Goal: Task Accomplishment & Management: Manage account settings

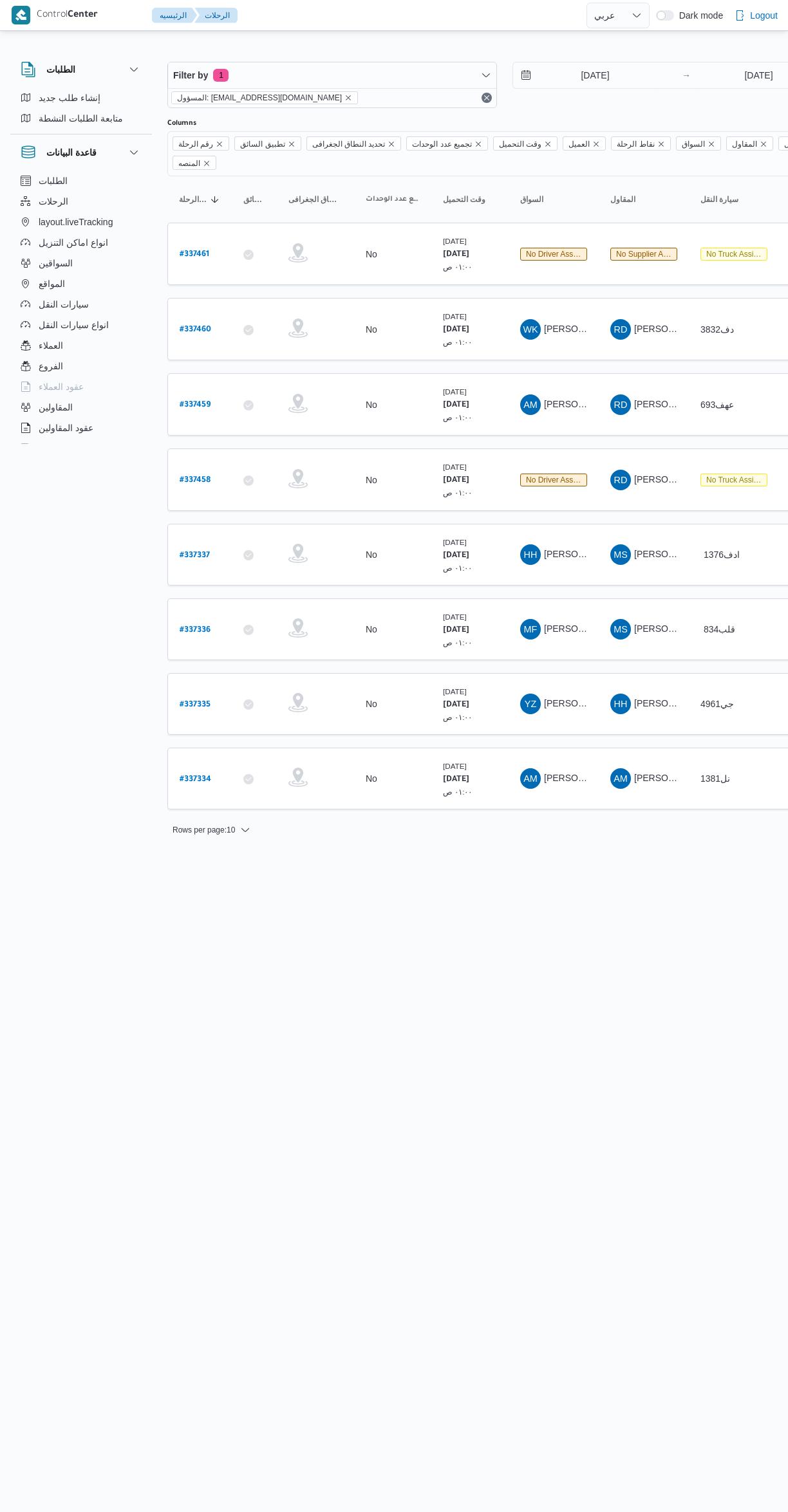
select select "ar"
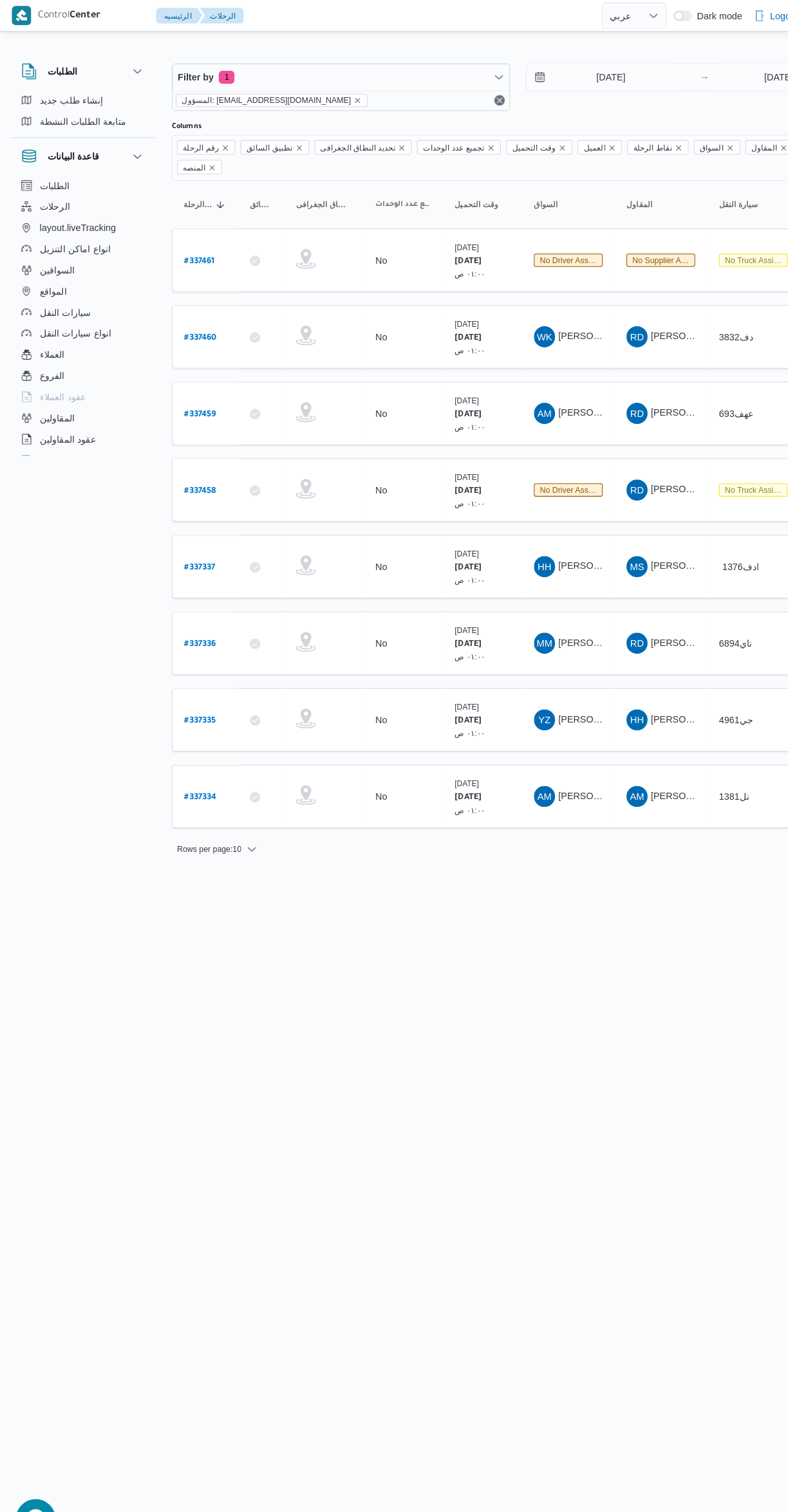
click at [181, 698] on b "# 337335" at bounding box center [195, 703] width 31 height 9
select select "ar"
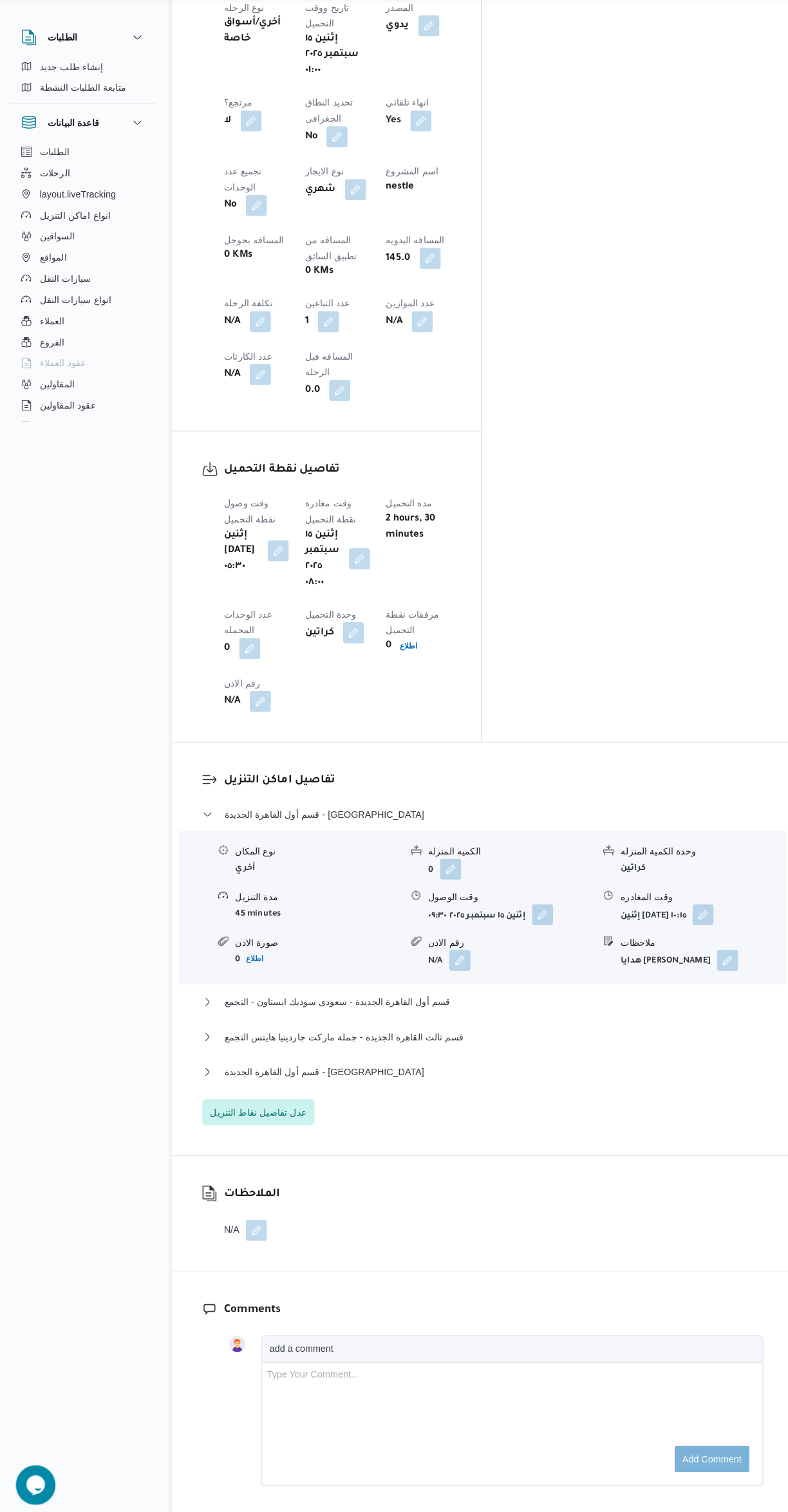
scroll to position [677, 0]
click at [552, 1070] on button "قسم أول القاهرة الجديدة - [GEOGRAPHIC_DATA]" at bounding box center [470, 1077] width 546 height 15
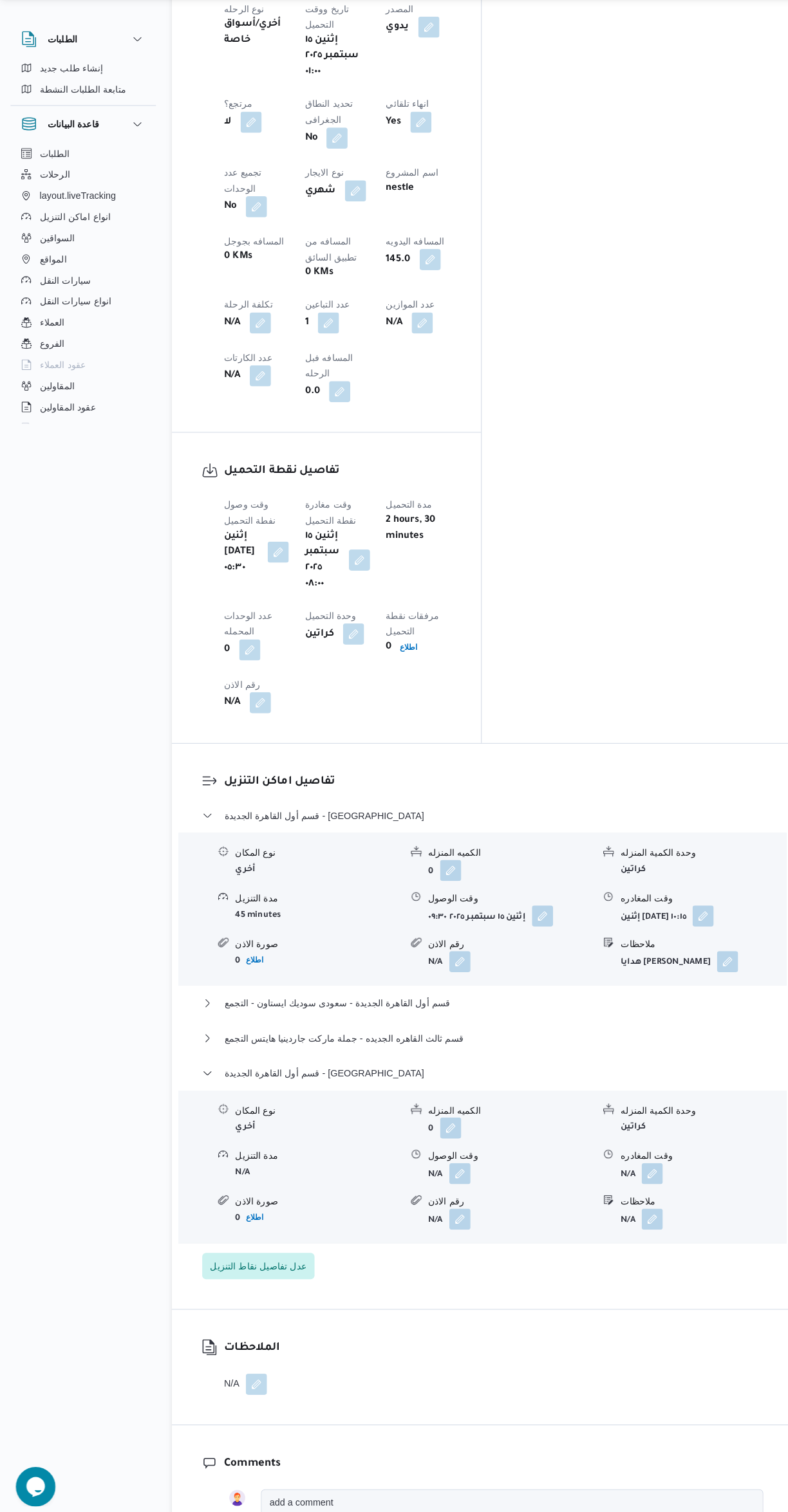
click at [638, 1165] on button "button" at bounding box center [635, 1175] width 21 height 21
click at [602, 968] on div "وقت المغادره" at bounding box center [602, 978] width 146 height 38
click at [599, 984] on input "وقت المغادره" at bounding box center [602, 984] width 146 height 25
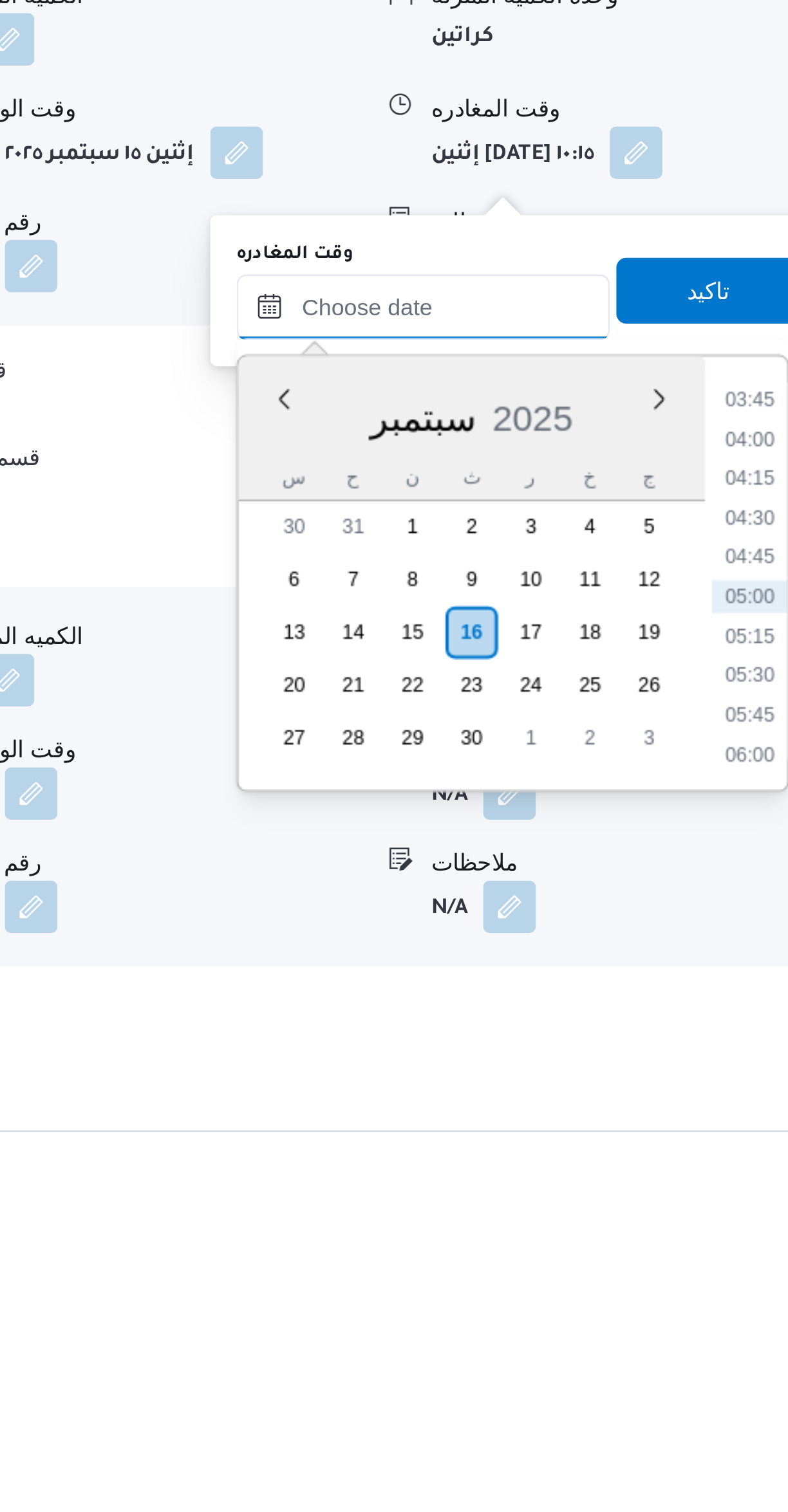
scroll to position [498, 0]
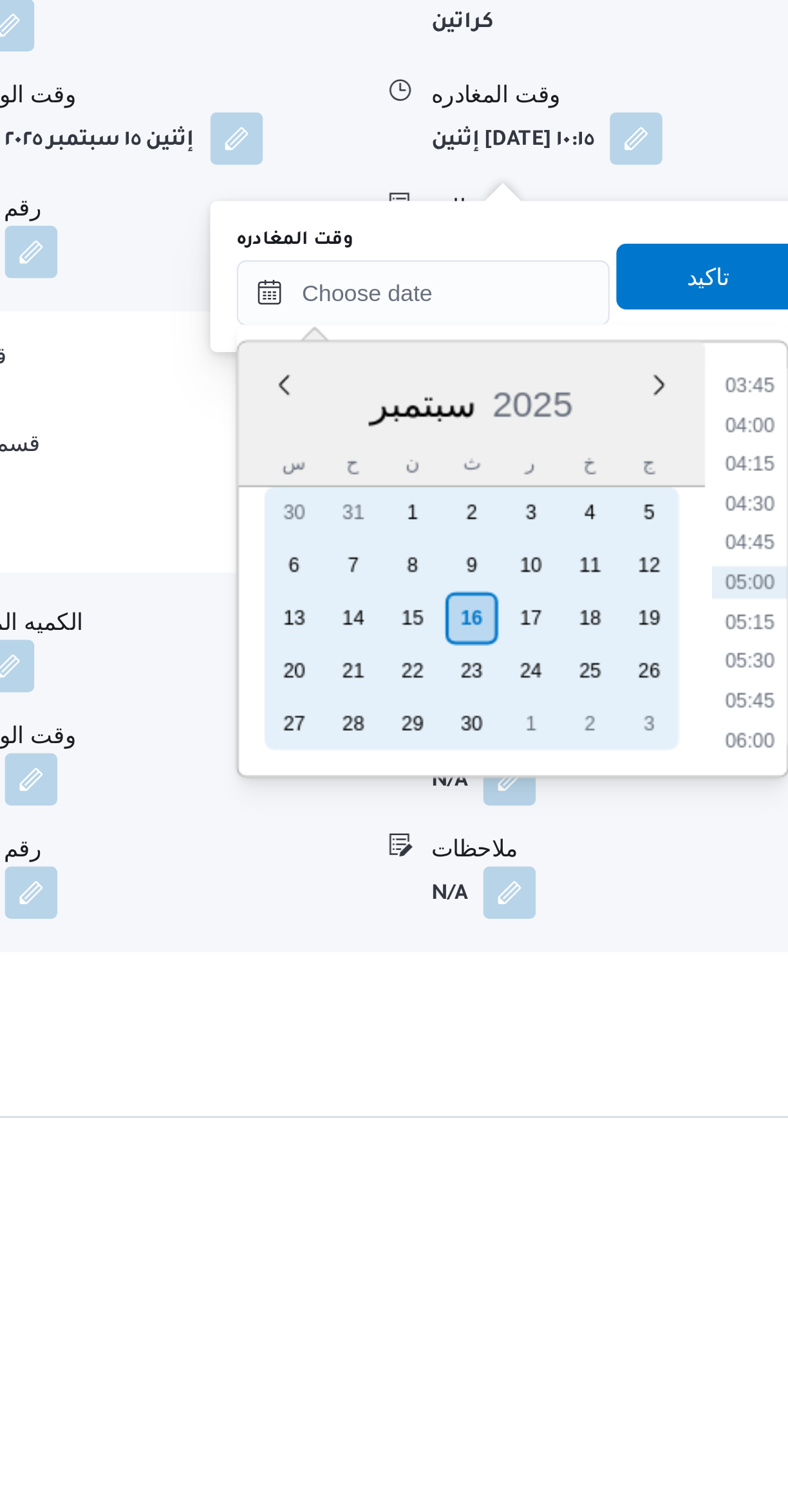
click at [596, 1289] on div "15" at bounding box center [597, 1290] width 21 height 21
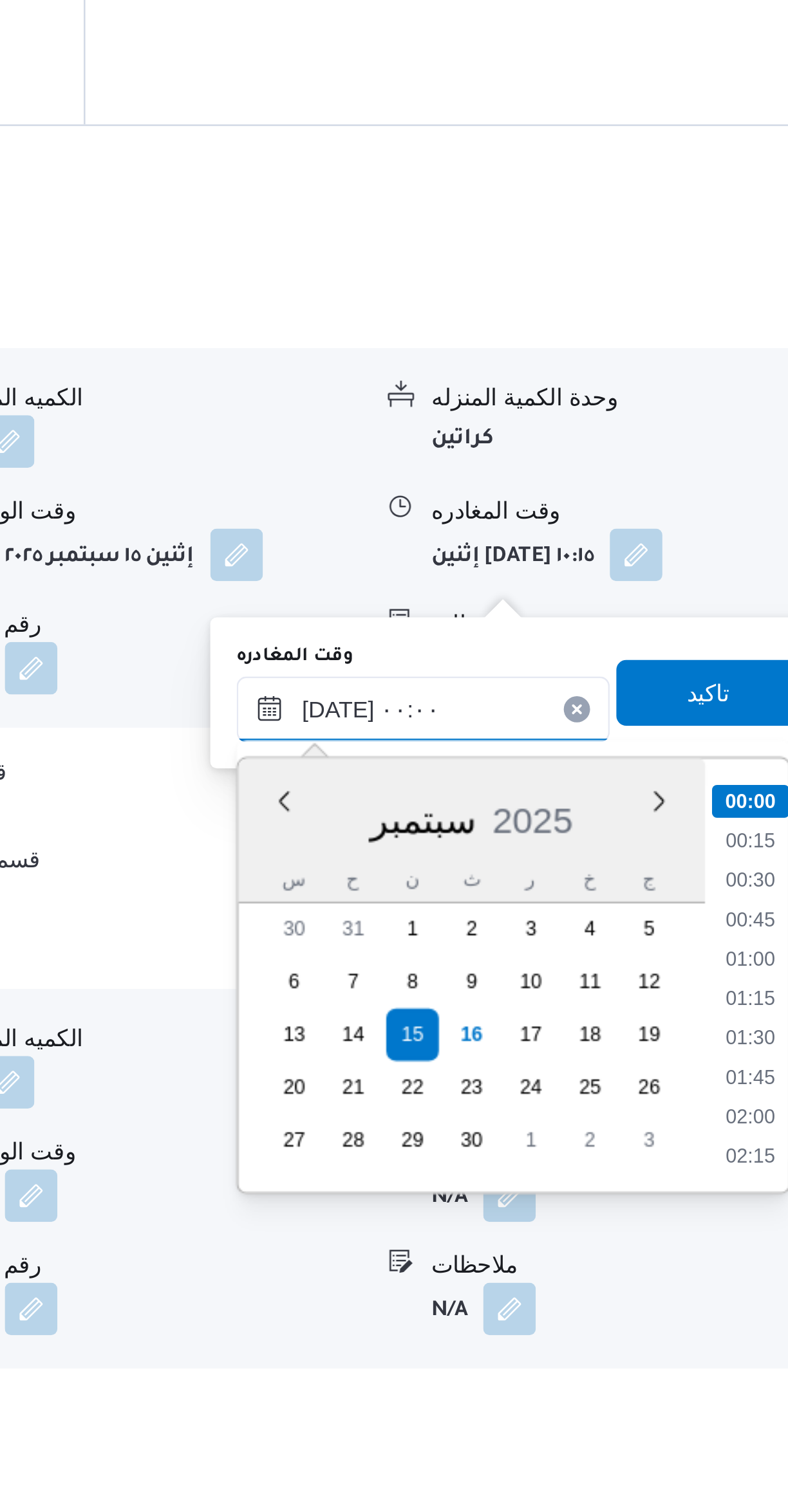
click at [556, 1167] on input "[DATE] ٠٠:٠٠" at bounding box center [602, 1162] width 146 height 25
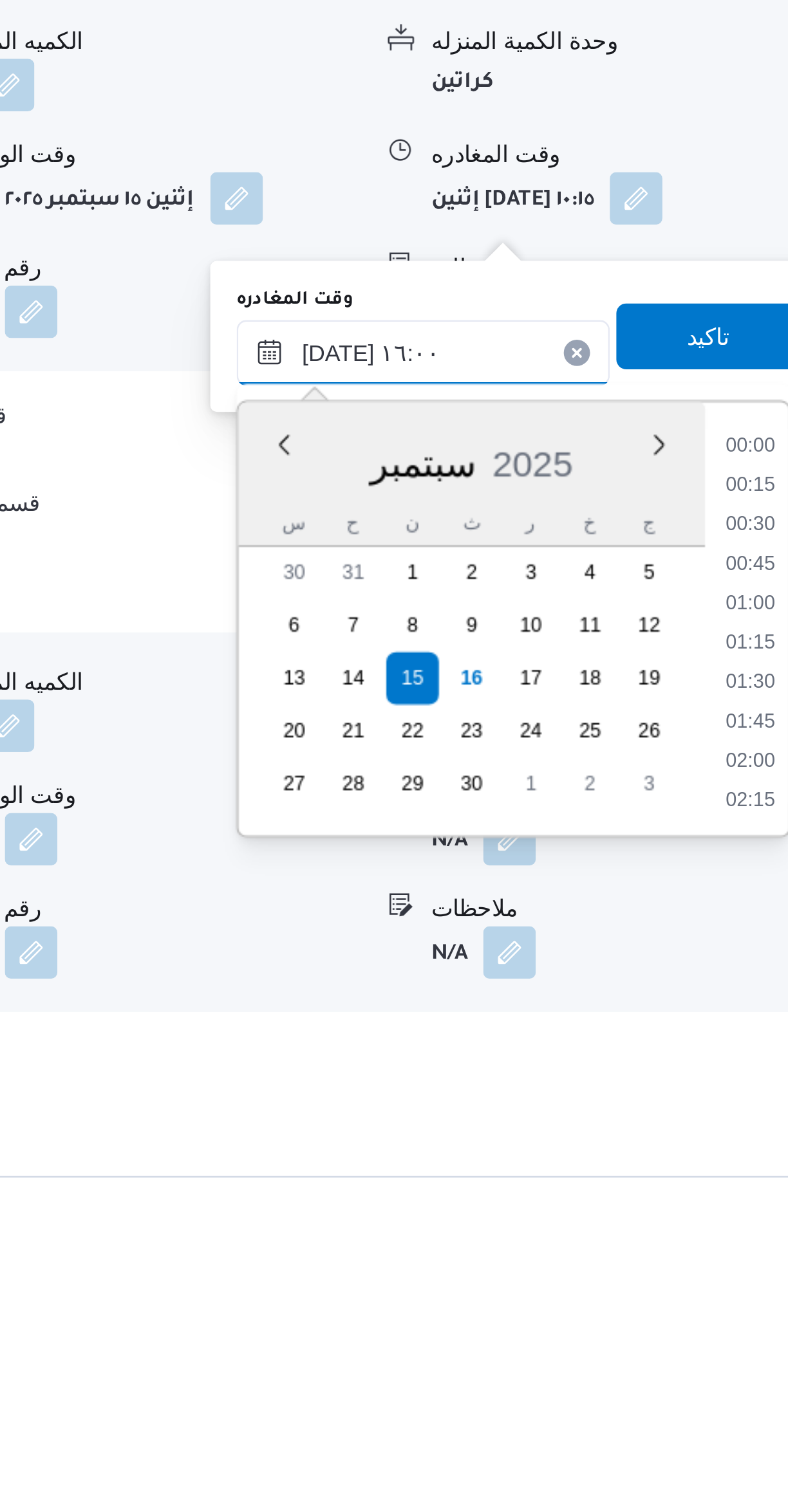
scroll to position [853, 0]
type input "[DATE] ١٦:٠٠"
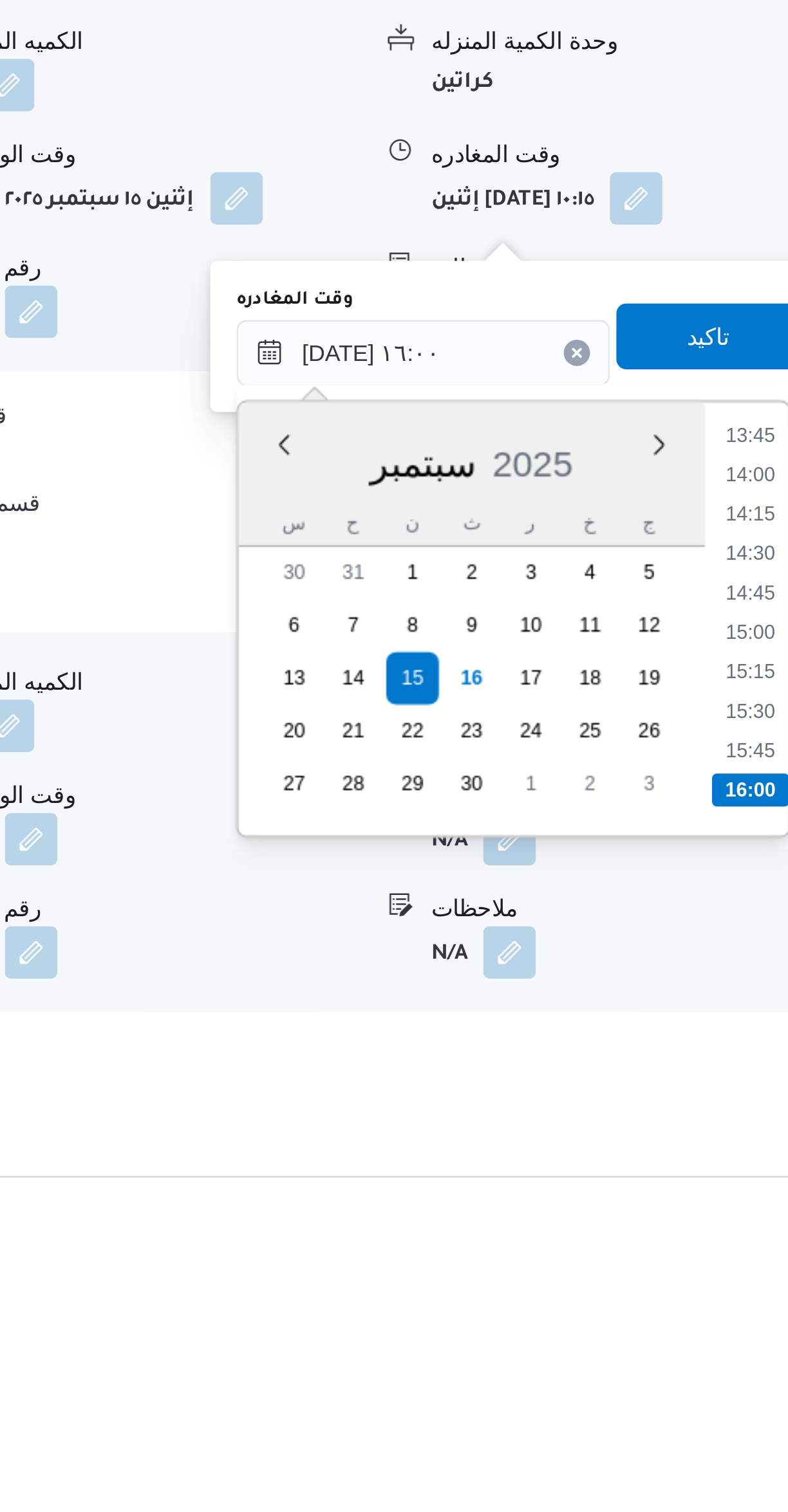
click at [729, 1330] on li "16:00" at bounding box center [729, 1333] width 30 height 13
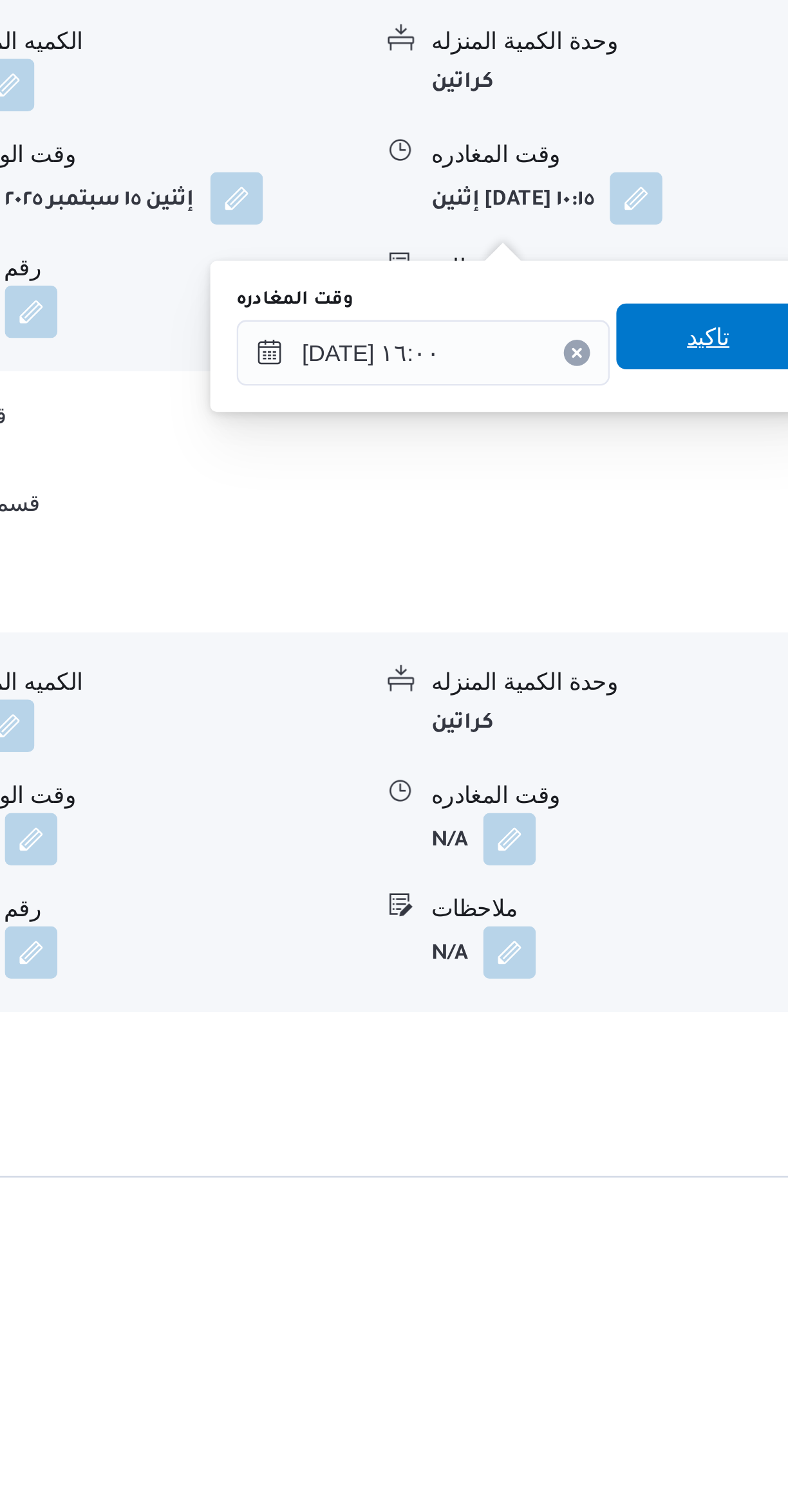
click at [713, 1152] on span "تاكيد" at bounding box center [713, 1156] width 72 height 25
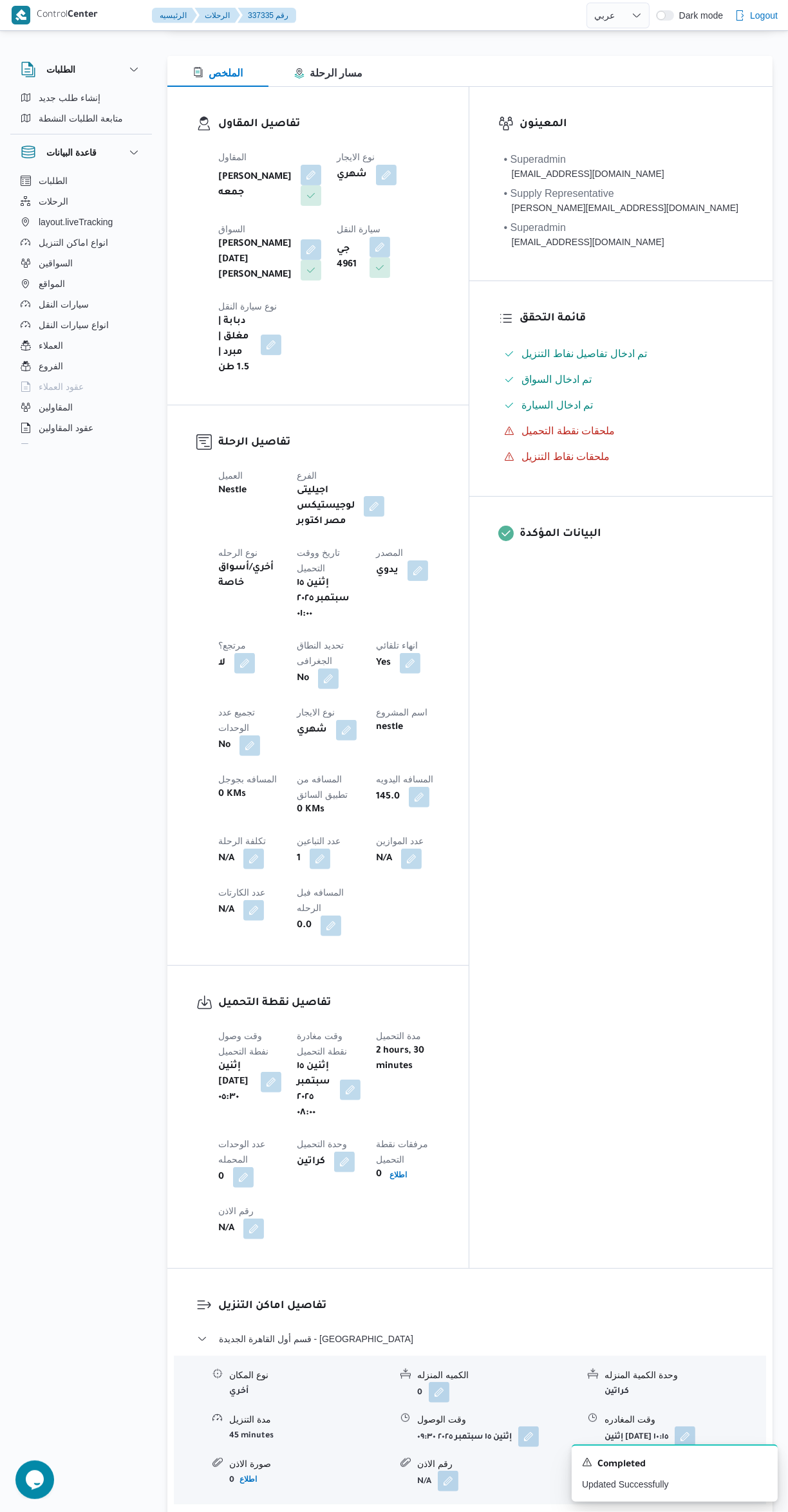
scroll to position [0, 0]
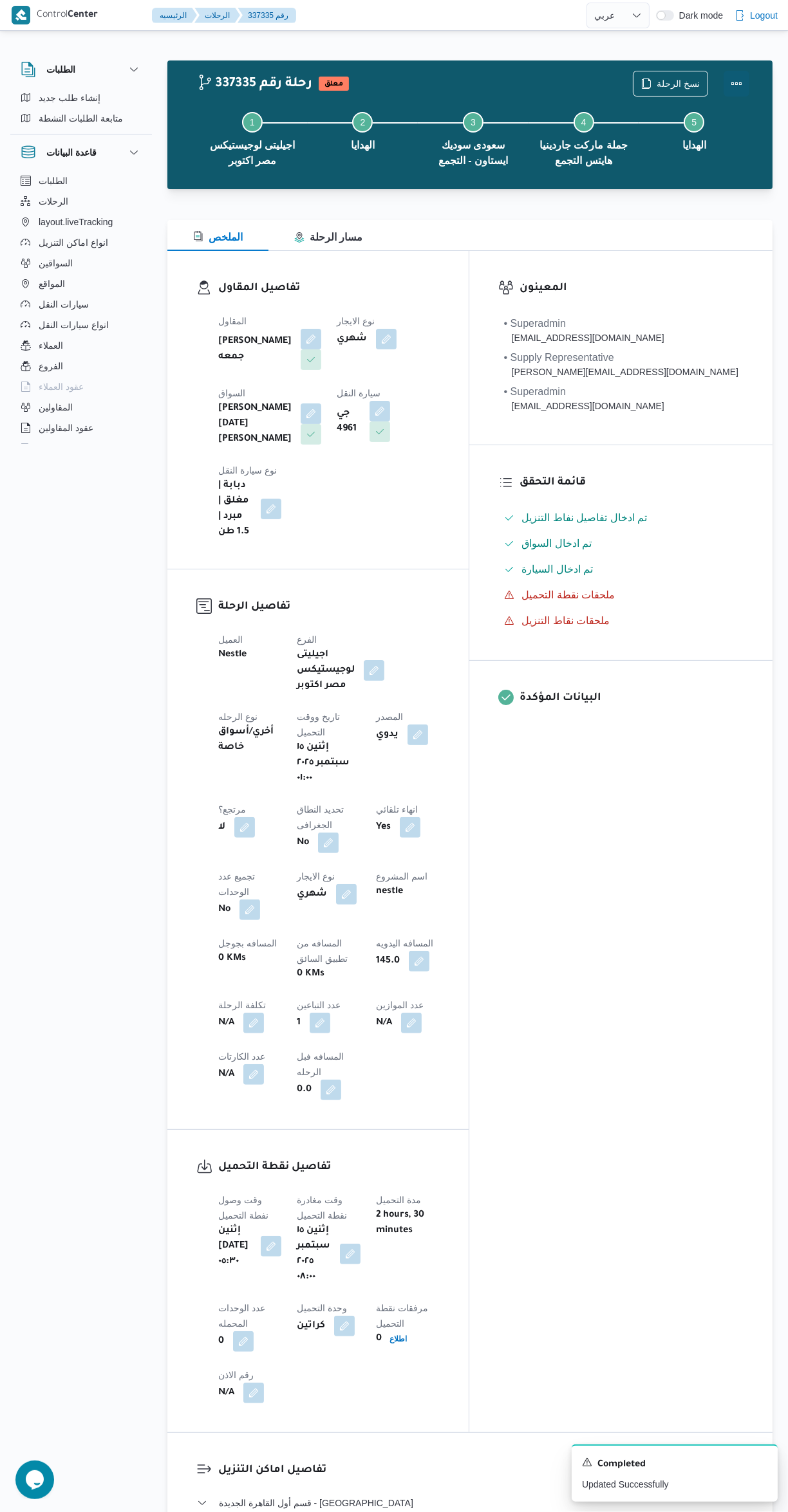
click at [742, 83] on button "Actions" at bounding box center [736, 83] width 25 height 25
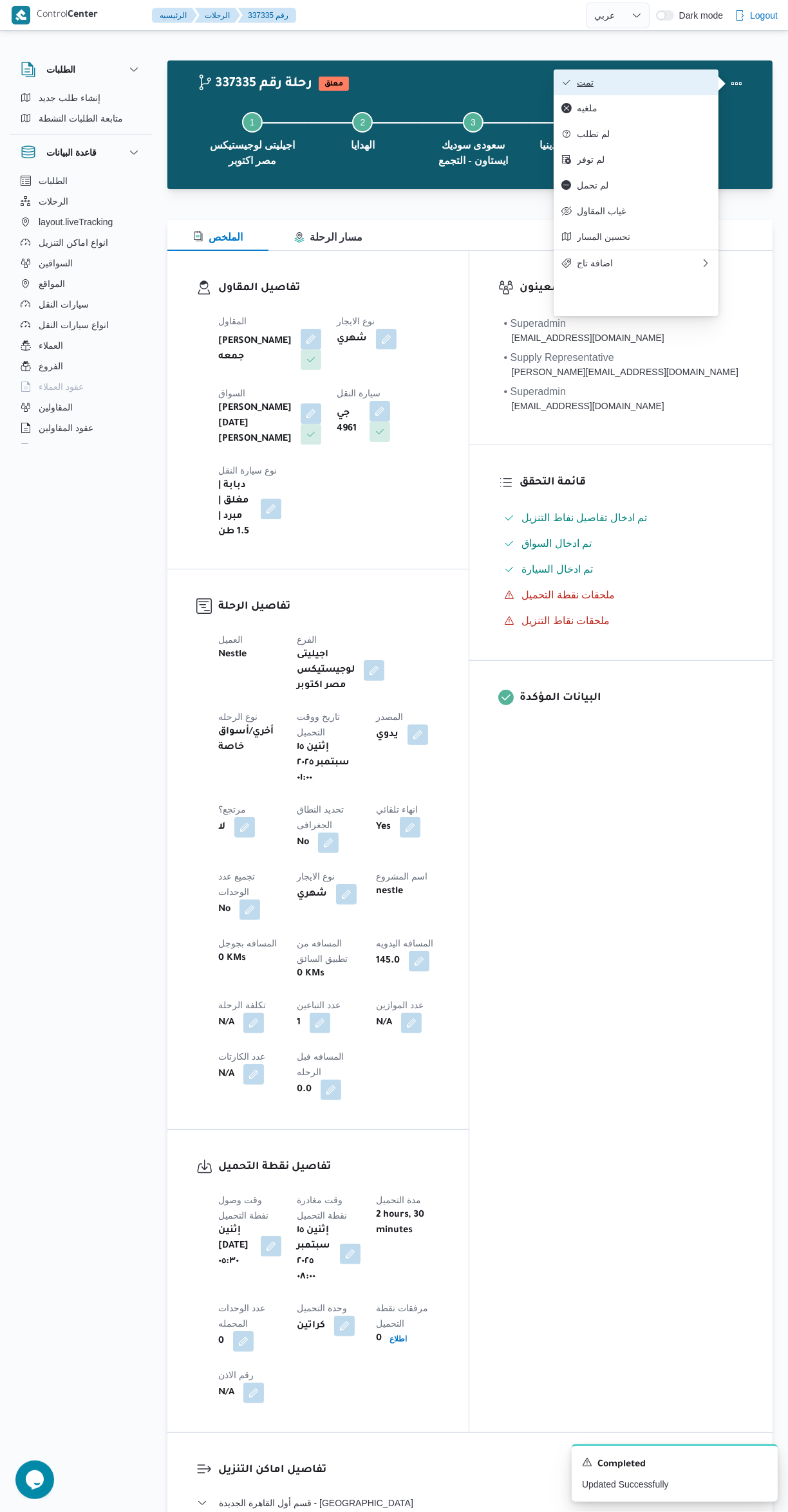
click at [693, 85] on span "تمت" at bounding box center [643, 82] width 134 height 10
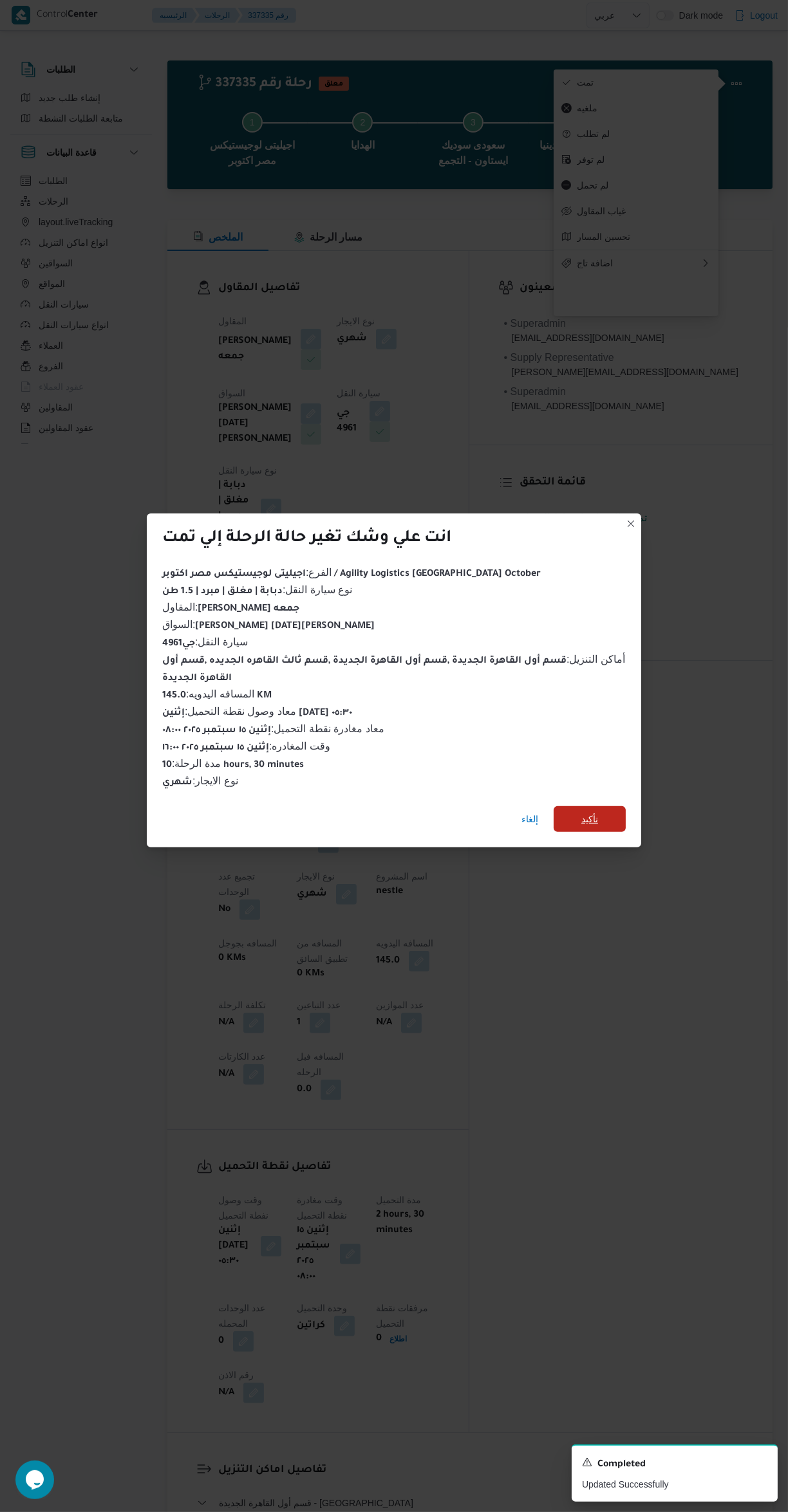
click at [603, 816] on span "تأكيد" at bounding box center [589, 819] width 72 height 25
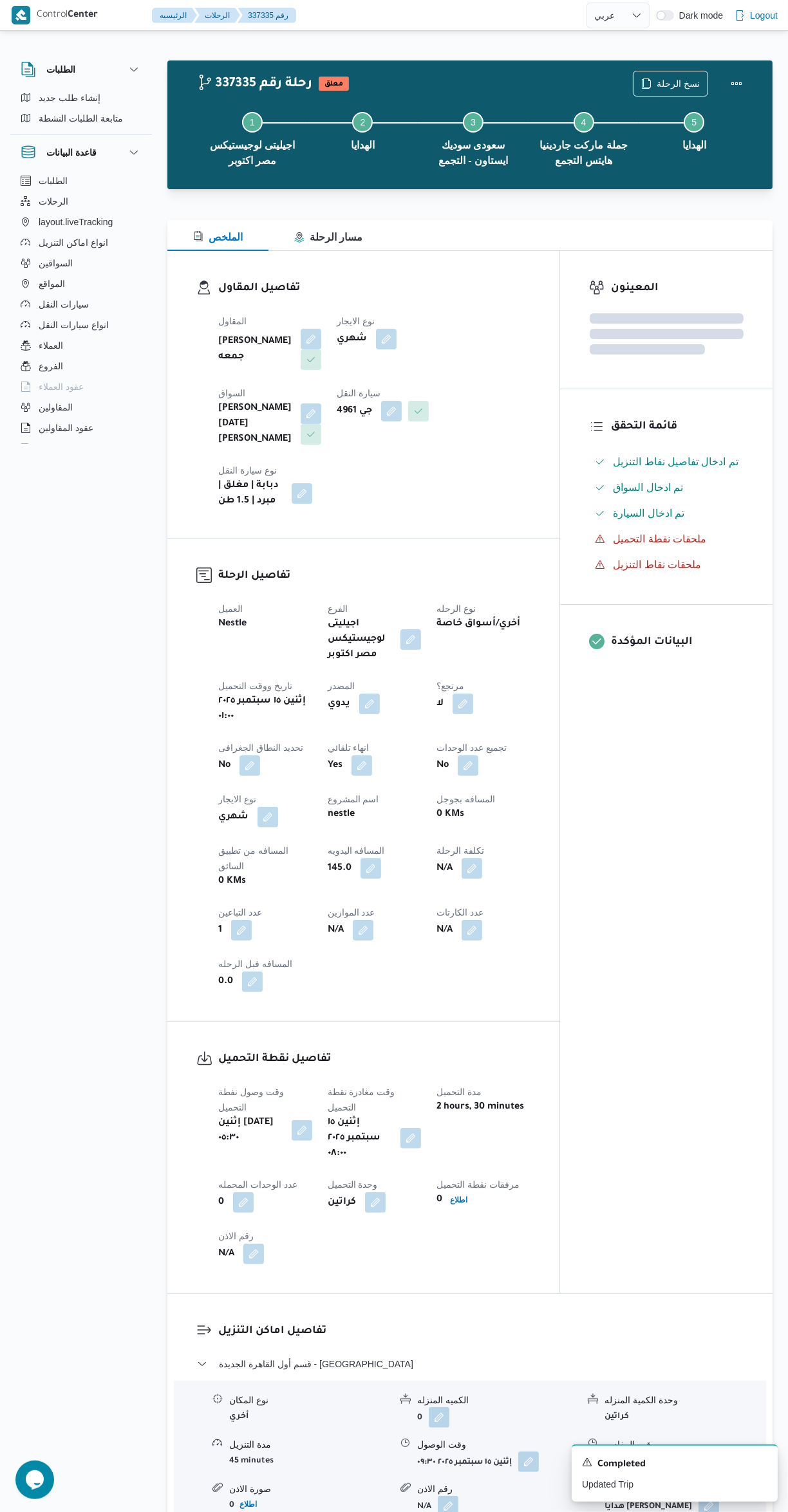
click at [686, 996] on div "المعينون قائمة التحقق تم ادخال تفاصيل نفاط التنزيل تم ادخال السواق تم ادخال الس…" at bounding box center [666, 772] width 212 height 1043
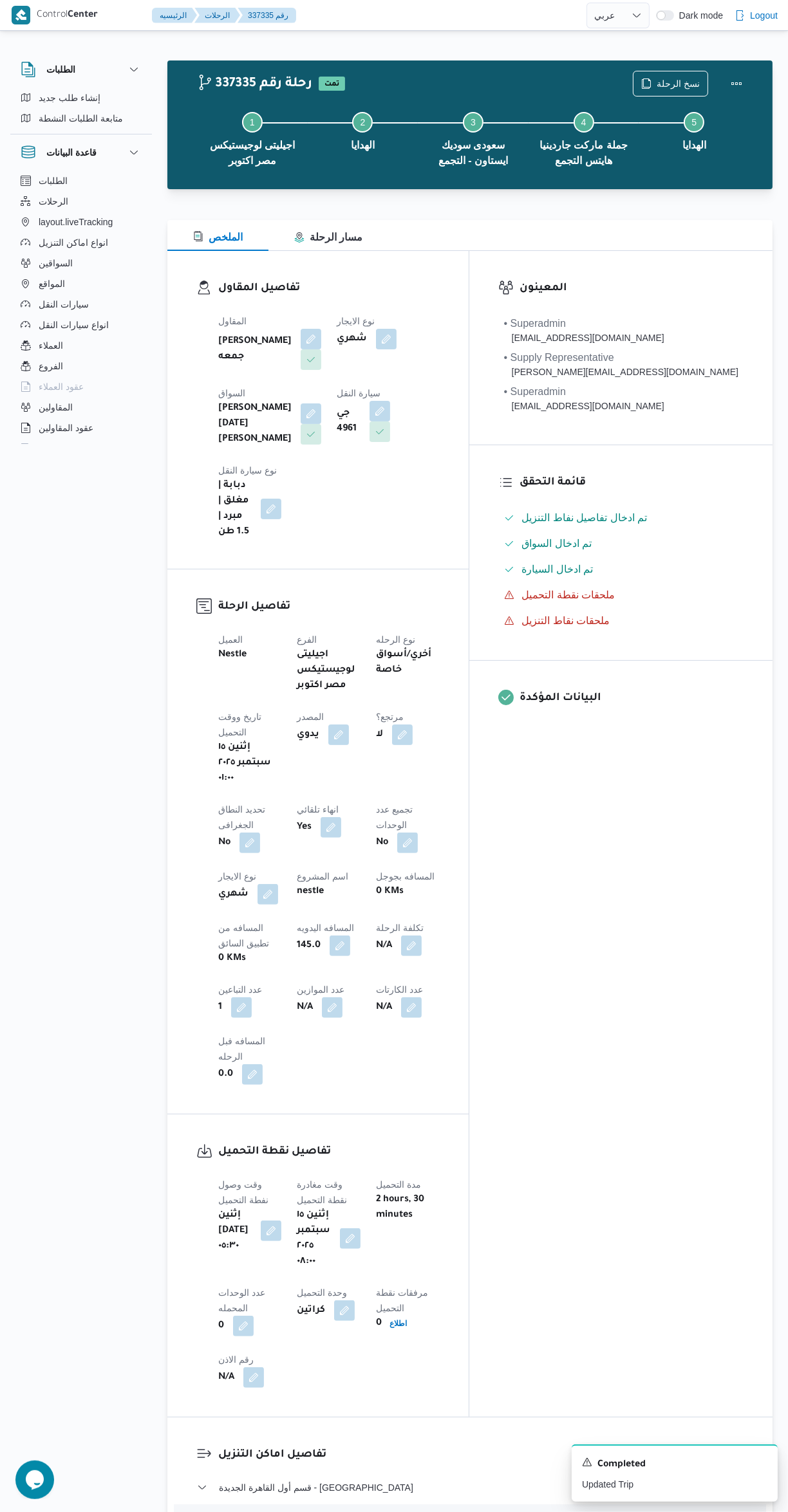
select select "ar"
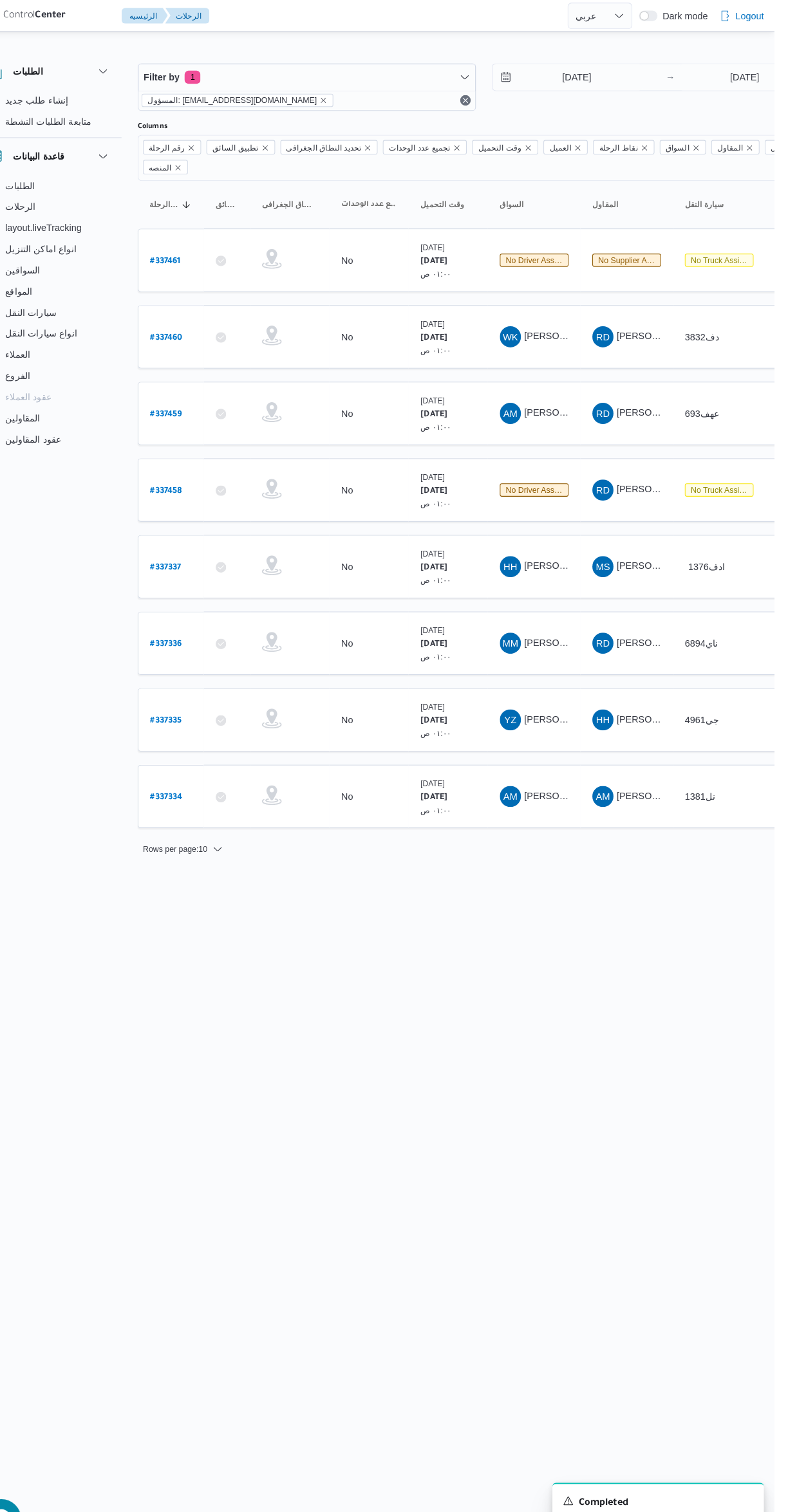
click at [196, 474] on b "# 337458" at bounding box center [195, 479] width 31 height 9
select select "ar"
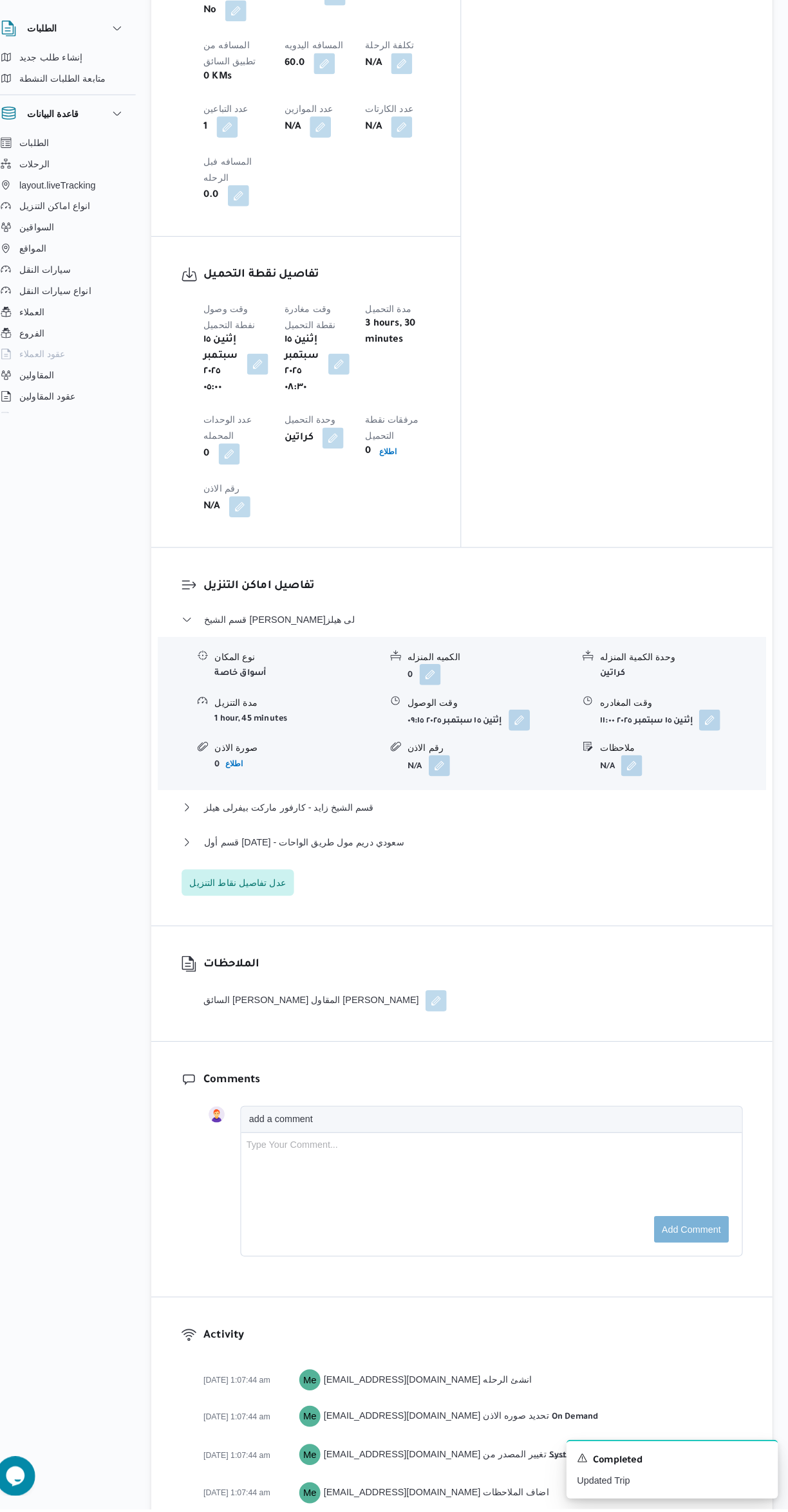
scroll to position [796, 0]
click at [622, 854] on button "قسم أول [DATE] - سعودي دريم مول طريق الواحات" at bounding box center [470, 862] width 546 height 15
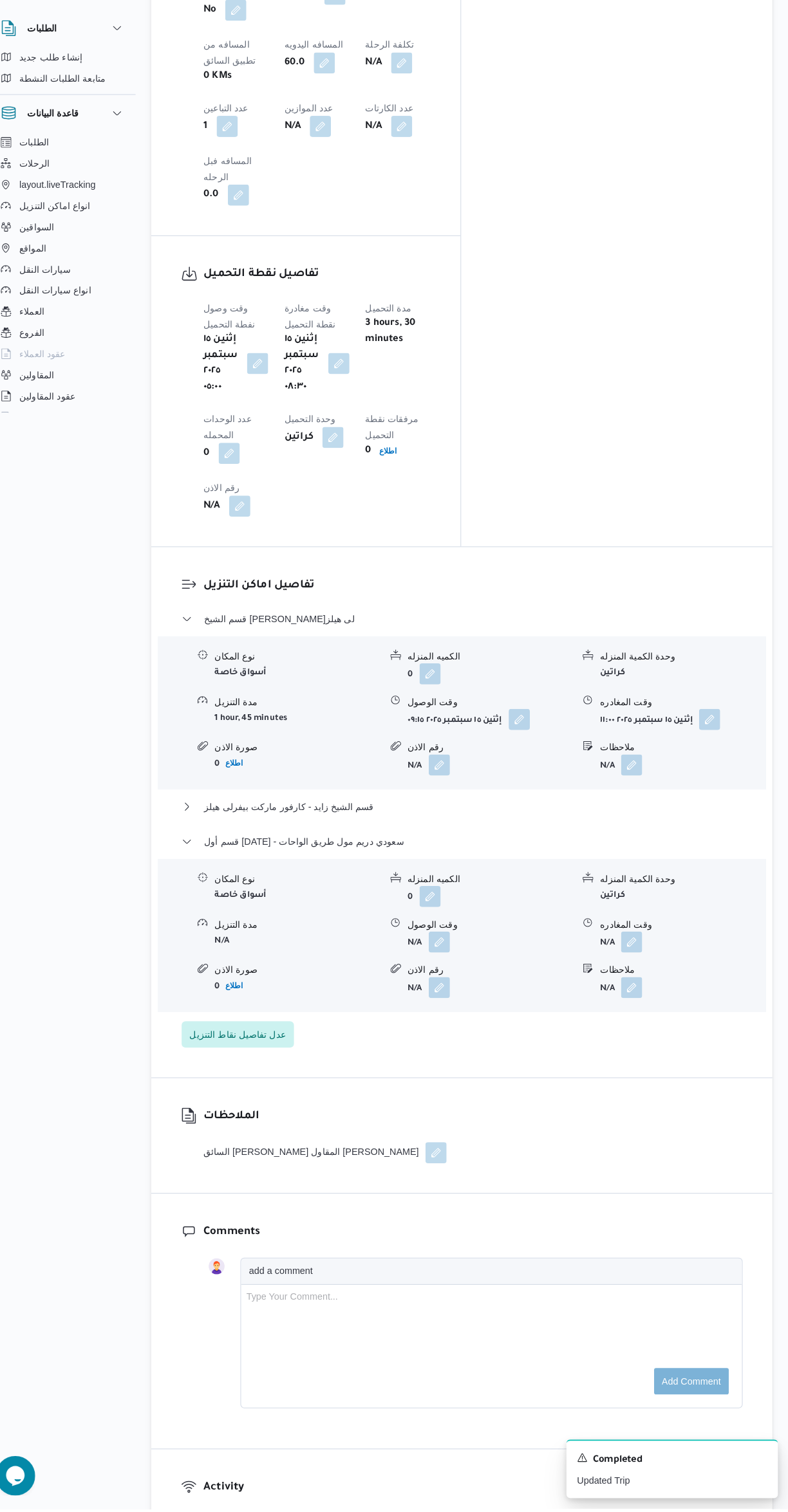
click at [635, 950] on button "button" at bounding box center [635, 960] width 21 height 21
click at [612, 783] on input "وقت المغادره" at bounding box center [602, 779] width 146 height 25
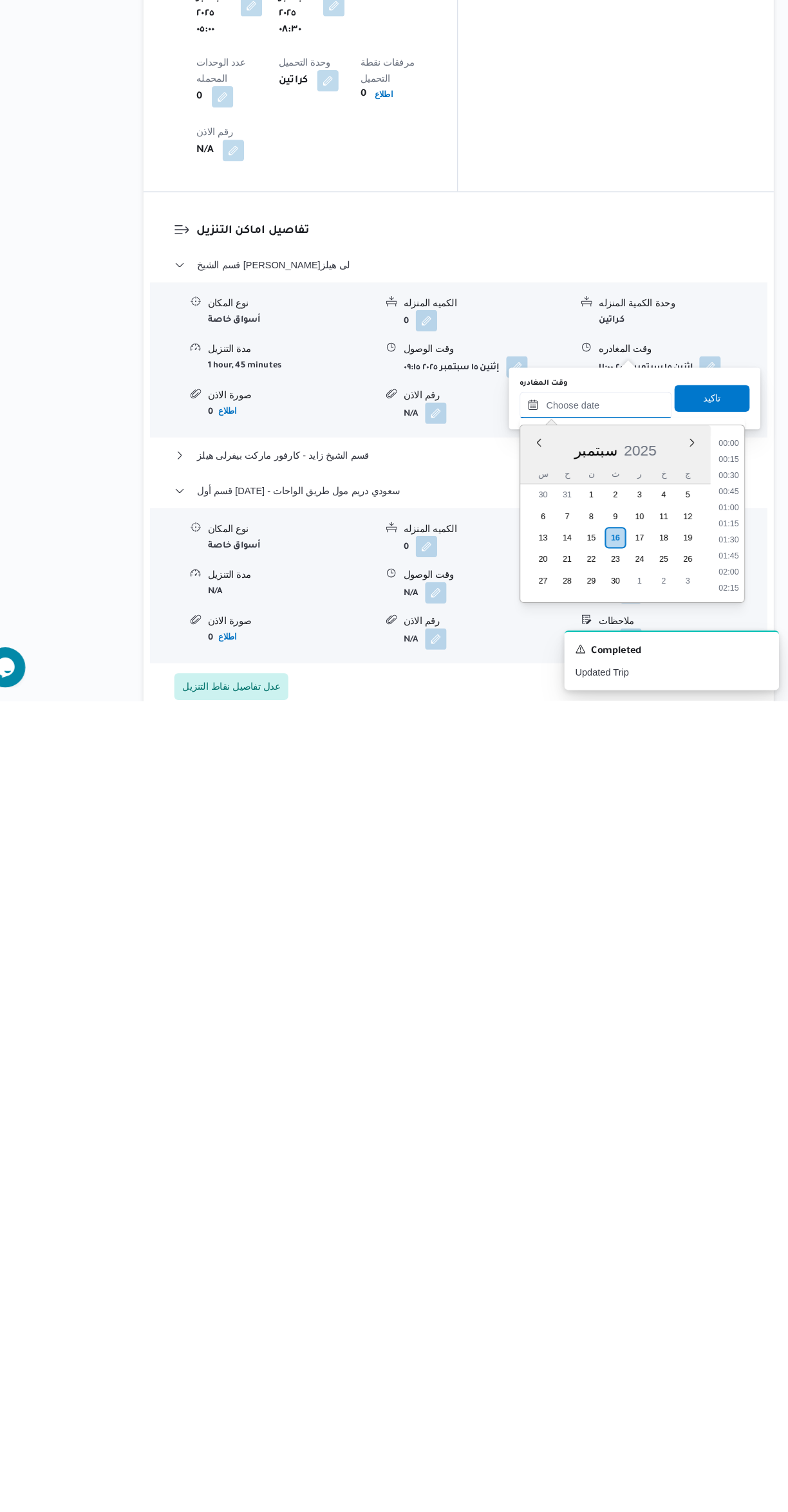
scroll to position [232, 0]
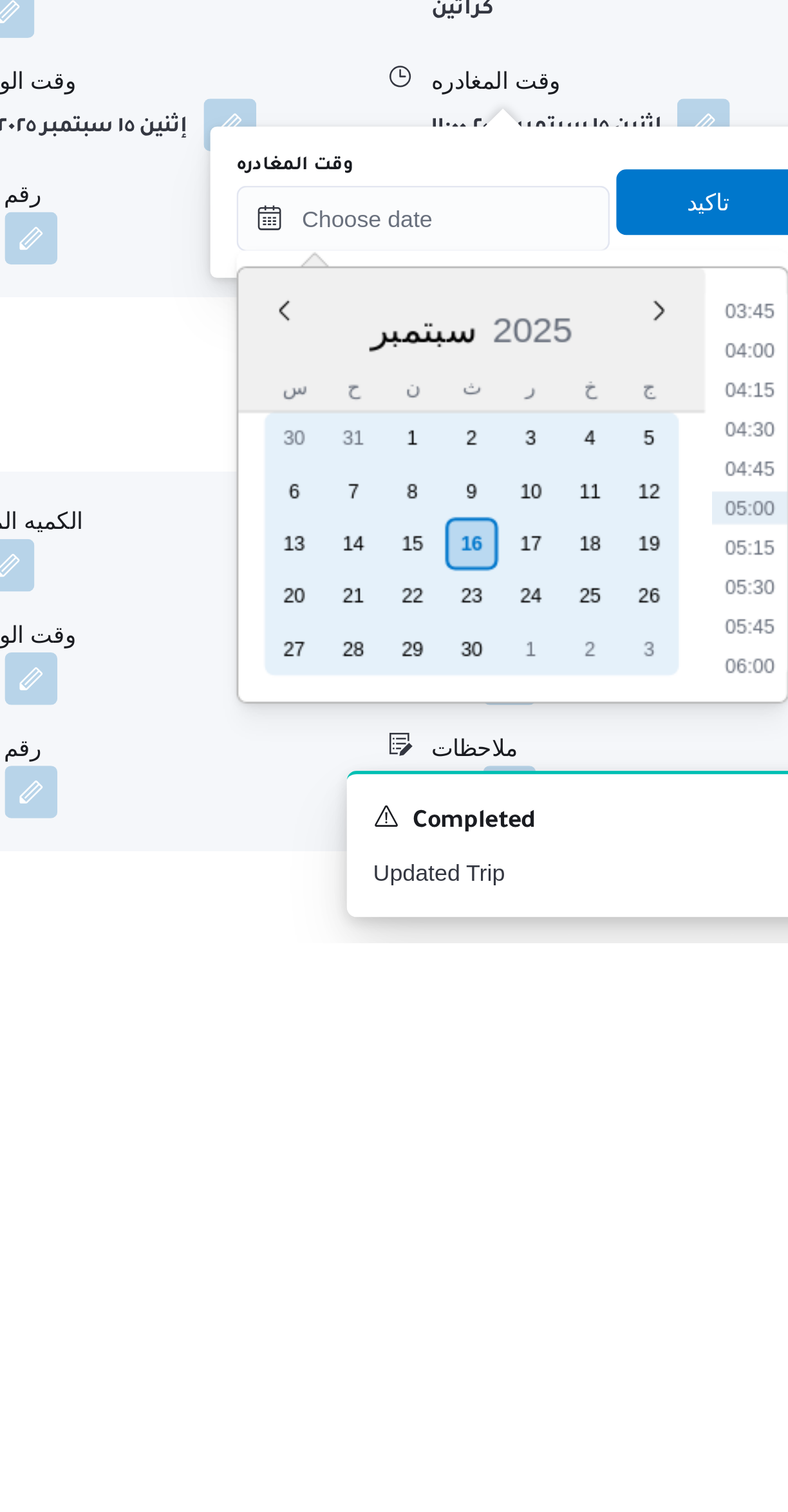
click at [596, 1353] on div "15" at bounding box center [597, 1355] width 21 height 21
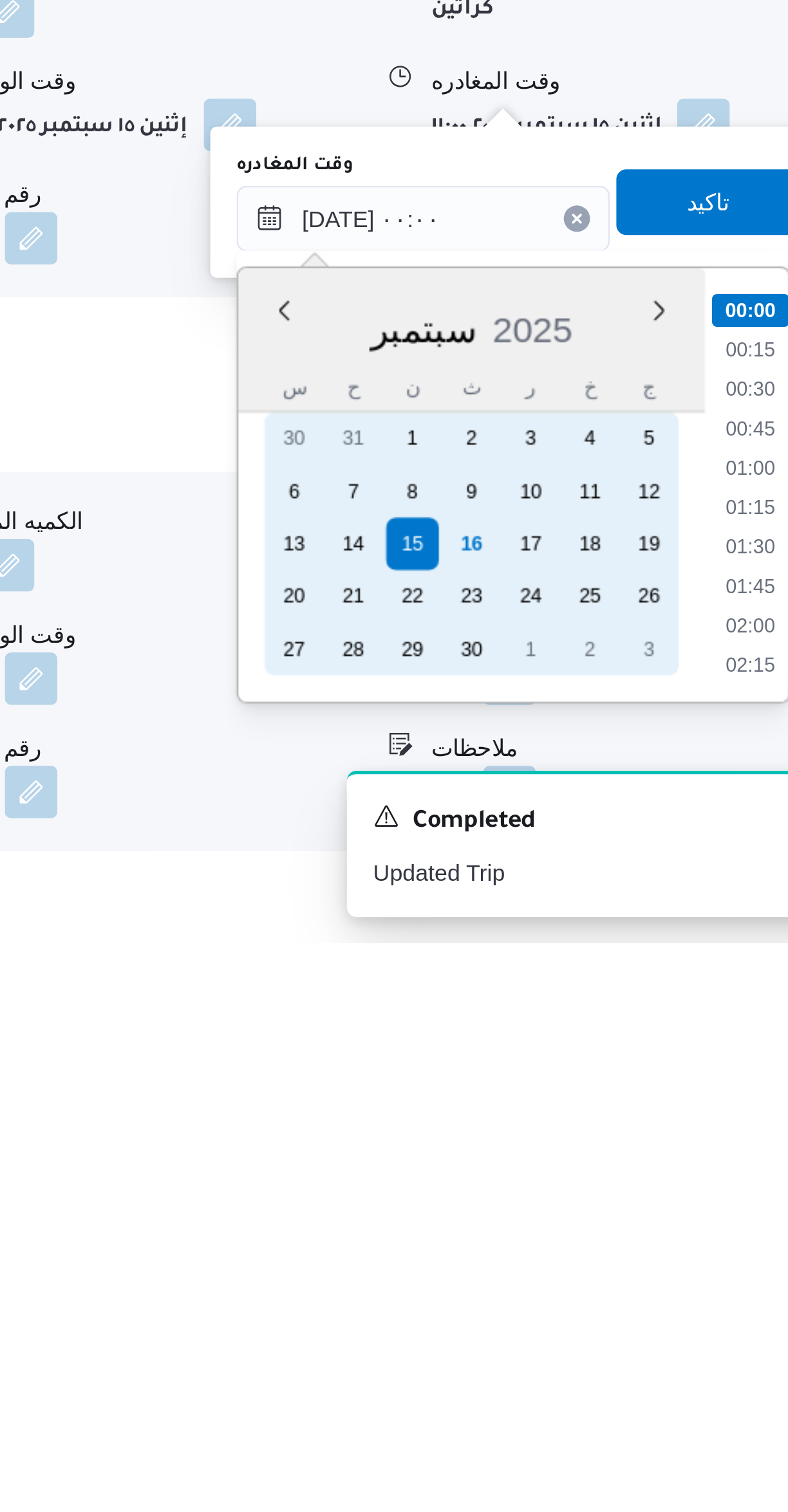
scroll to position [348, 0]
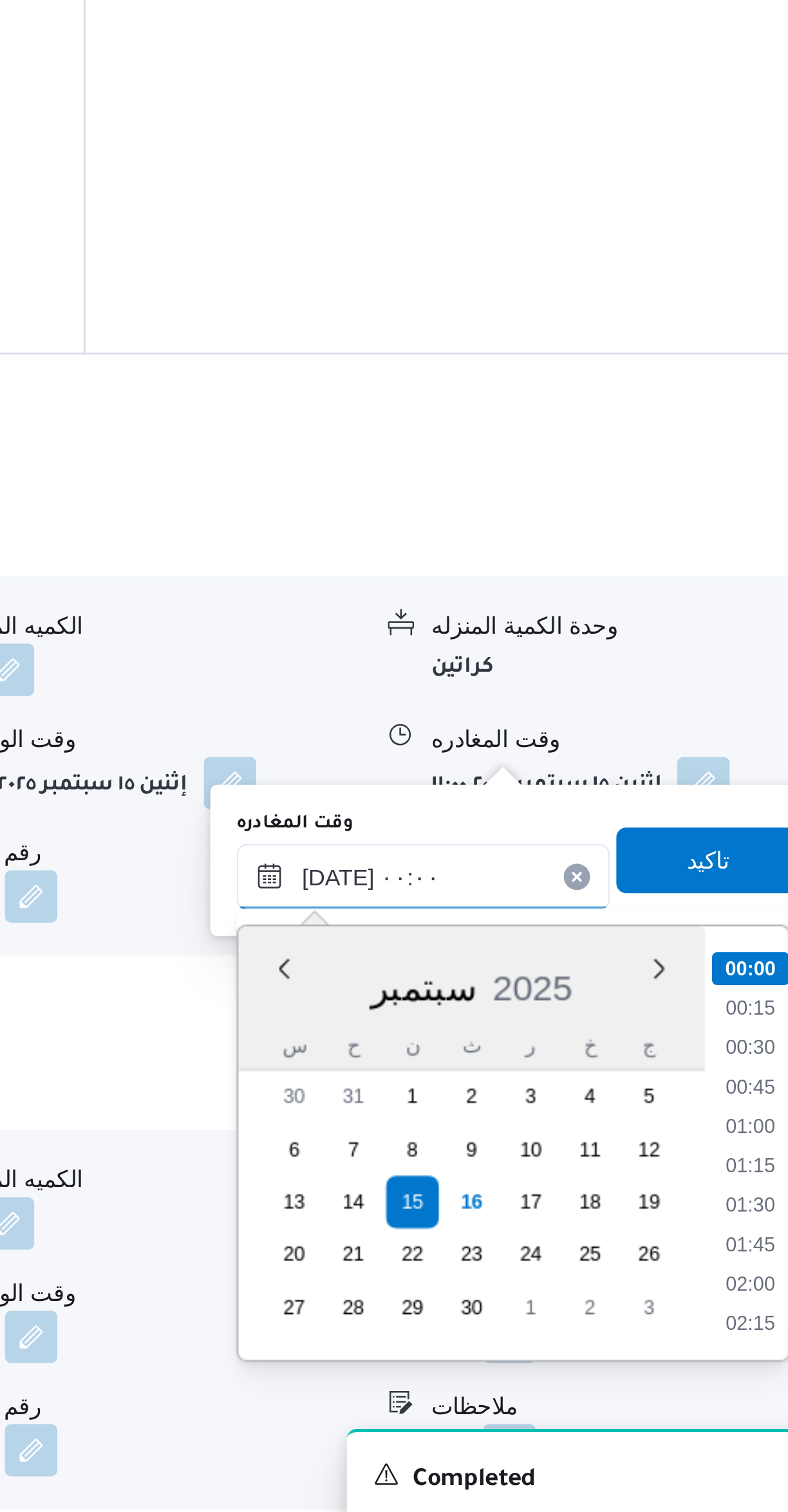
click at [559, 1231] on input "[DATE] ٠٠:٠٠" at bounding box center [602, 1228] width 146 height 25
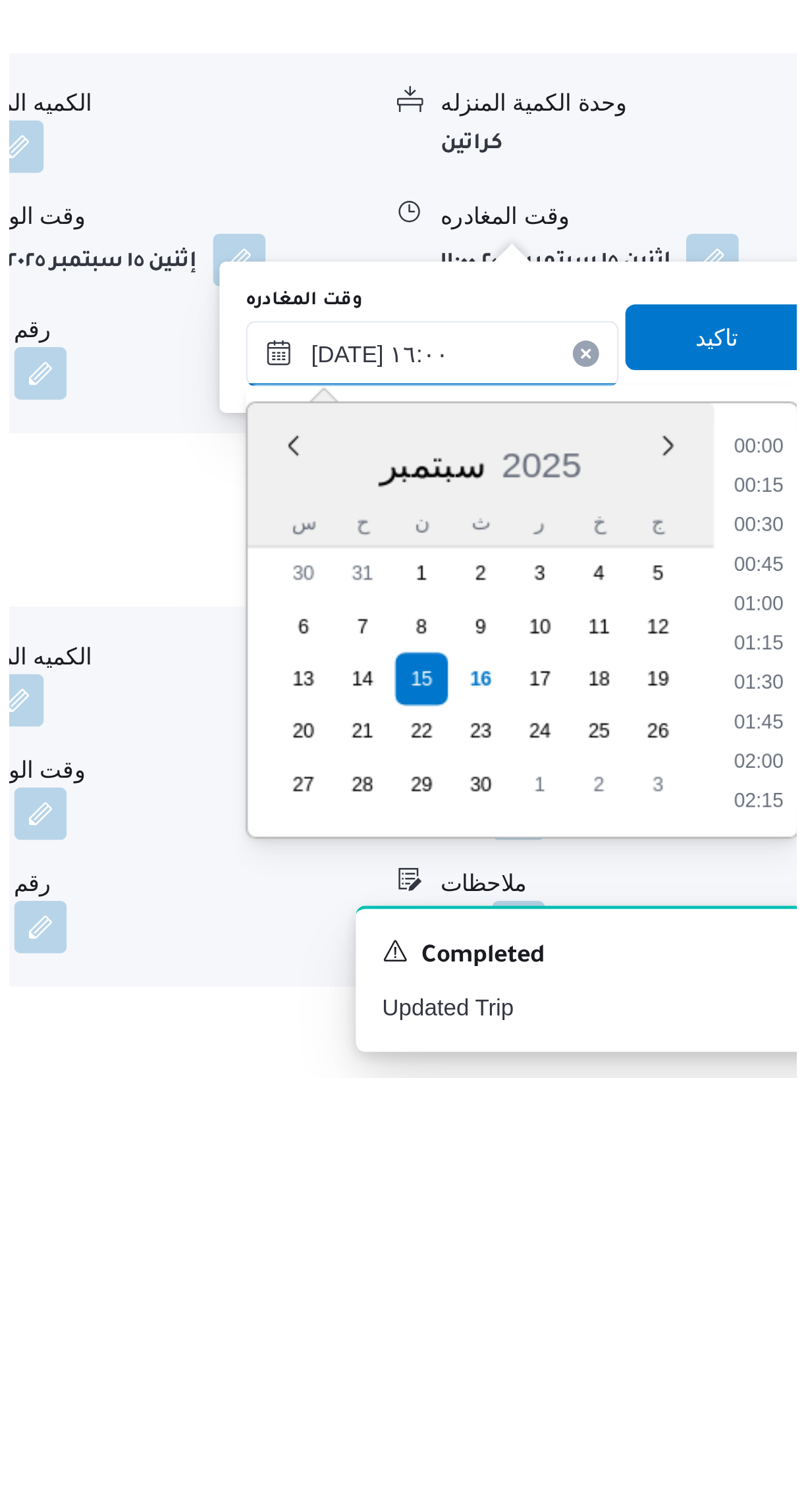
scroll to position [873, 0]
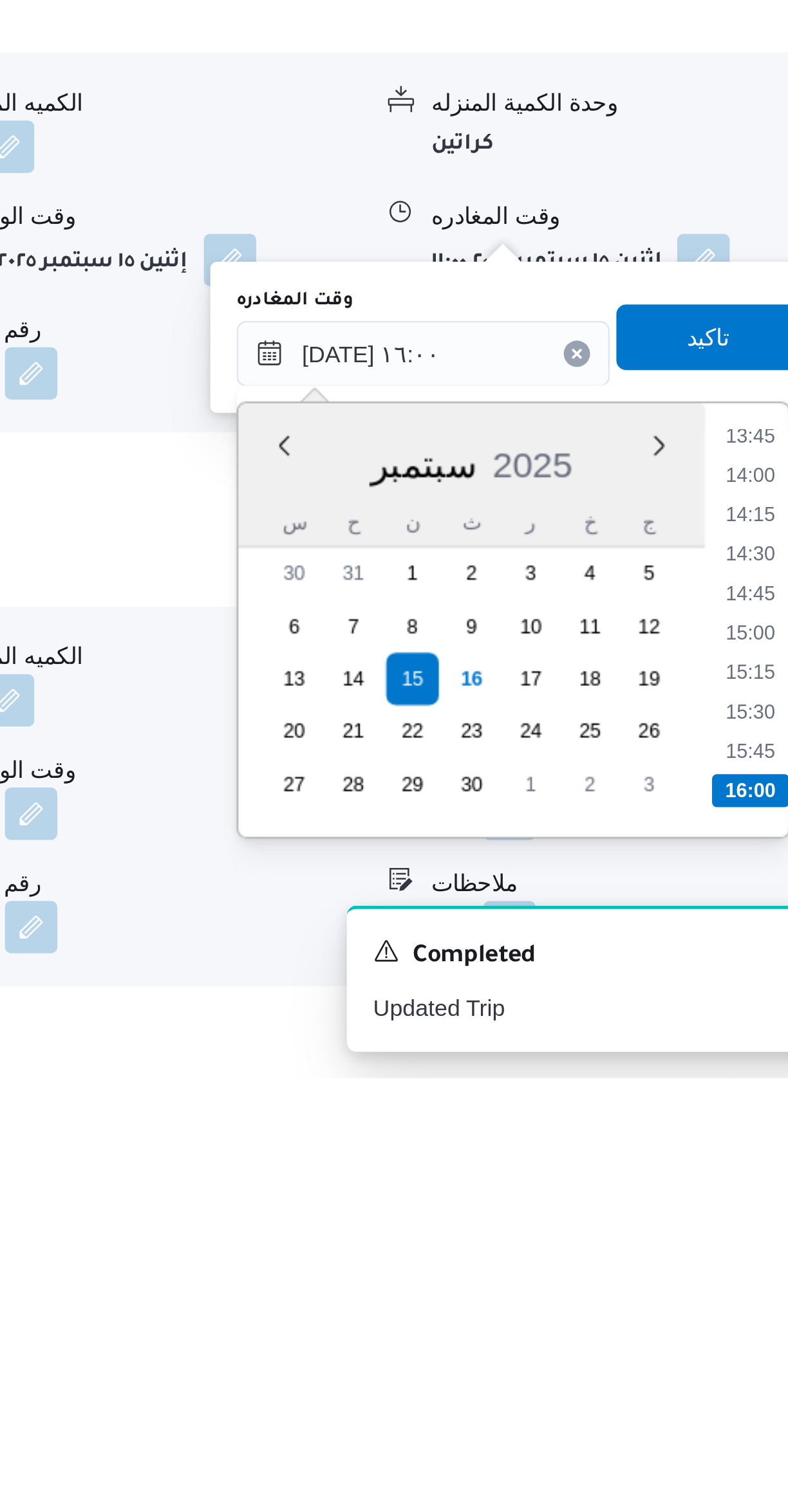
click at [729, 1382] on li "15:45" at bounding box center [729, 1383] width 29 height 13
type input "[DATE] ١٥:٤٥"
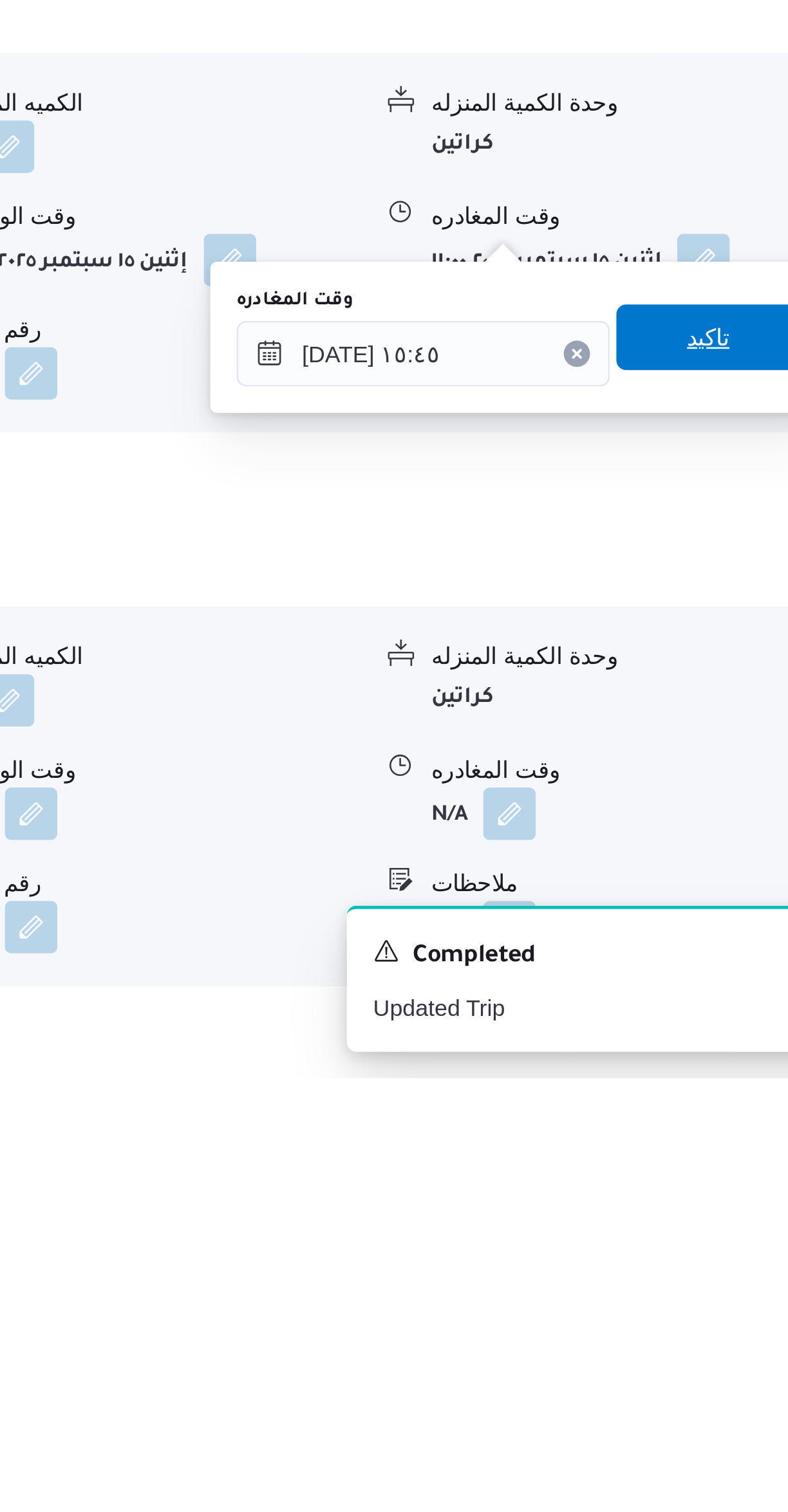
click at [716, 1212] on span "تاكيد" at bounding box center [713, 1221] width 72 height 25
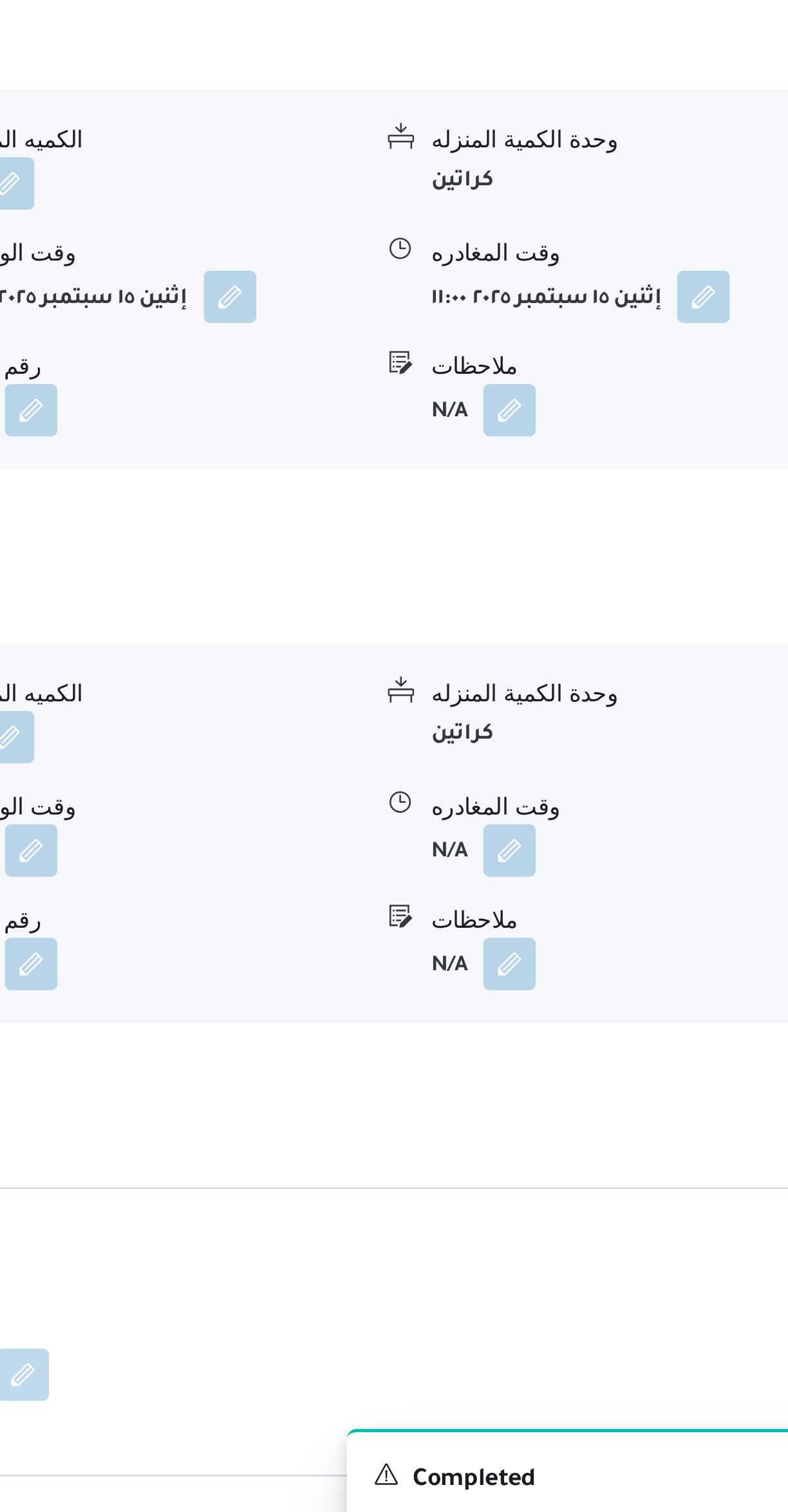
scroll to position [348, 0]
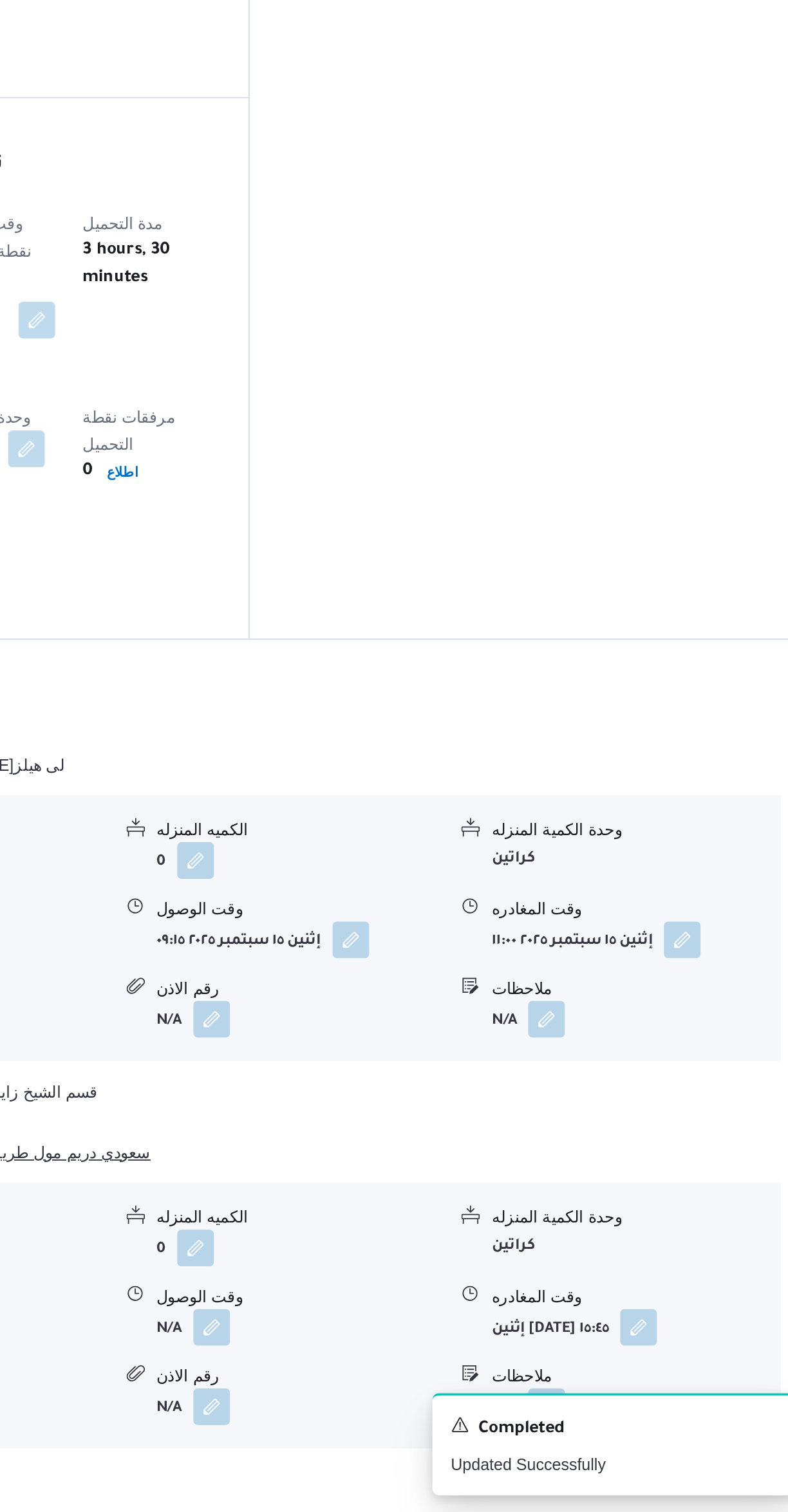
click at [673, 1302] on button "قسم أول [DATE] - سعودي دريم مول طريق الواحات" at bounding box center [470, 1310] width 546 height 15
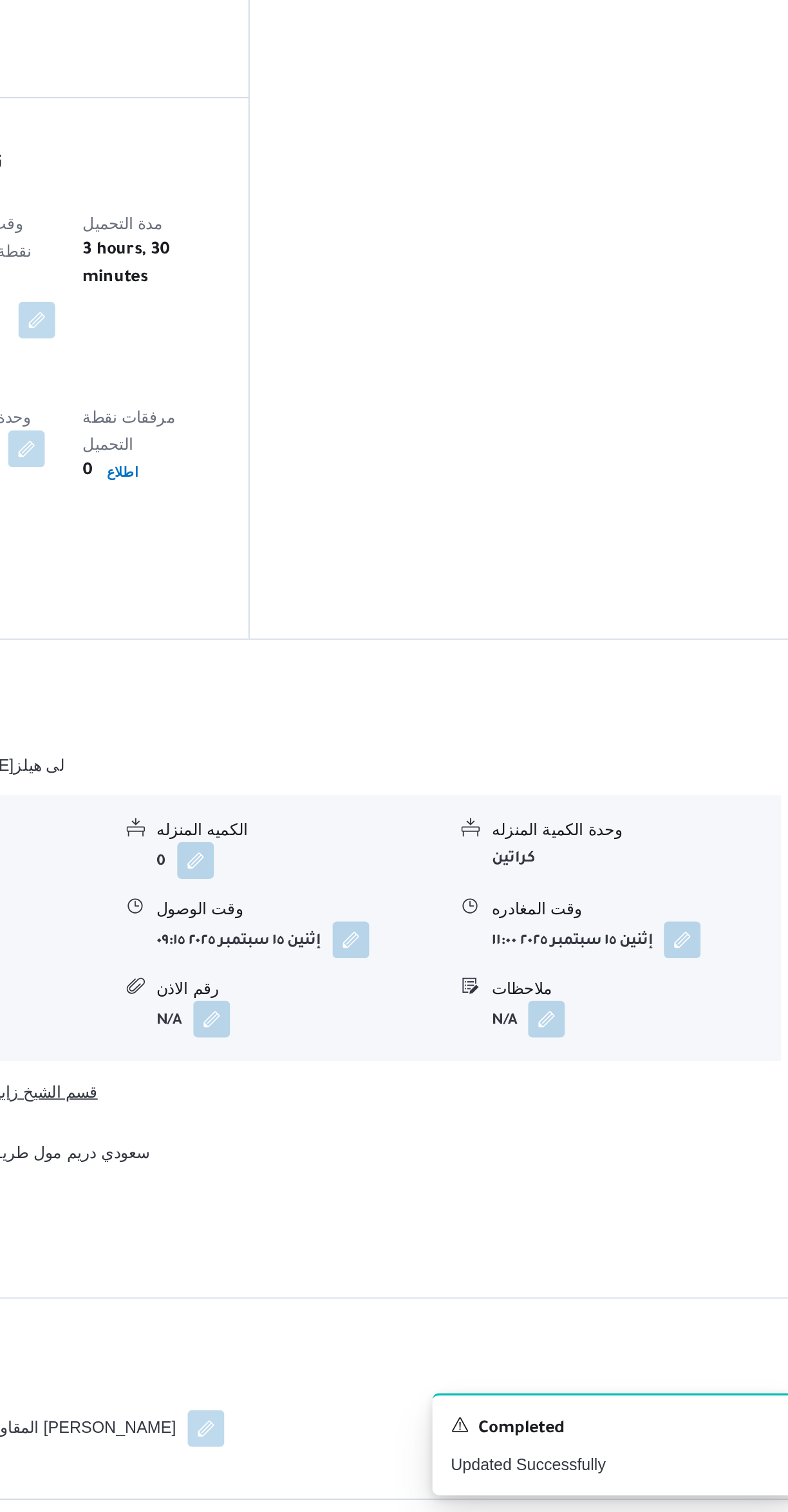
click at [656, 1268] on button "قسم الشيخ زايد - كارفور ماركت بيفرلى هيلز" at bounding box center [470, 1276] width 546 height 15
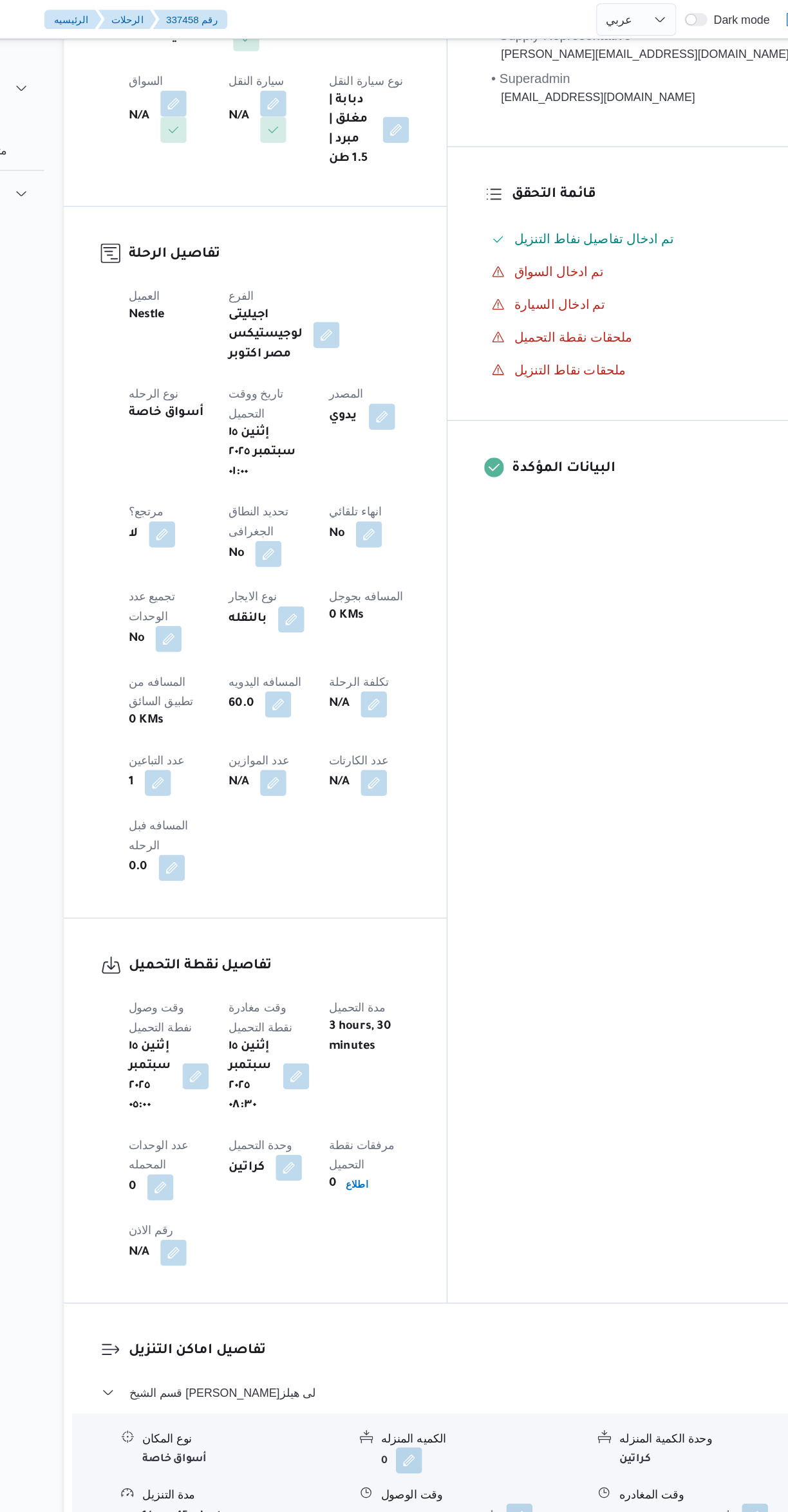
scroll to position [167, 0]
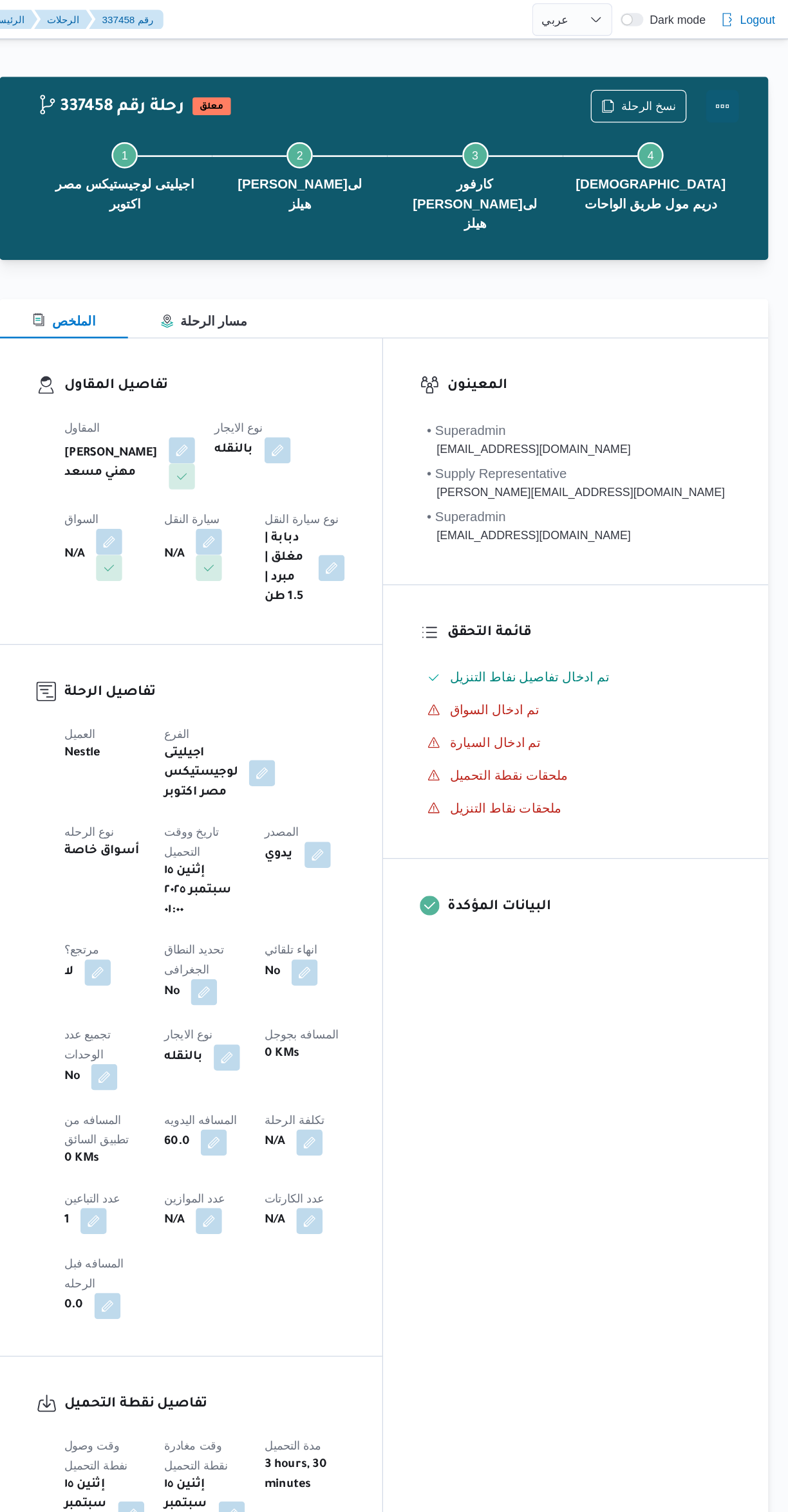
click at [742, 87] on button "Actions" at bounding box center [736, 83] width 25 height 25
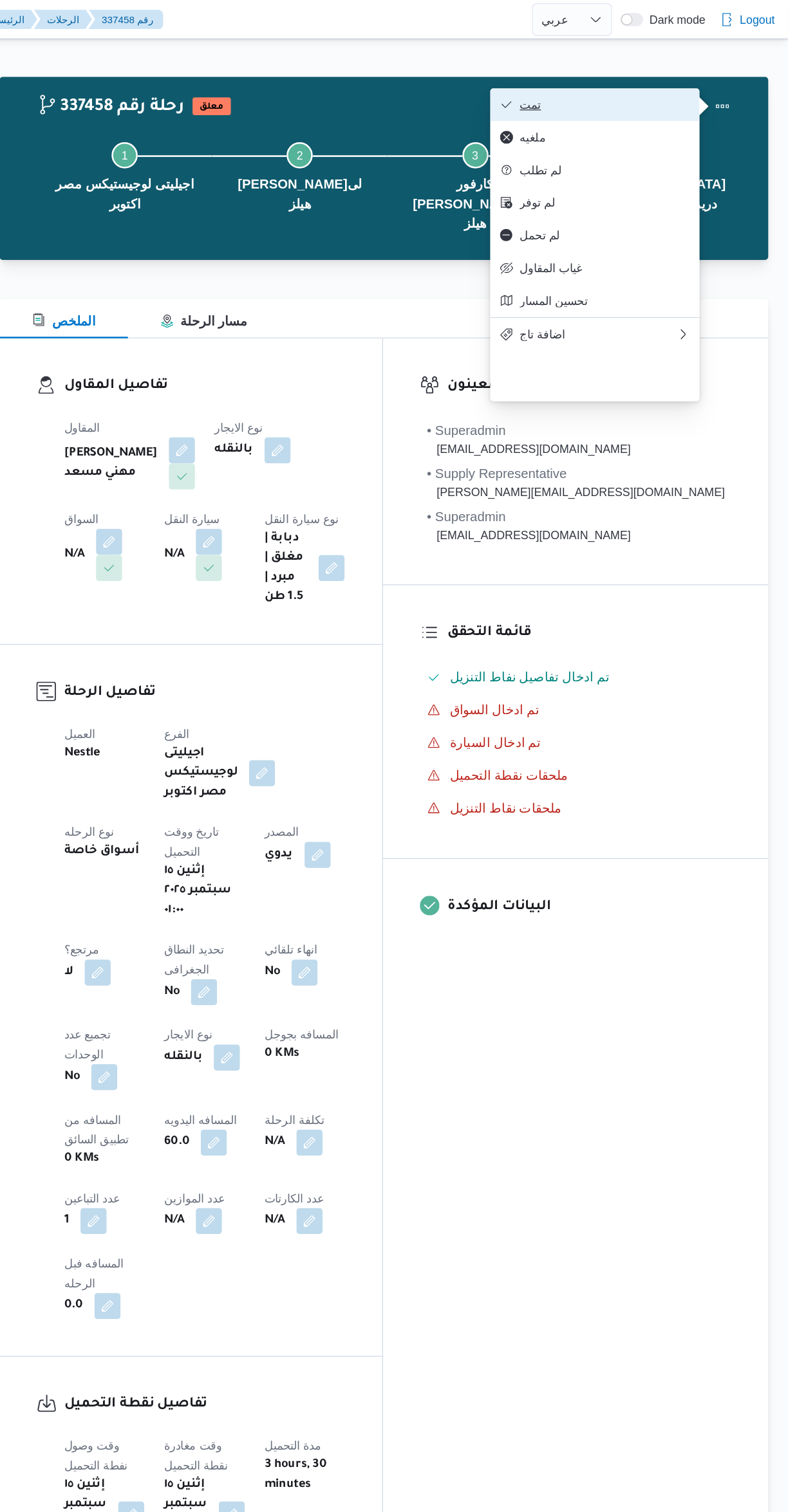
click at [690, 79] on span "تمت" at bounding box center [643, 82] width 134 height 10
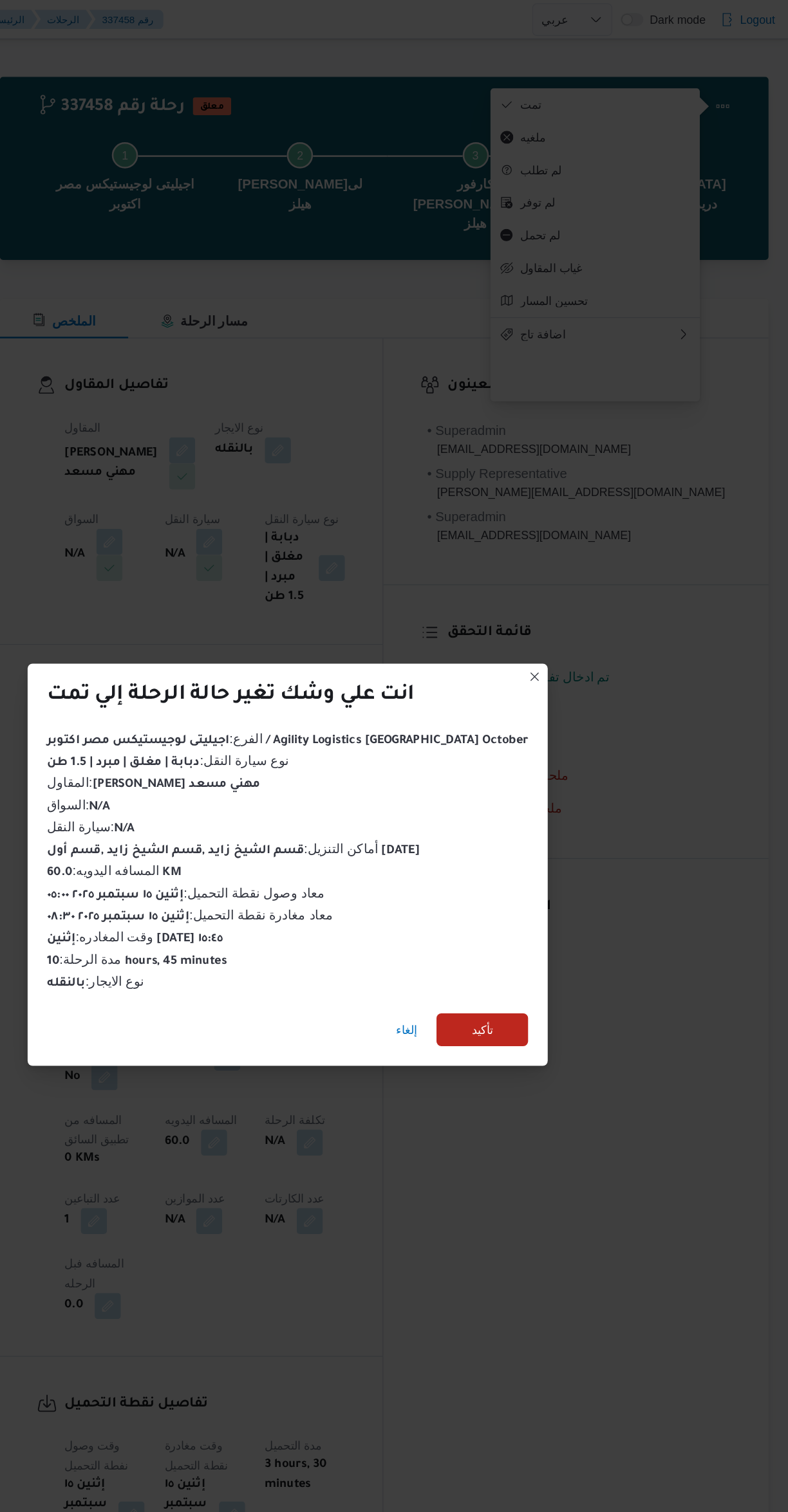
scroll to position [0, 0]
click at [550, 815] on span "تأكيد" at bounding box center [547, 810] width 72 height 25
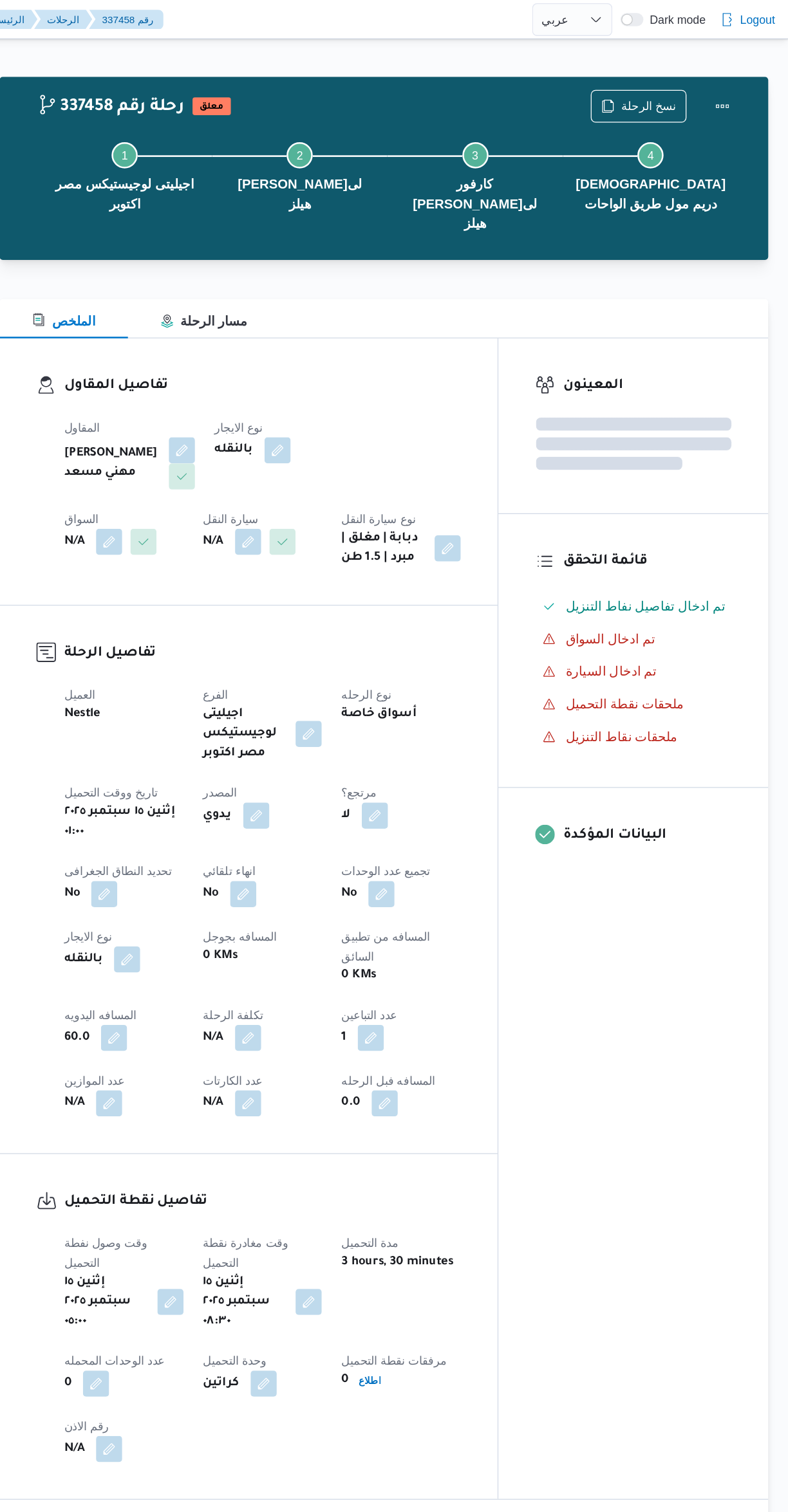
click at [695, 902] on div "المعينون قائمة التحقق تم ادخال تفاصيل نفاط التنزيل تم ادخال السواق تم ادخال الس…" at bounding box center [666, 723] width 212 height 913
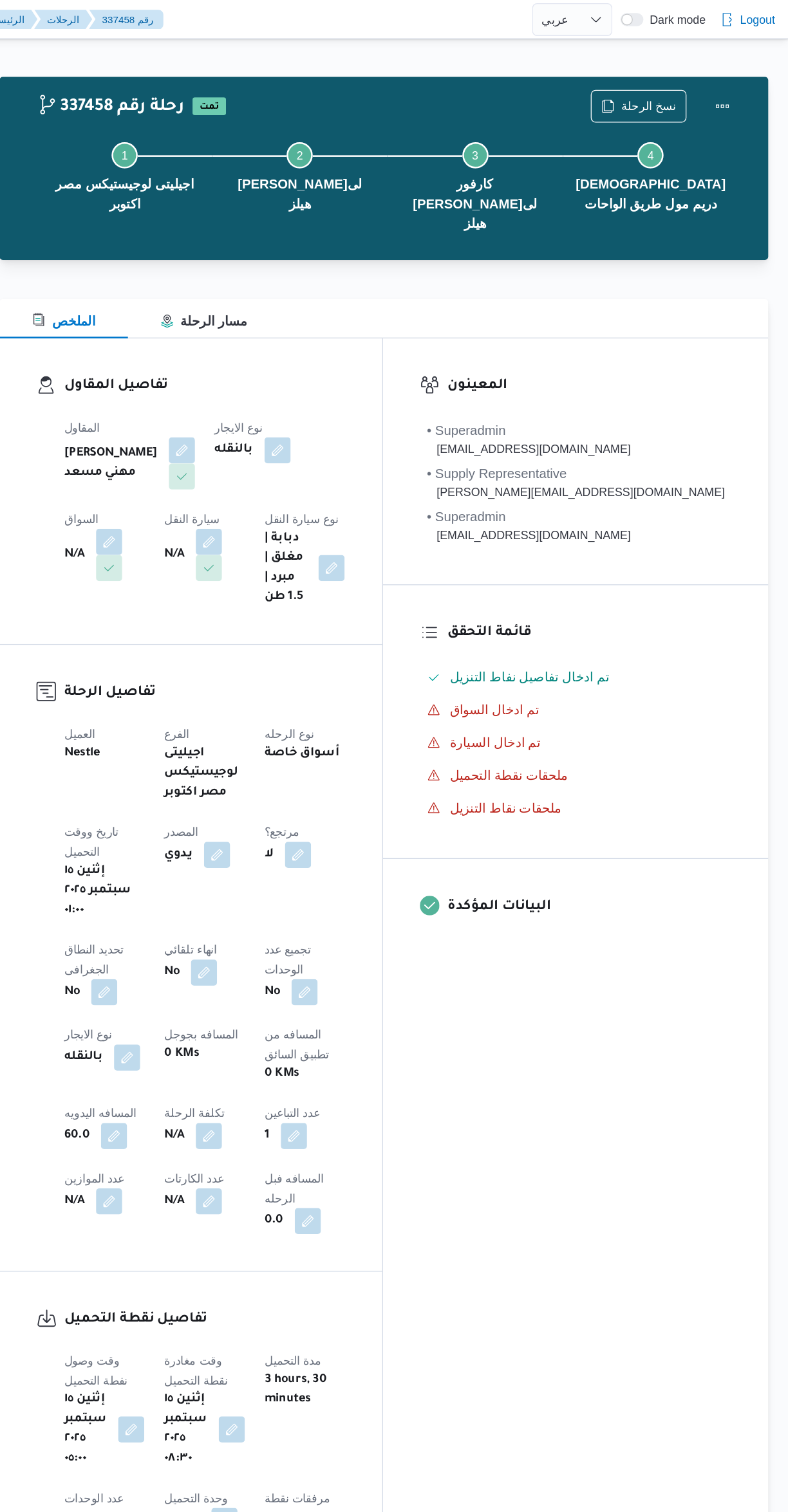
select select "ar"
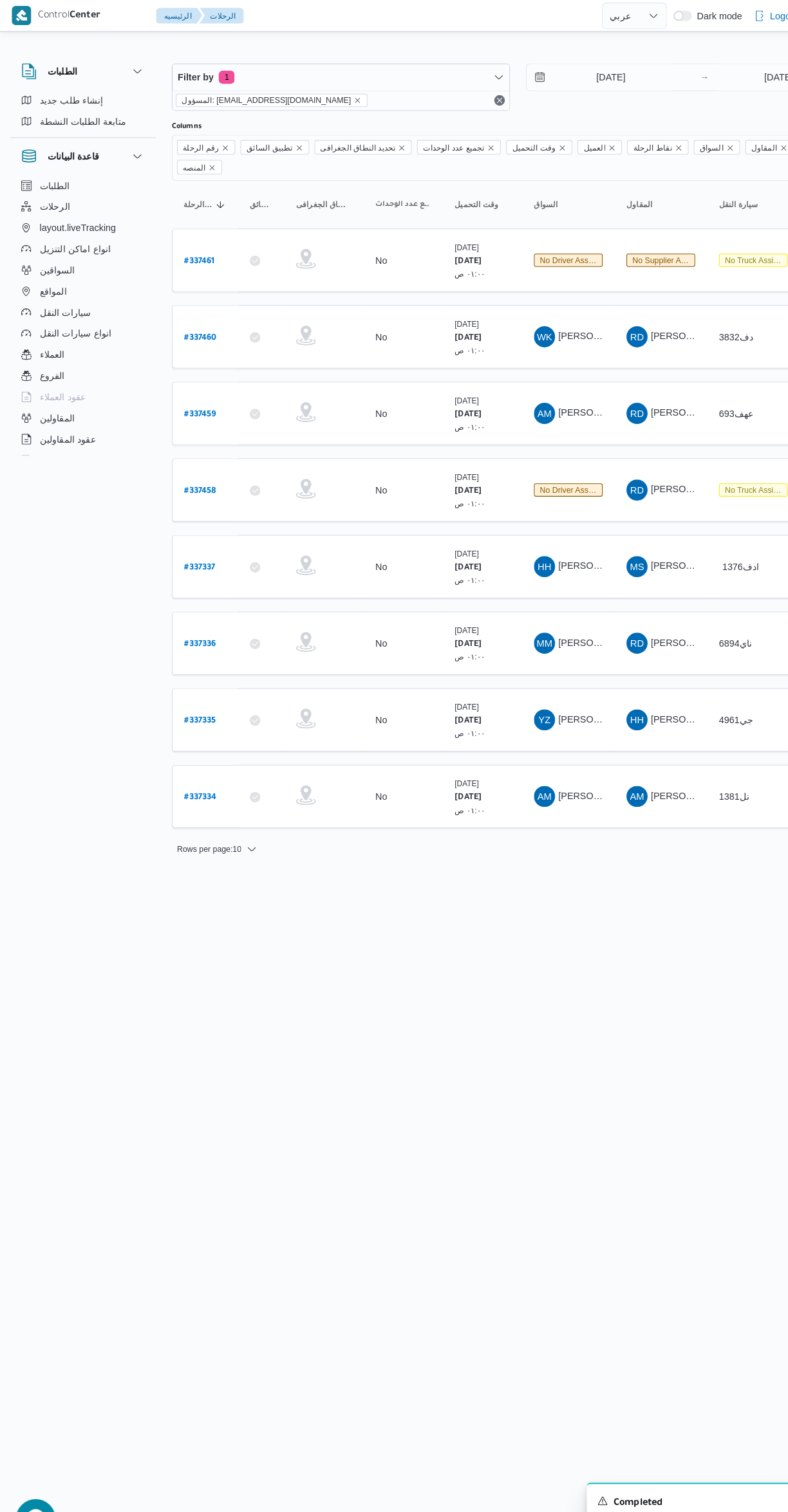
click at [201, 399] on b "# 337459" at bounding box center [195, 404] width 31 height 9
select select "ar"
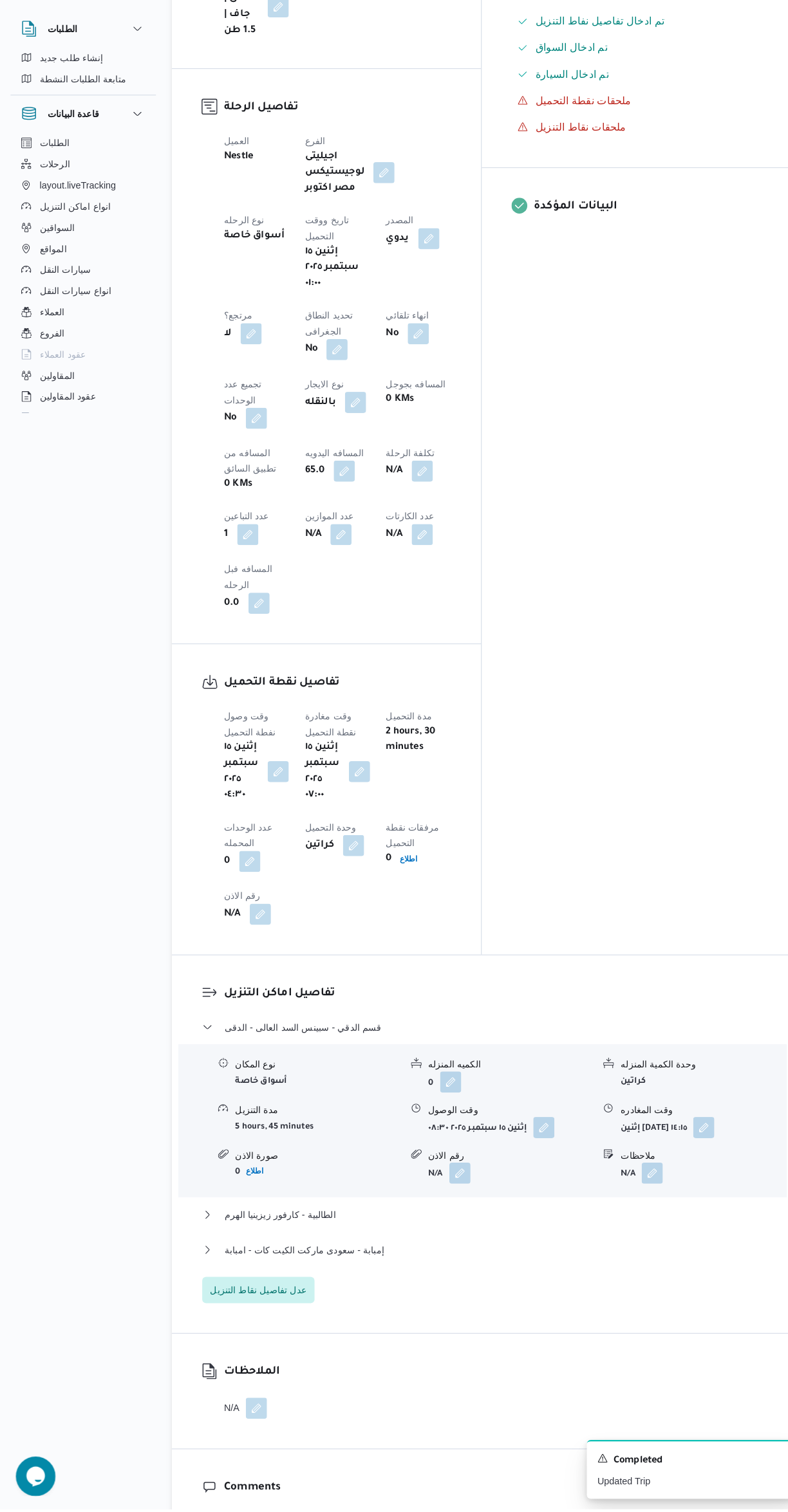
scroll to position [456, 0]
click at [446, 1251] on button "إمبابة - سعودى ماركت الكيت كات - امبابة" at bounding box center [470, 1259] width 546 height 15
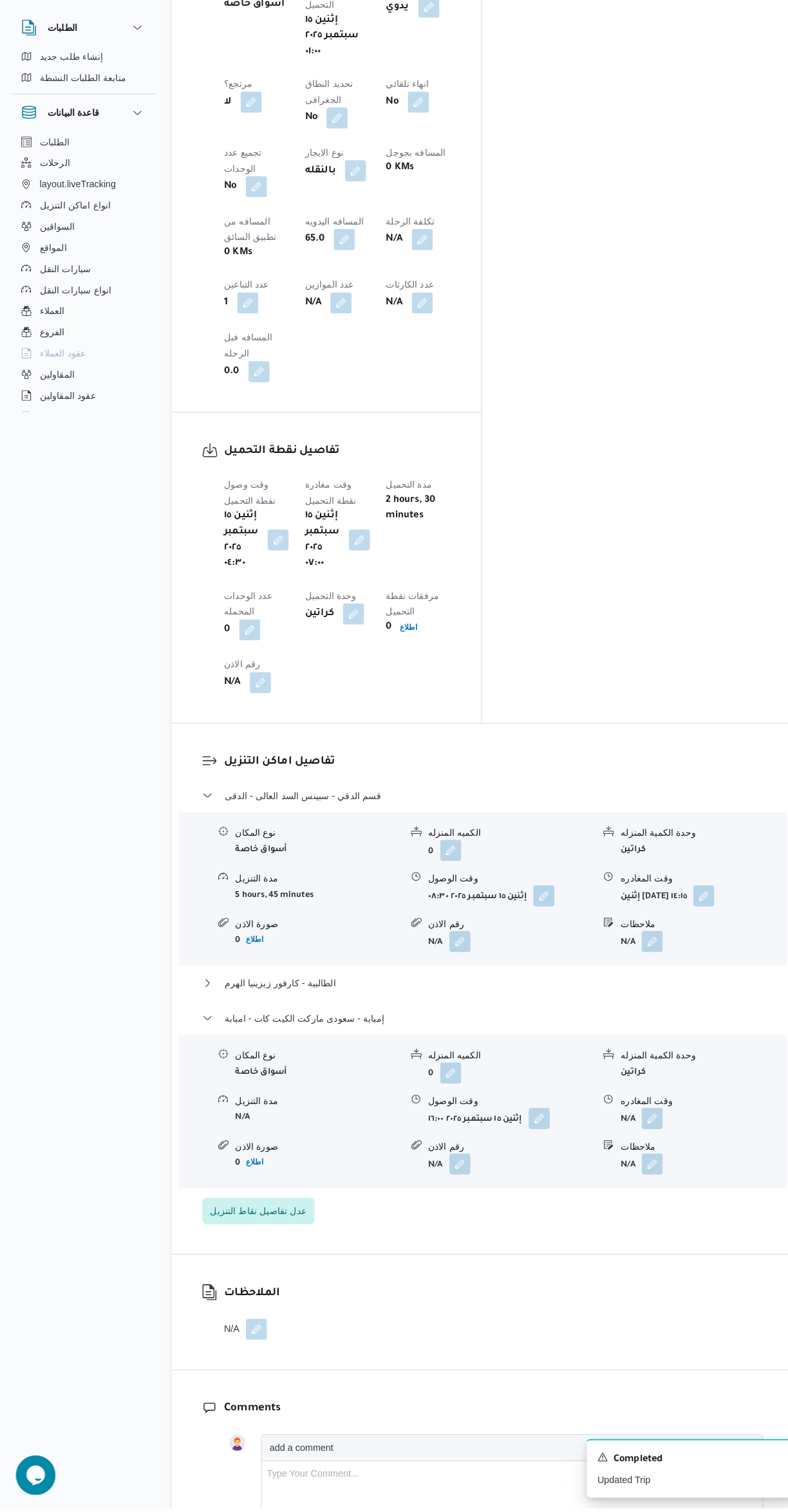
scroll to position [689, 0]
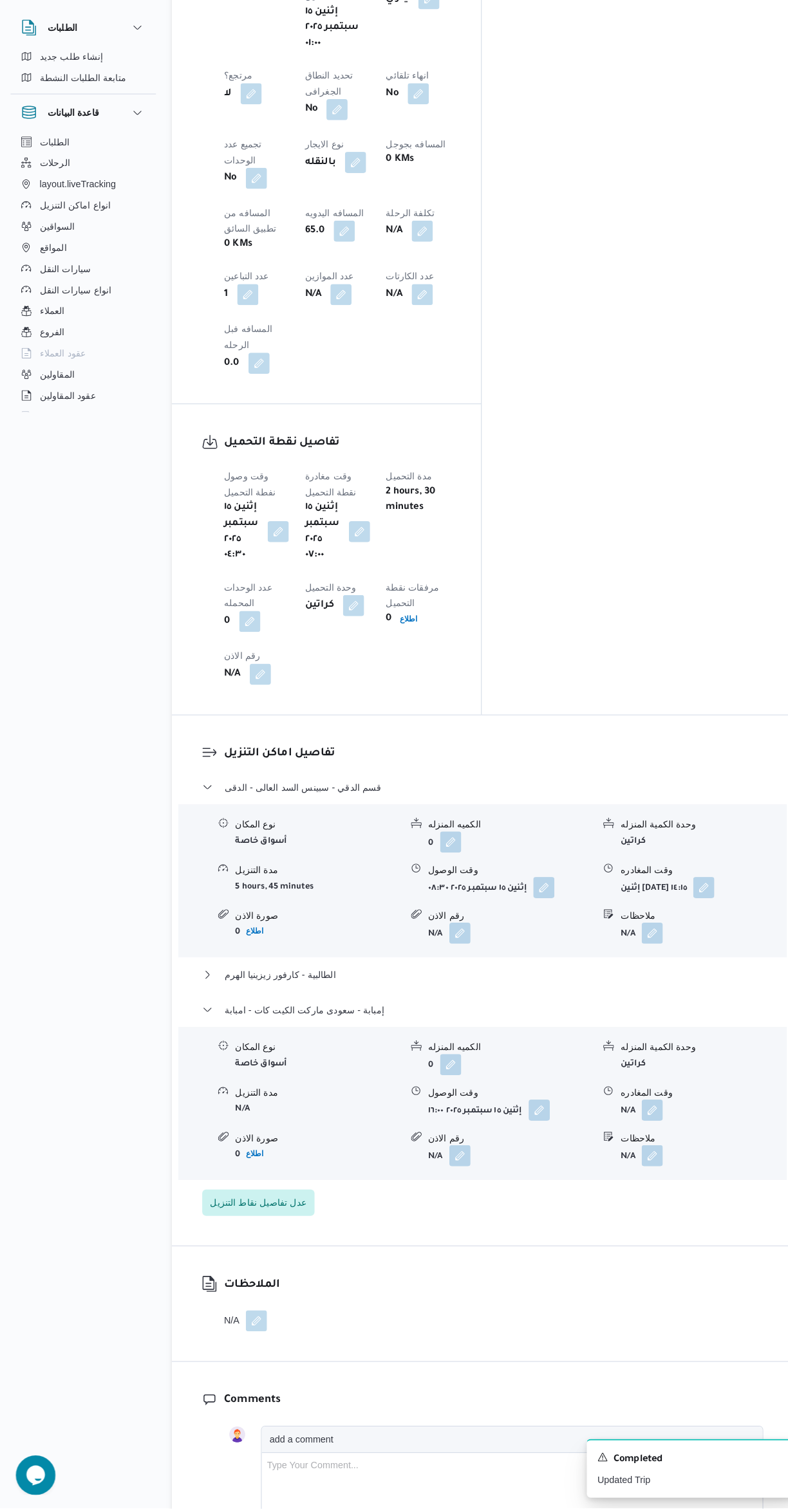
click at [636, 1113] on button "button" at bounding box center [635, 1123] width 21 height 21
click at [584, 901] on input "وقت المغادره" at bounding box center [602, 902] width 146 height 25
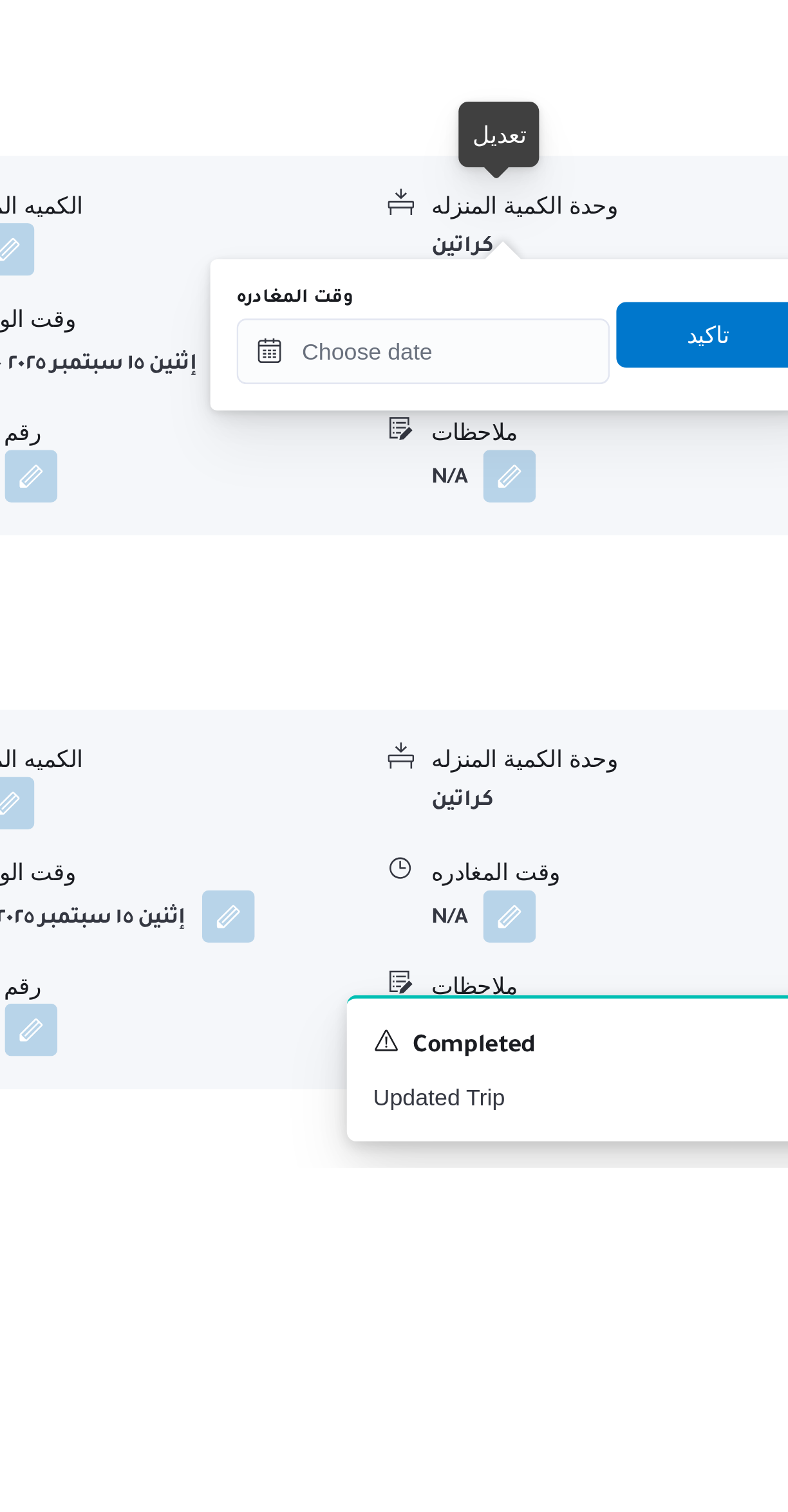
scroll to position [399, 0]
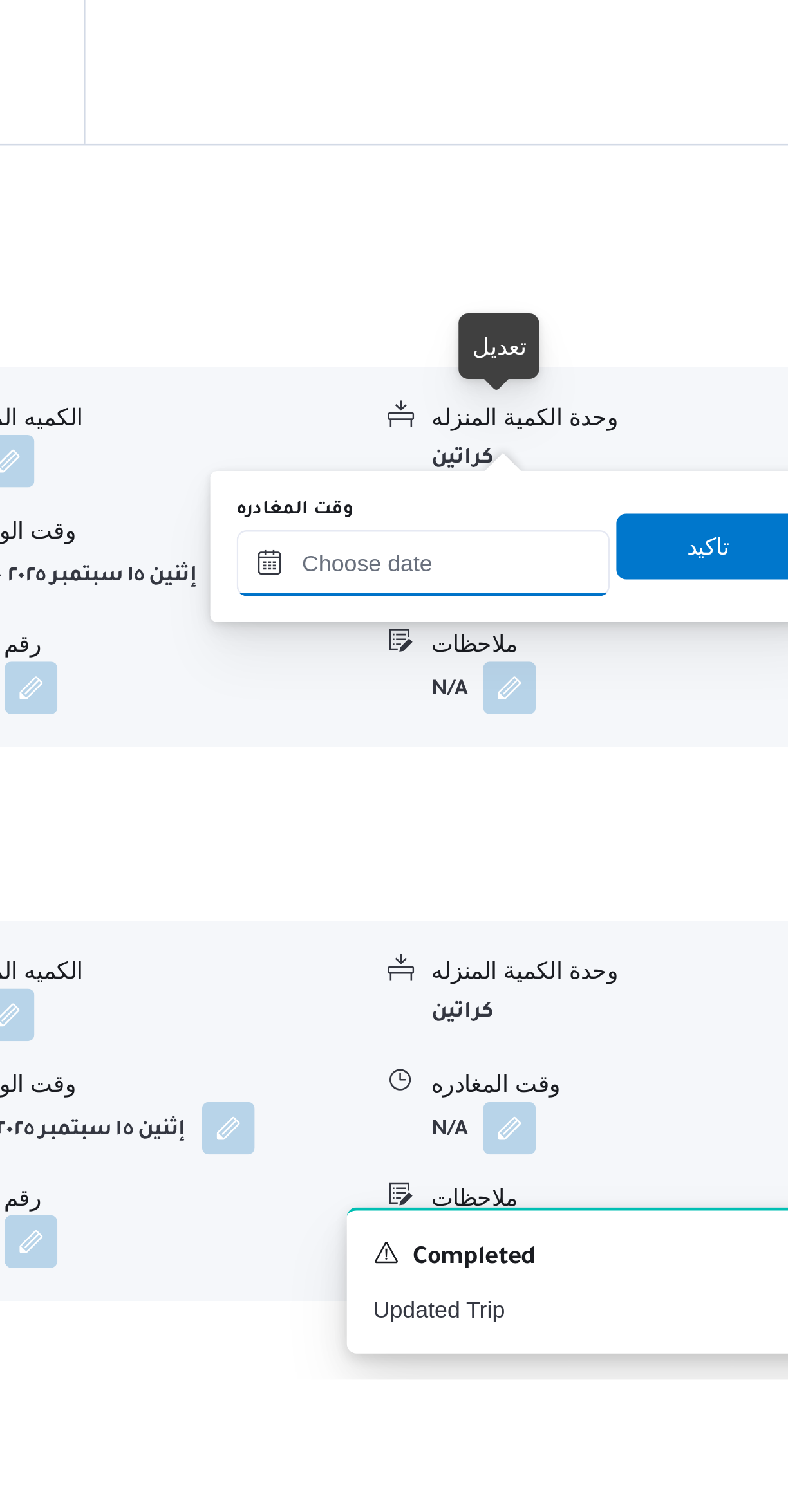
click at [623, 1190] on input "وقت المغادره" at bounding box center [602, 1192] width 146 height 25
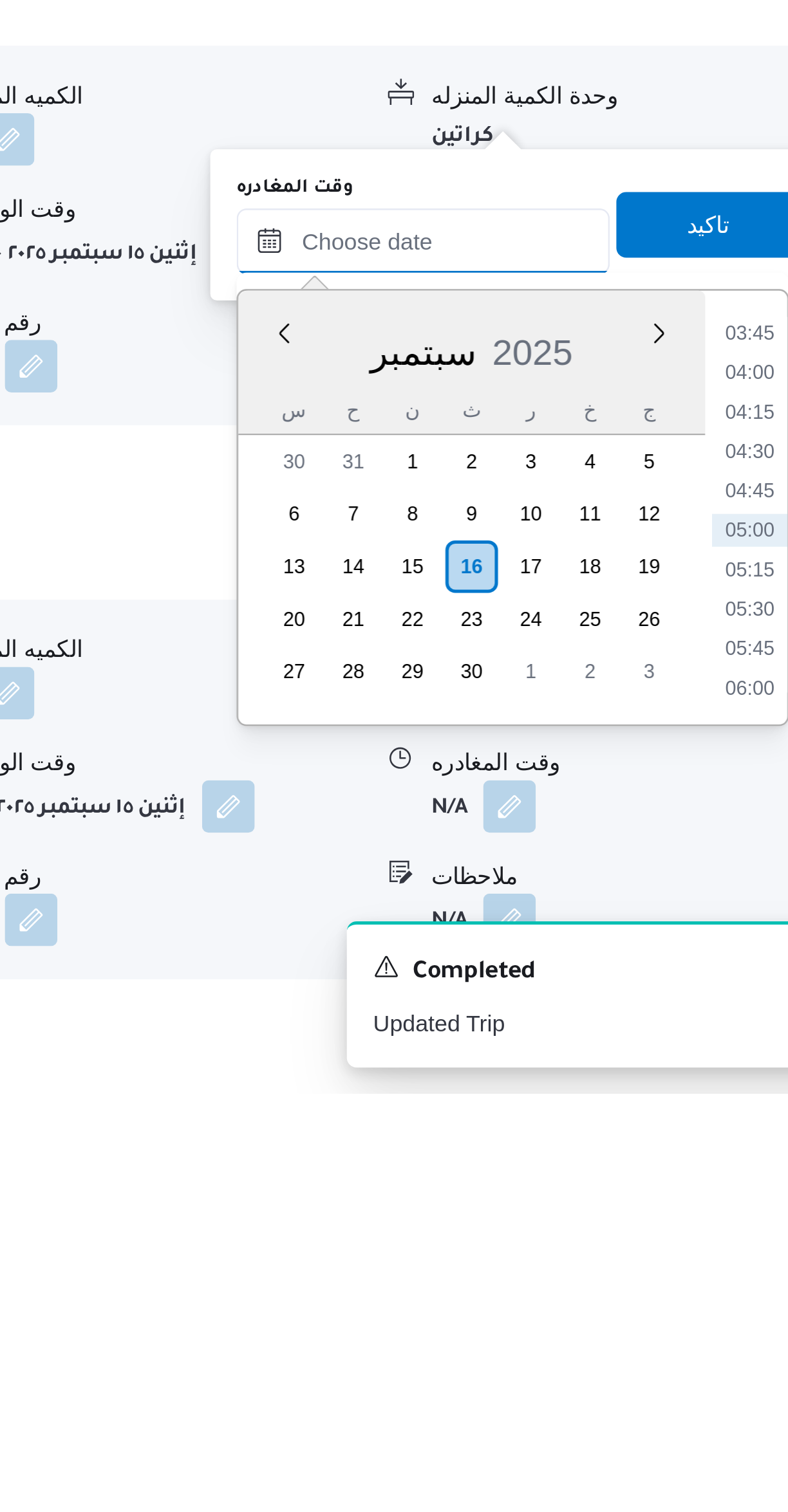
scroll to position [413, 0]
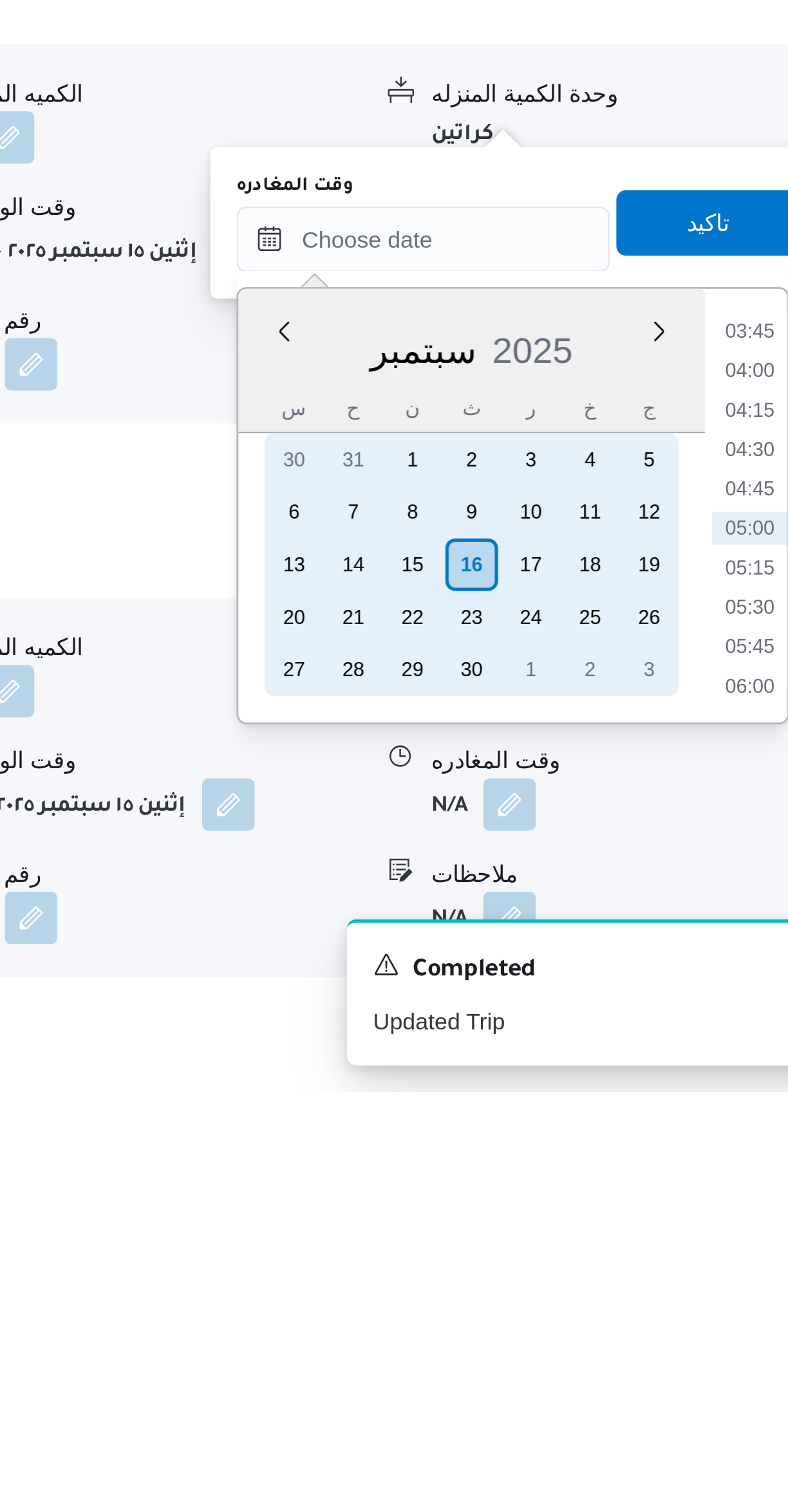
click at [595, 1310] on div "15" at bounding box center [597, 1305] width 21 height 21
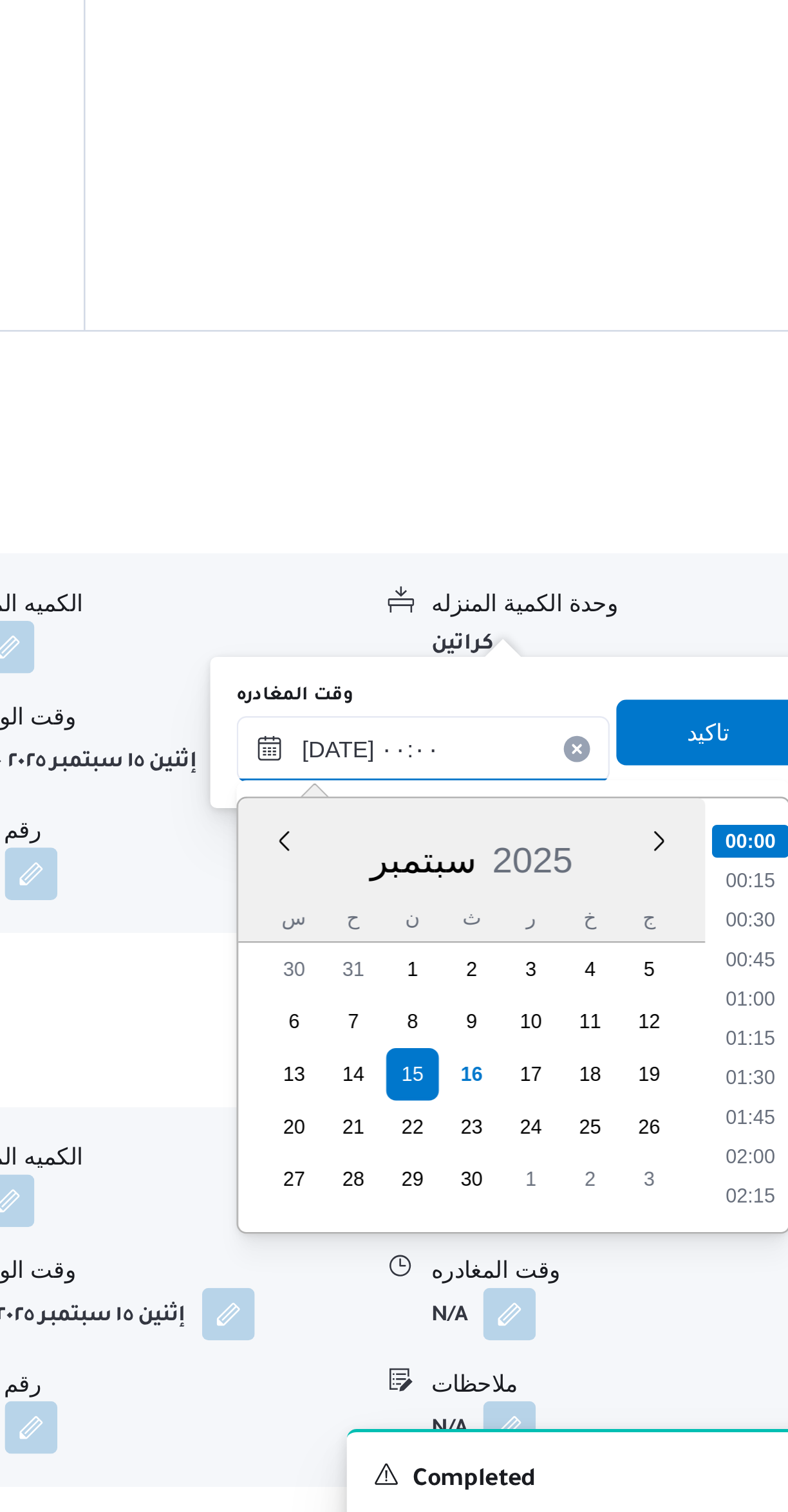
click at [557, 1179] on input "[DATE] ٠٠:٠٠" at bounding box center [602, 1177] width 146 height 25
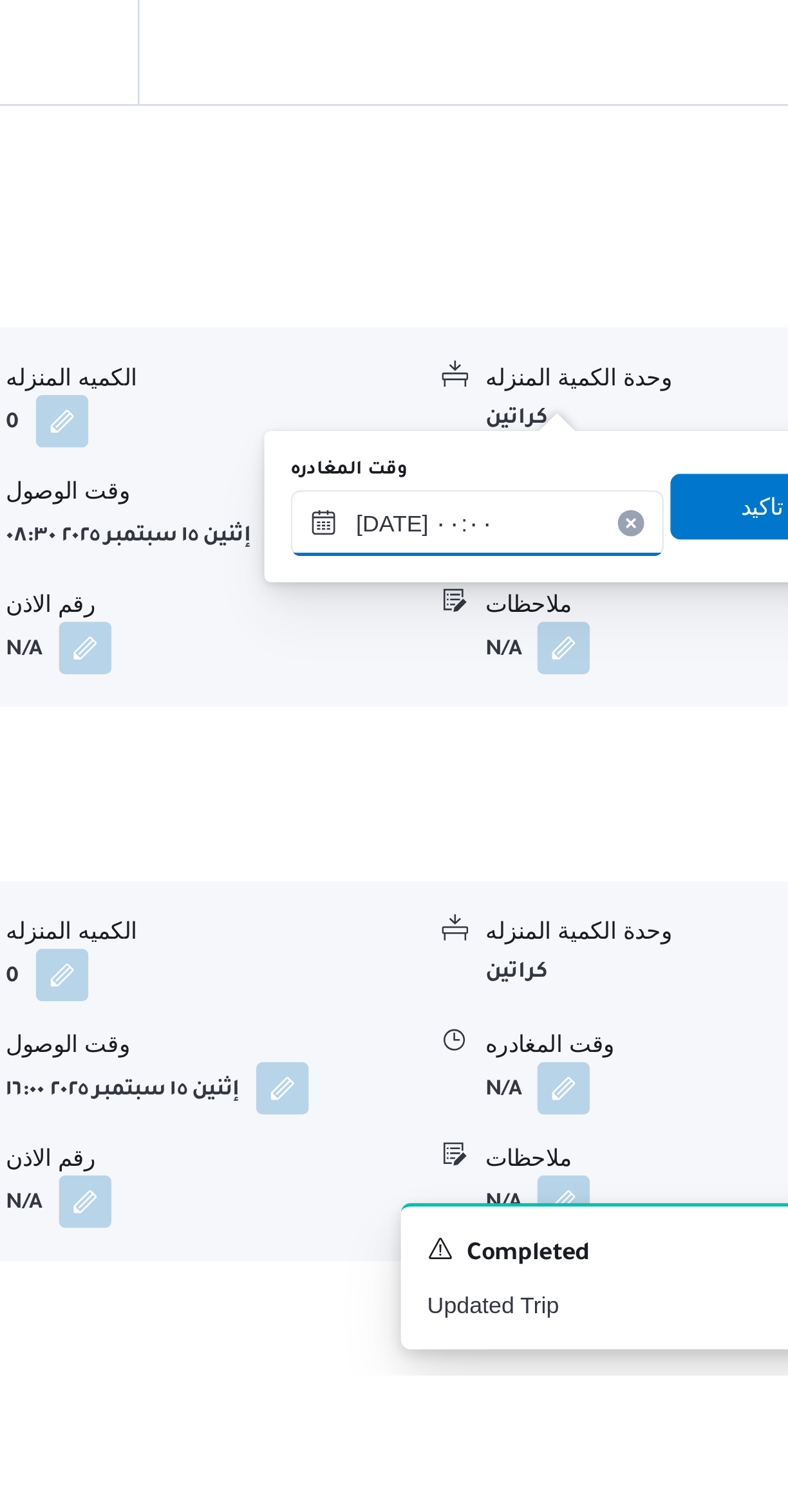
click at [559, 1180] on input "[DATE] ٠٠:٠٠" at bounding box center [602, 1177] width 146 height 25
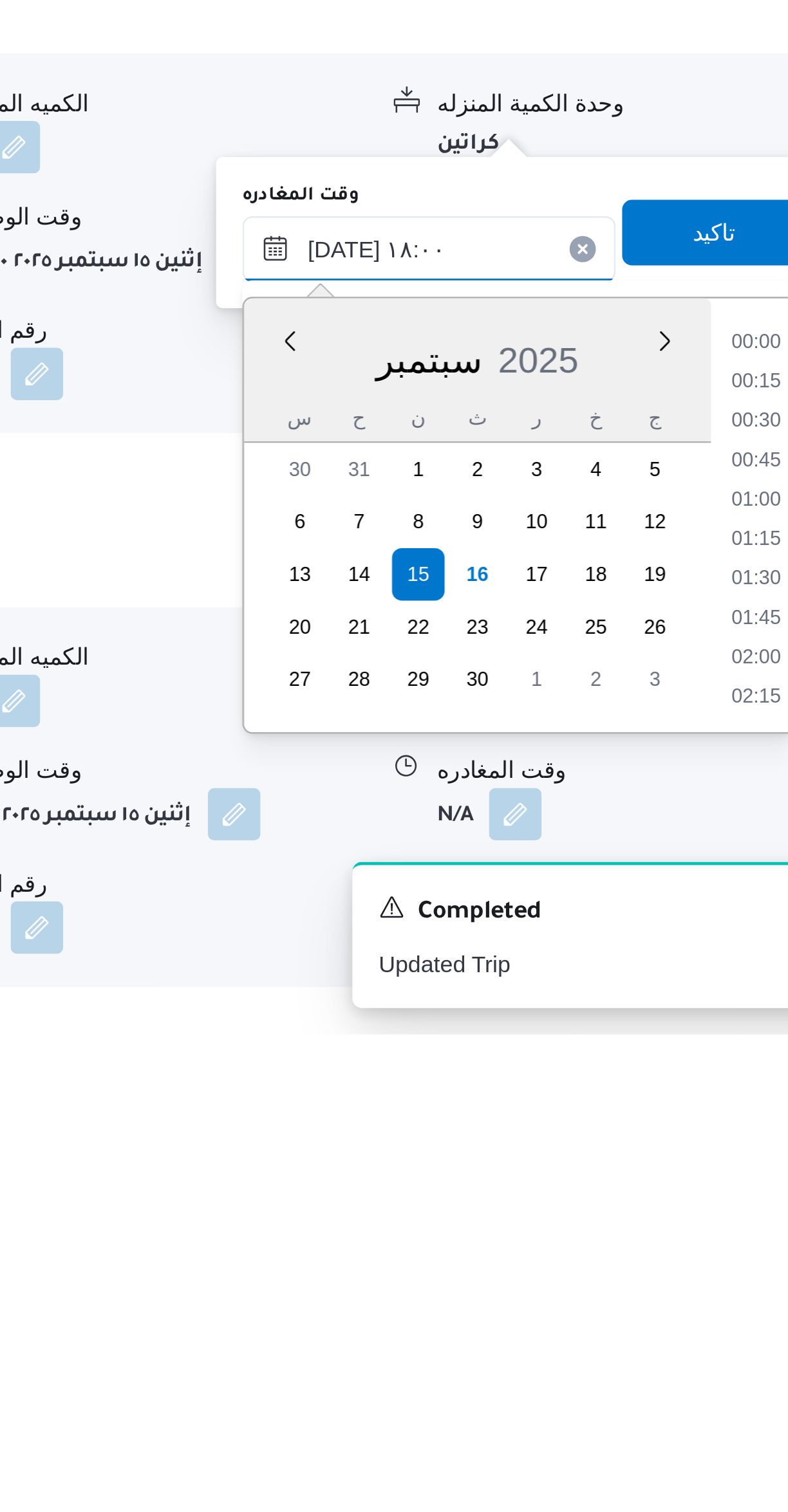
scroll to position [976, 0]
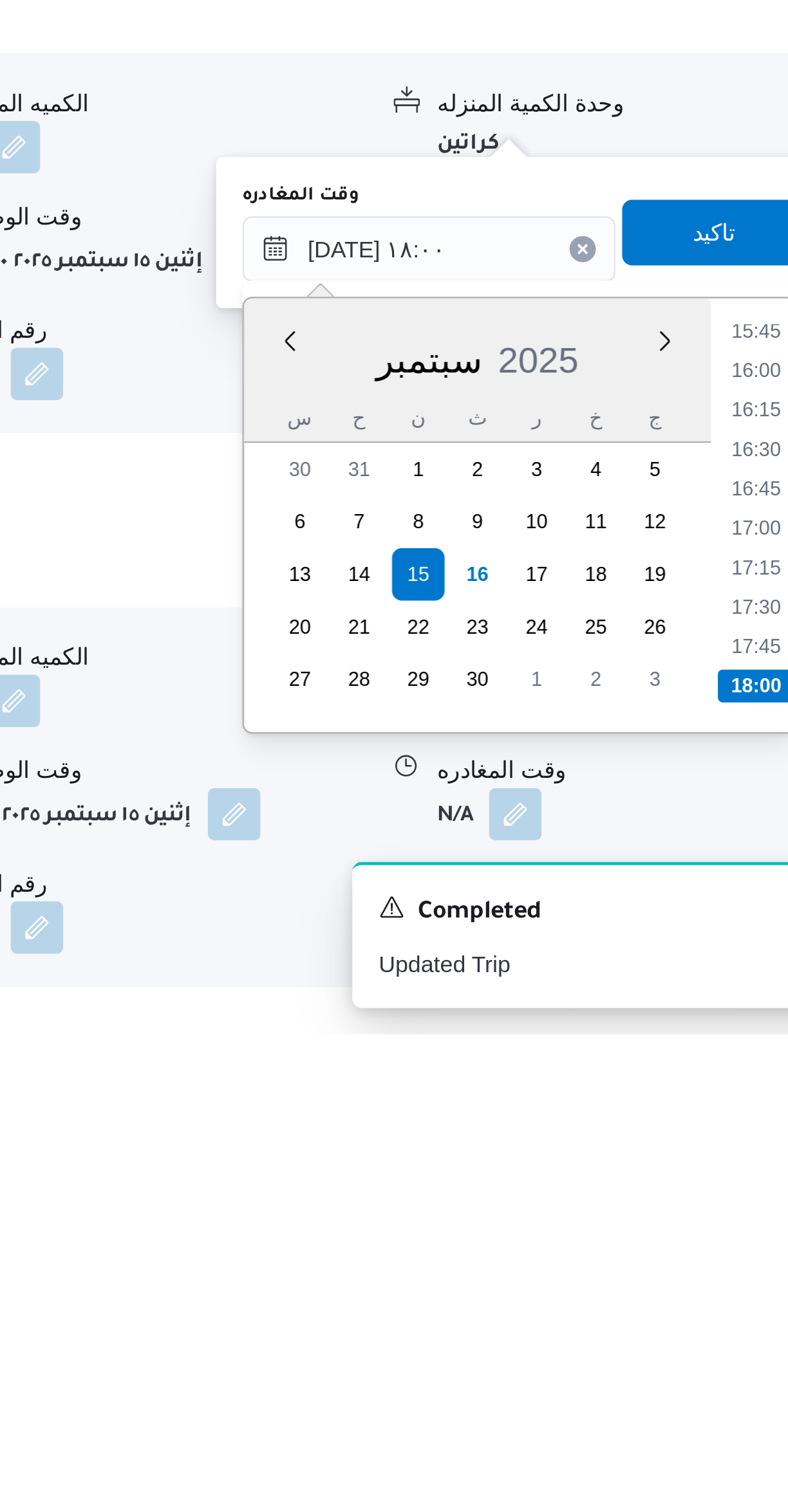
click at [726, 1343] on li "17:30" at bounding box center [729, 1344] width 29 height 13
type input "[DATE] ١٧:٣٠"
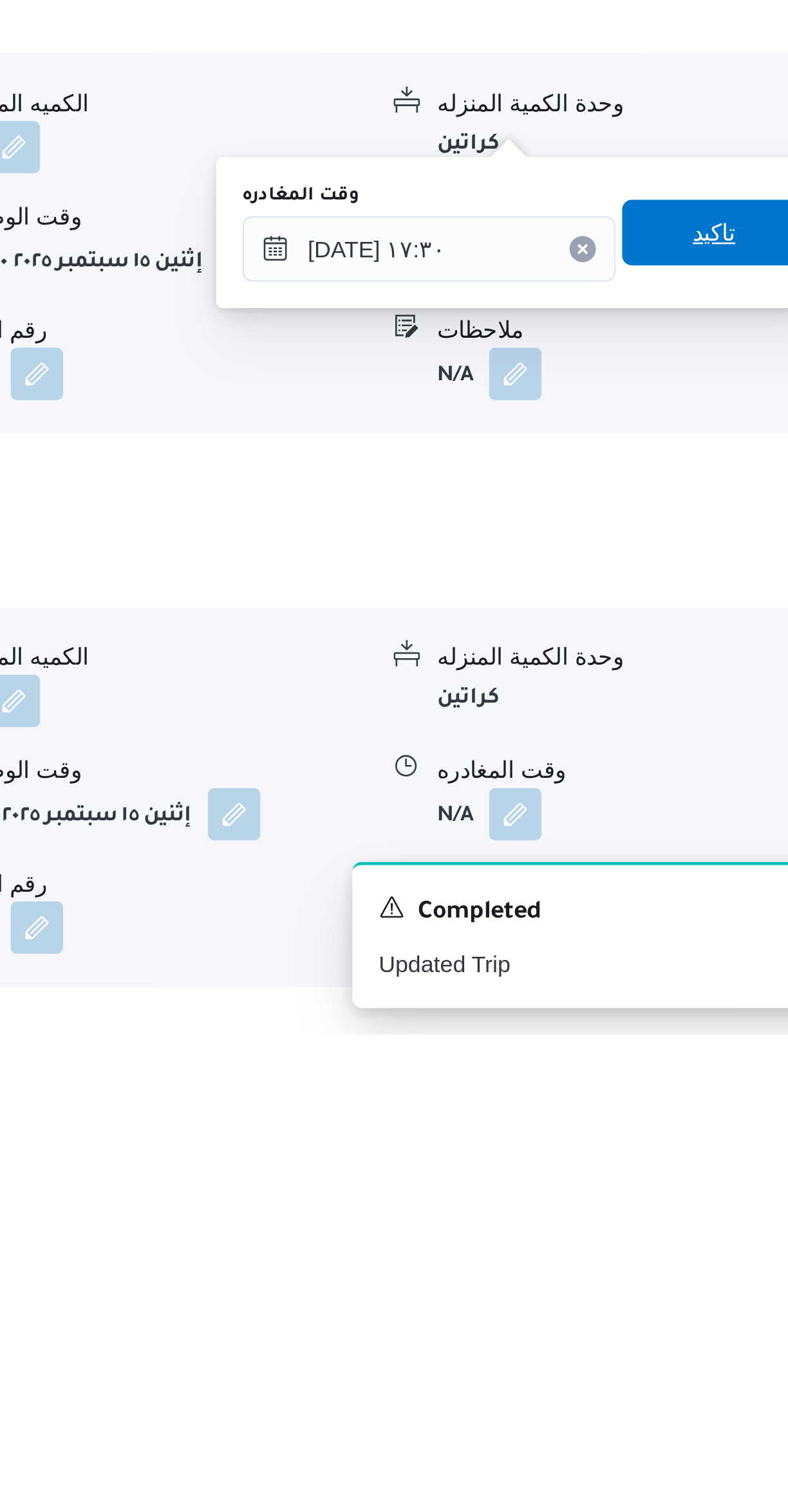
click at [721, 1197] on span "تاكيد" at bounding box center [713, 1197] width 72 height 25
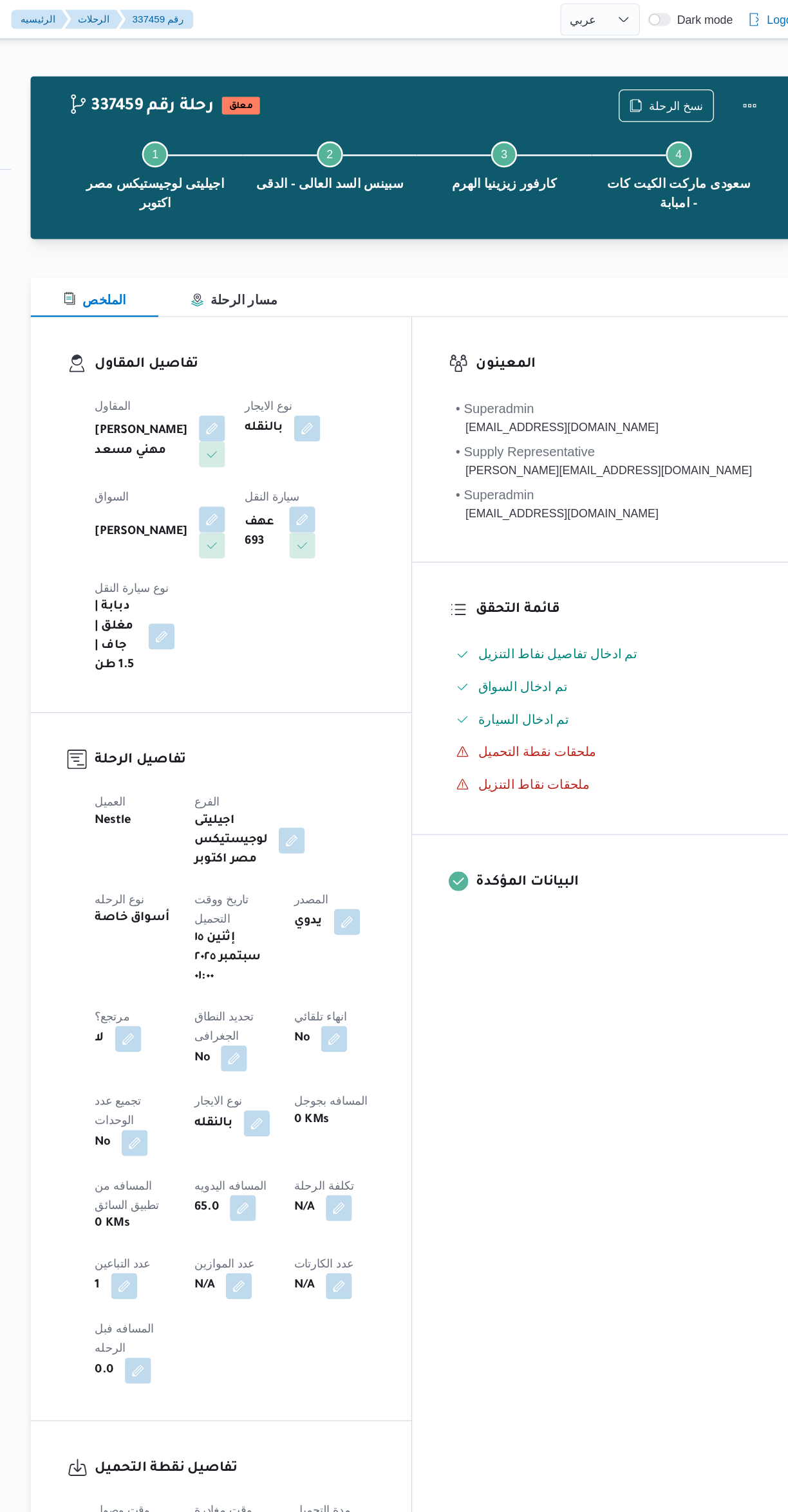
scroll to position [0, 0]
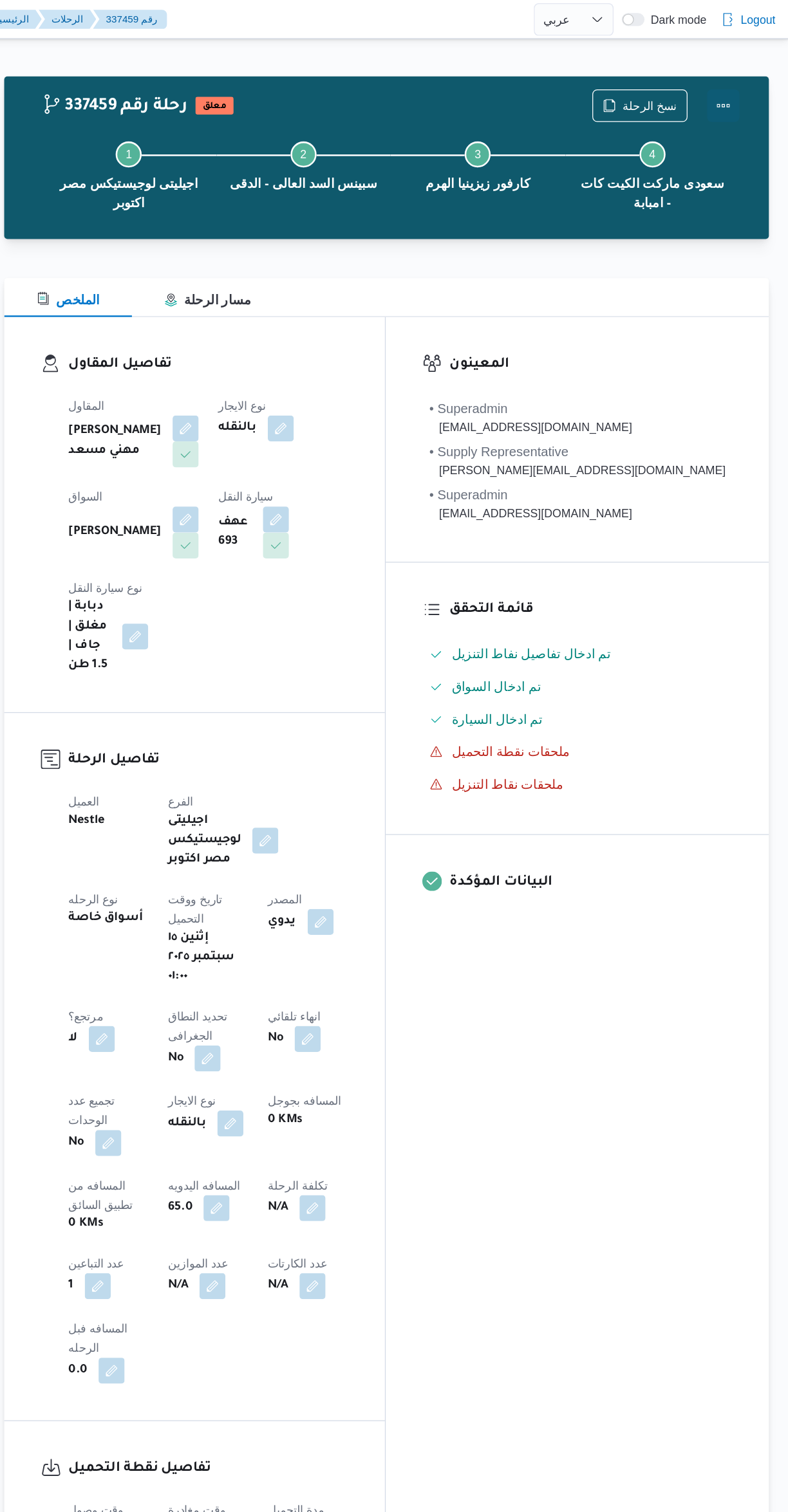
click at [743, 89] on button "Actions" at bounding box center [736, 83] width 25 height 25
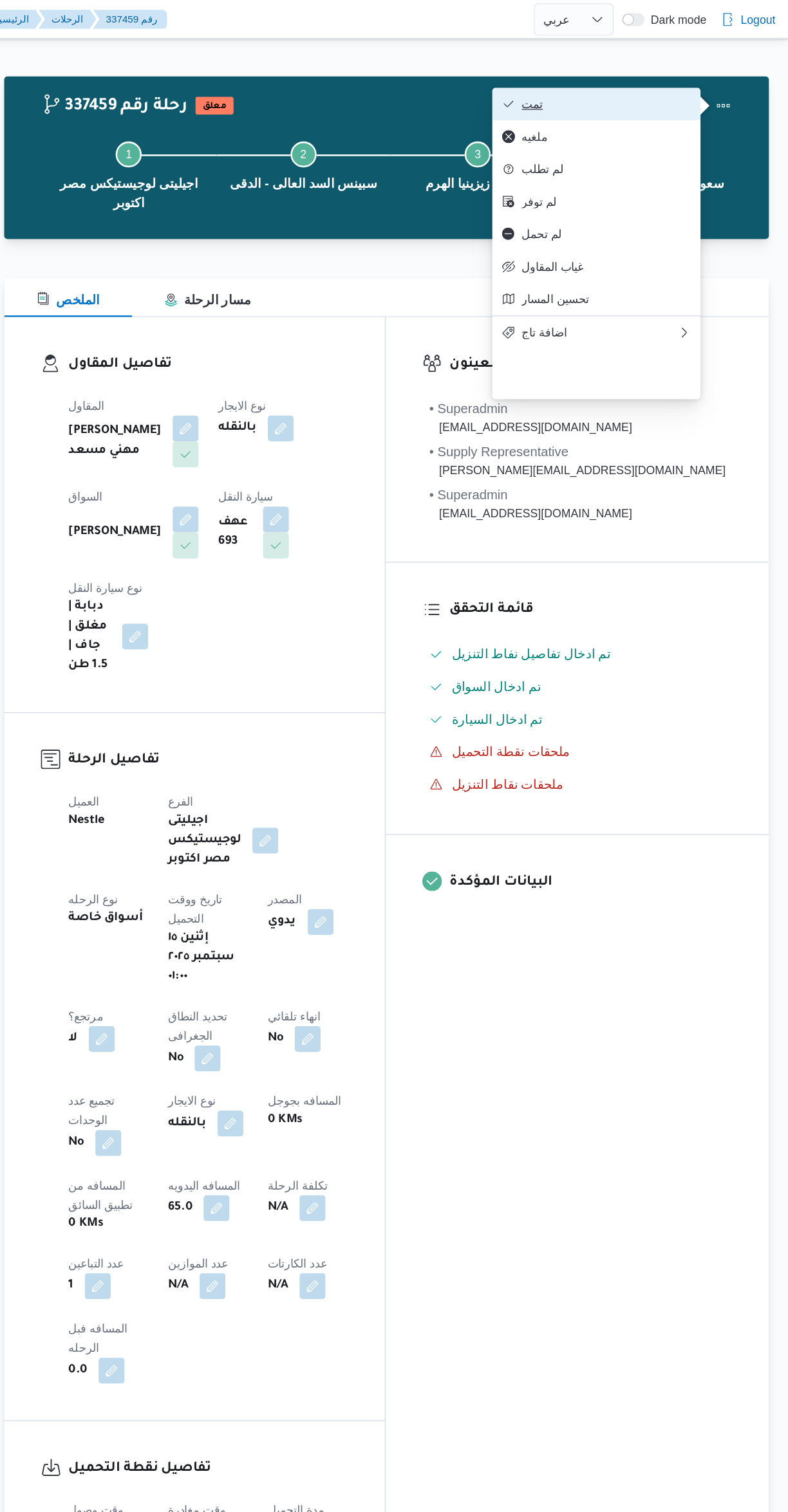
click at [693, 79] on span "تمت" at bounding box center [643, 82] width 134 height 10
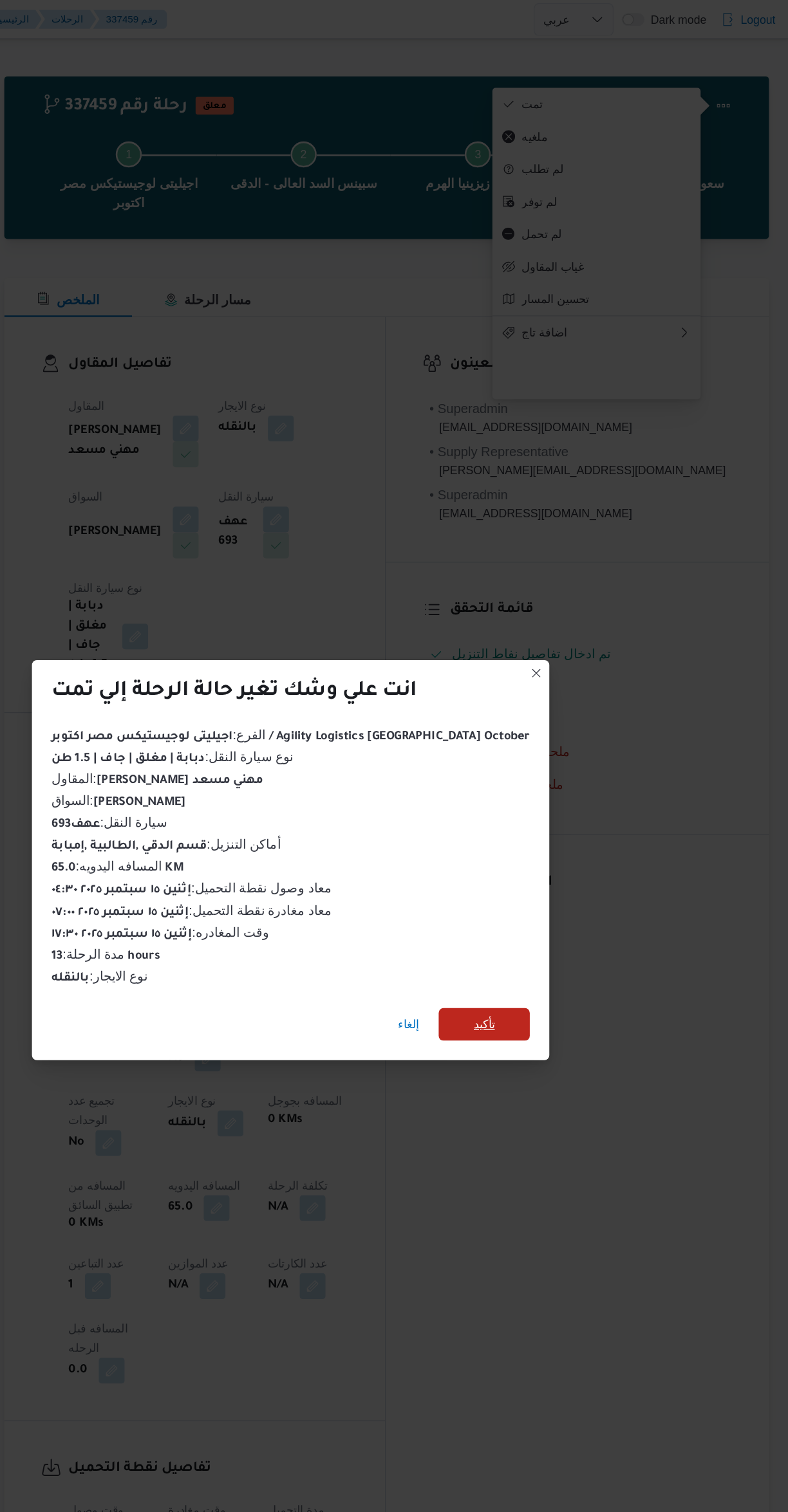
click at [538, 807] on span "تأكيد" at bounding box center [547, 810] width 72 height 25
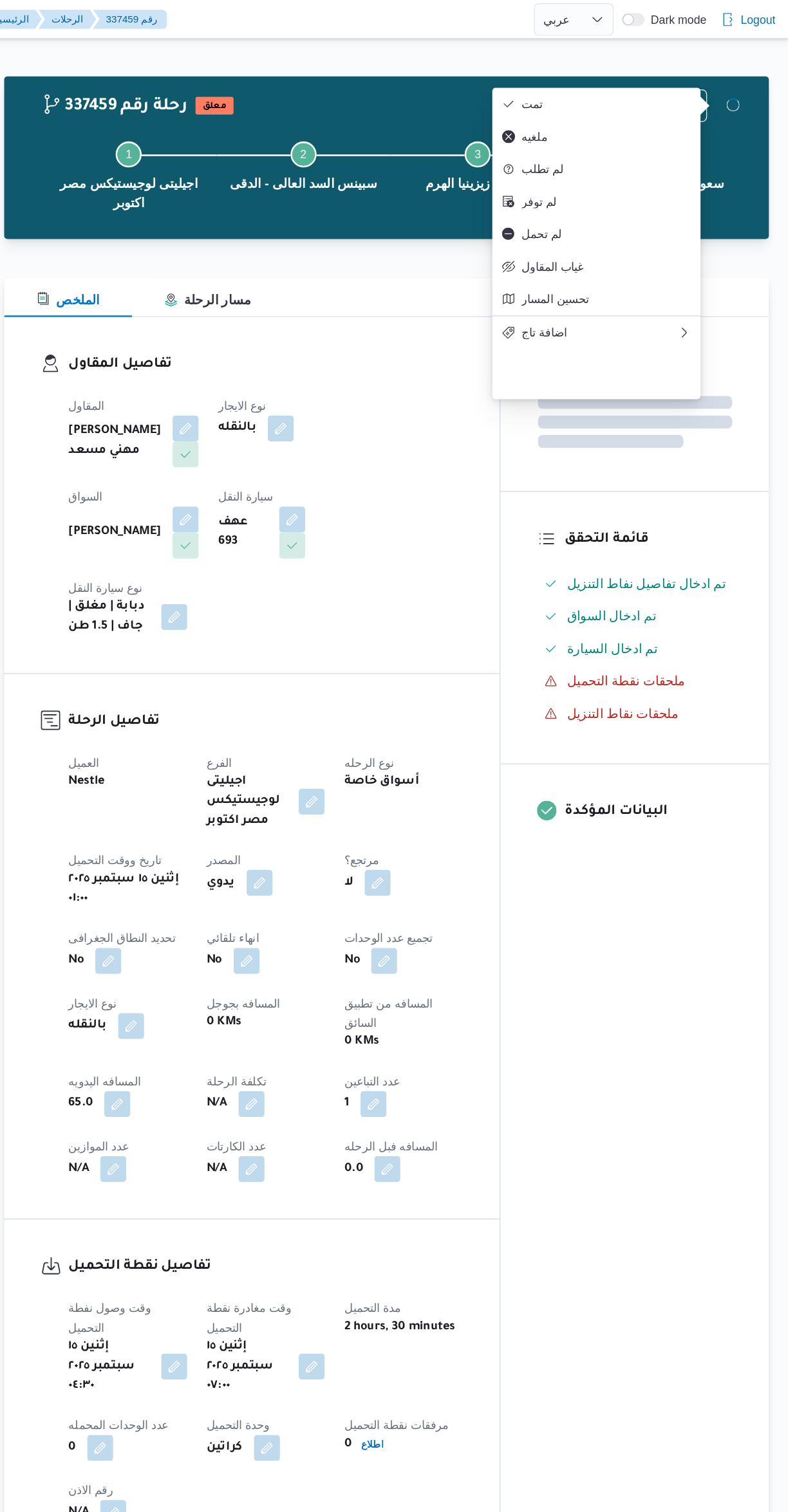
click at [700, 896] on div "المعينون قائمة التحقق تم ادخال تفاصيل نفاط التنزيل تم ادخال السواق تم ادخال الس…" at bounding box center [666, 743] width 212 height 986
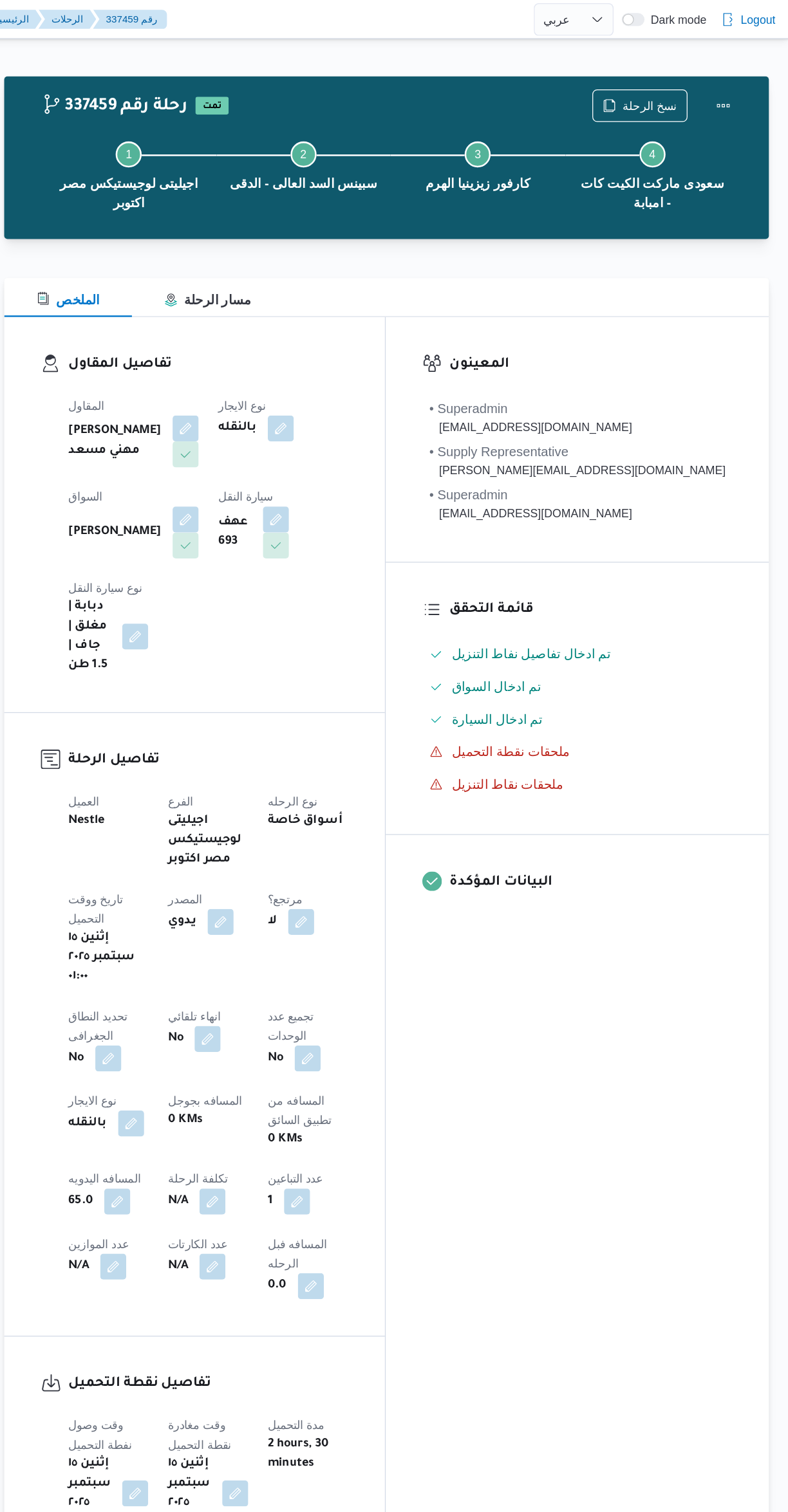
select select "ar"
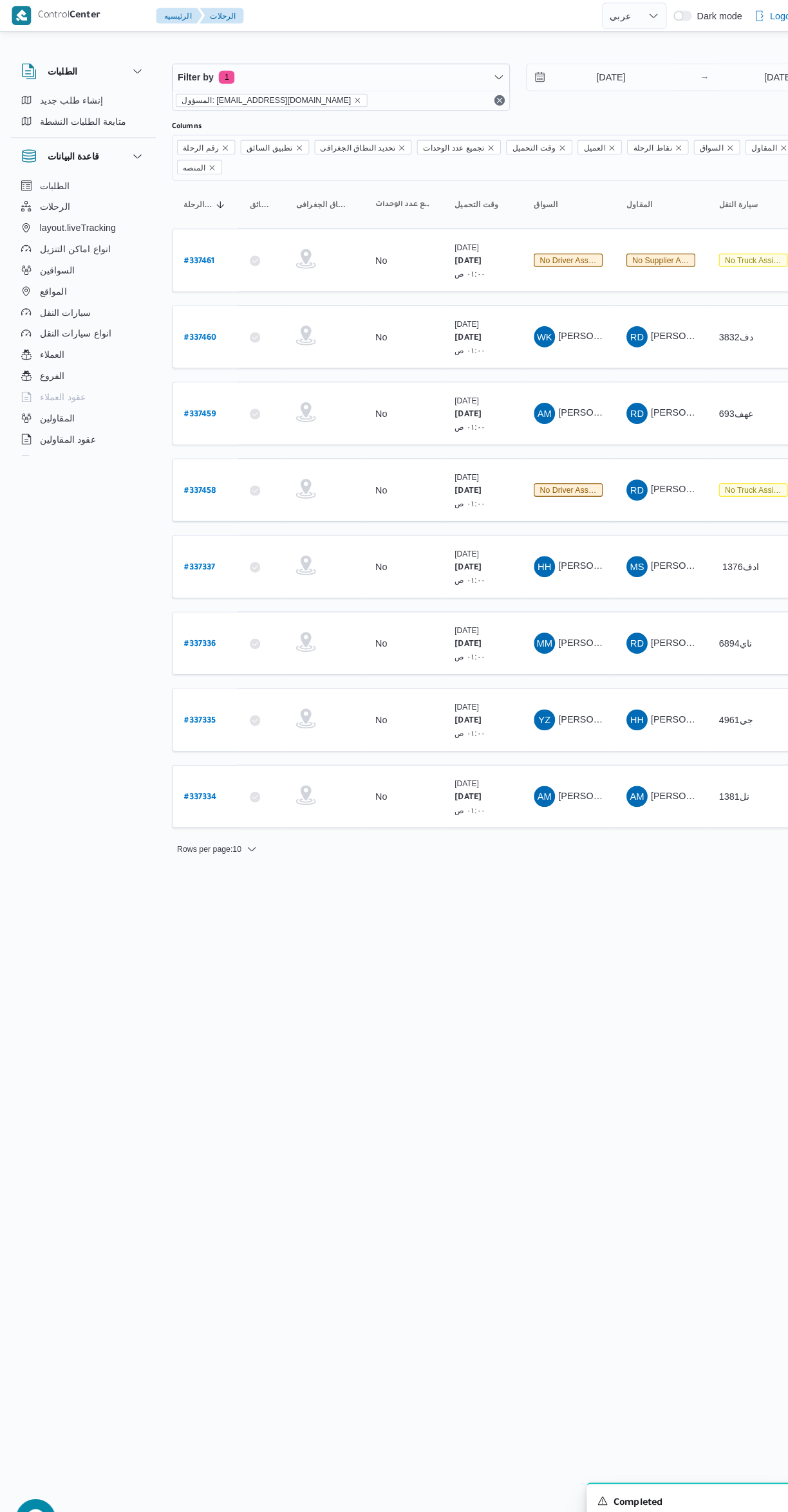
click at [197, 325] on b "# 337460" at bounding box center [195, 329] width 32 height 9
select select "ar"
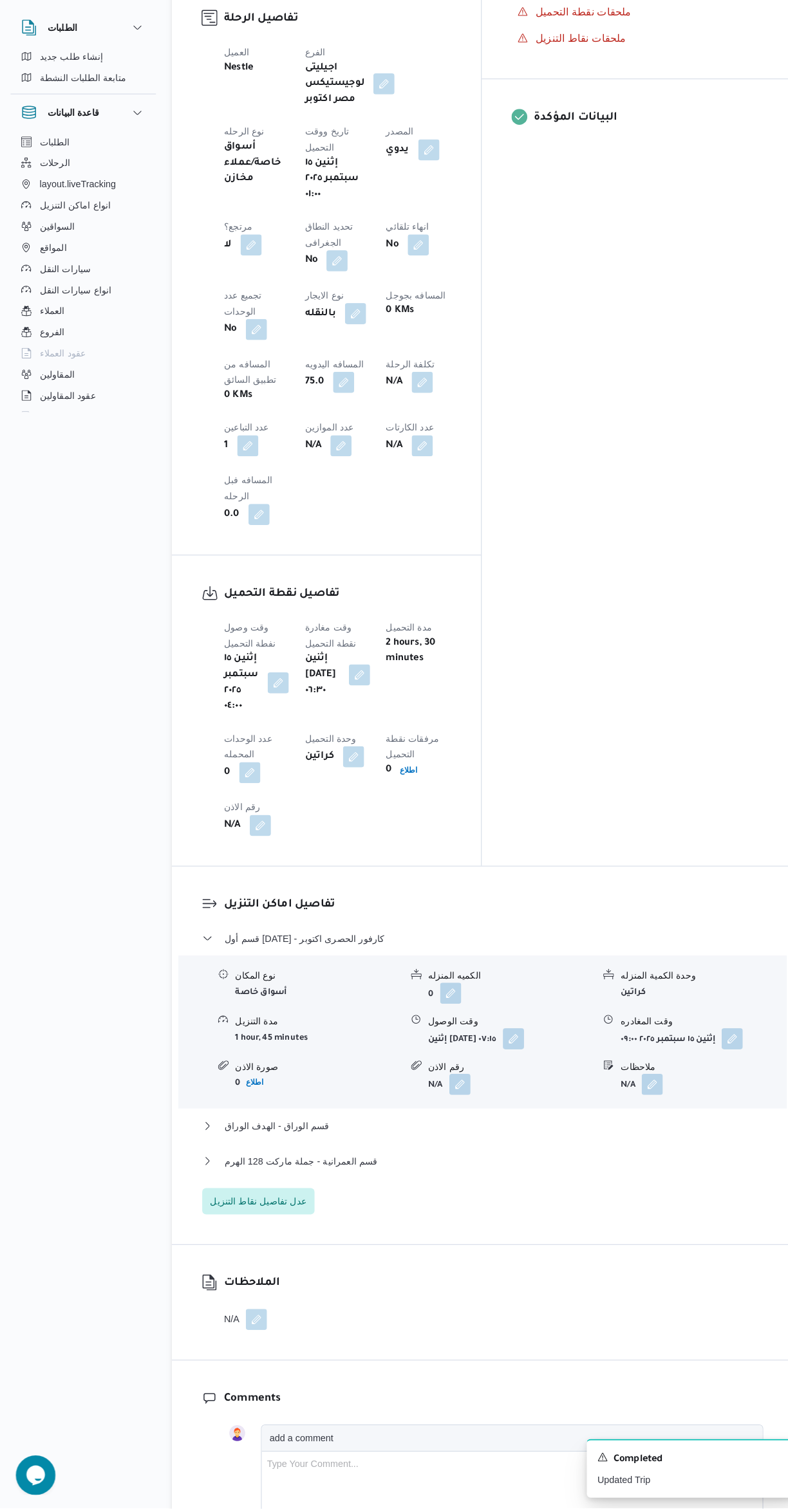
scroll to position [551, 0]
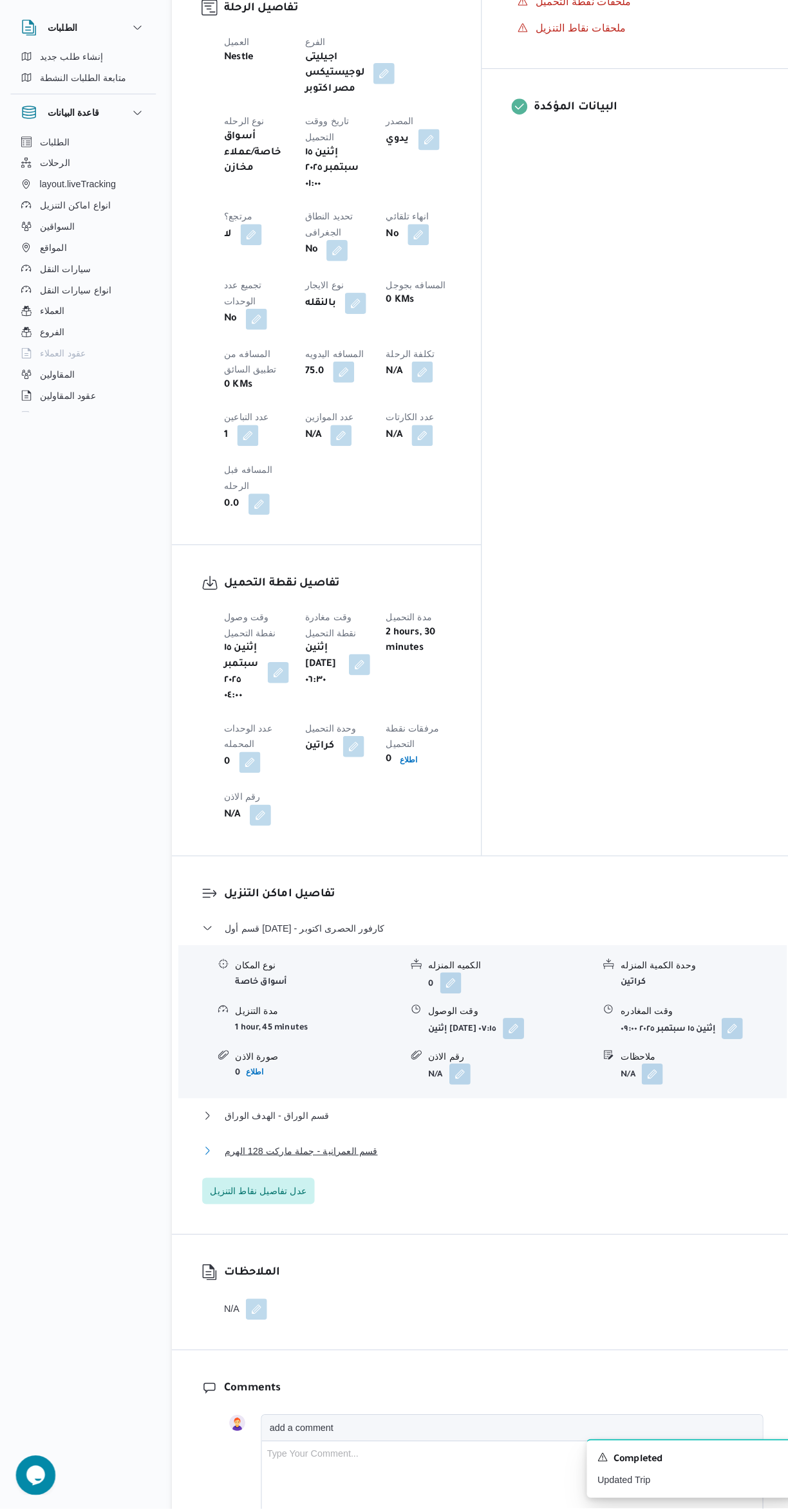
click at [539, 1157] on button "قسم العمرانية - جملة ماركت 128 الهرم" at bounding box center [470, 1164] width 546 height 15
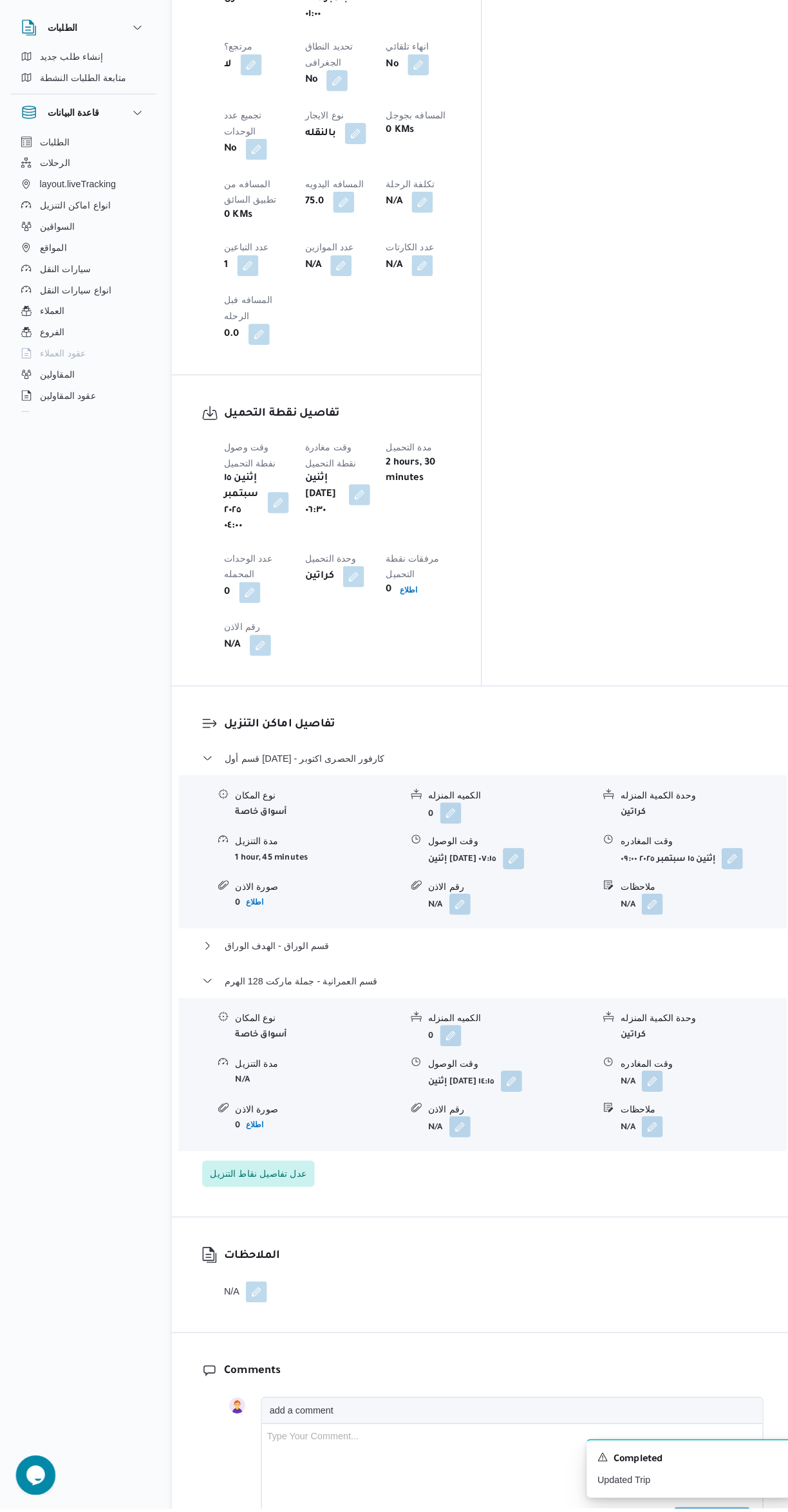
scroll to position [762, 0]
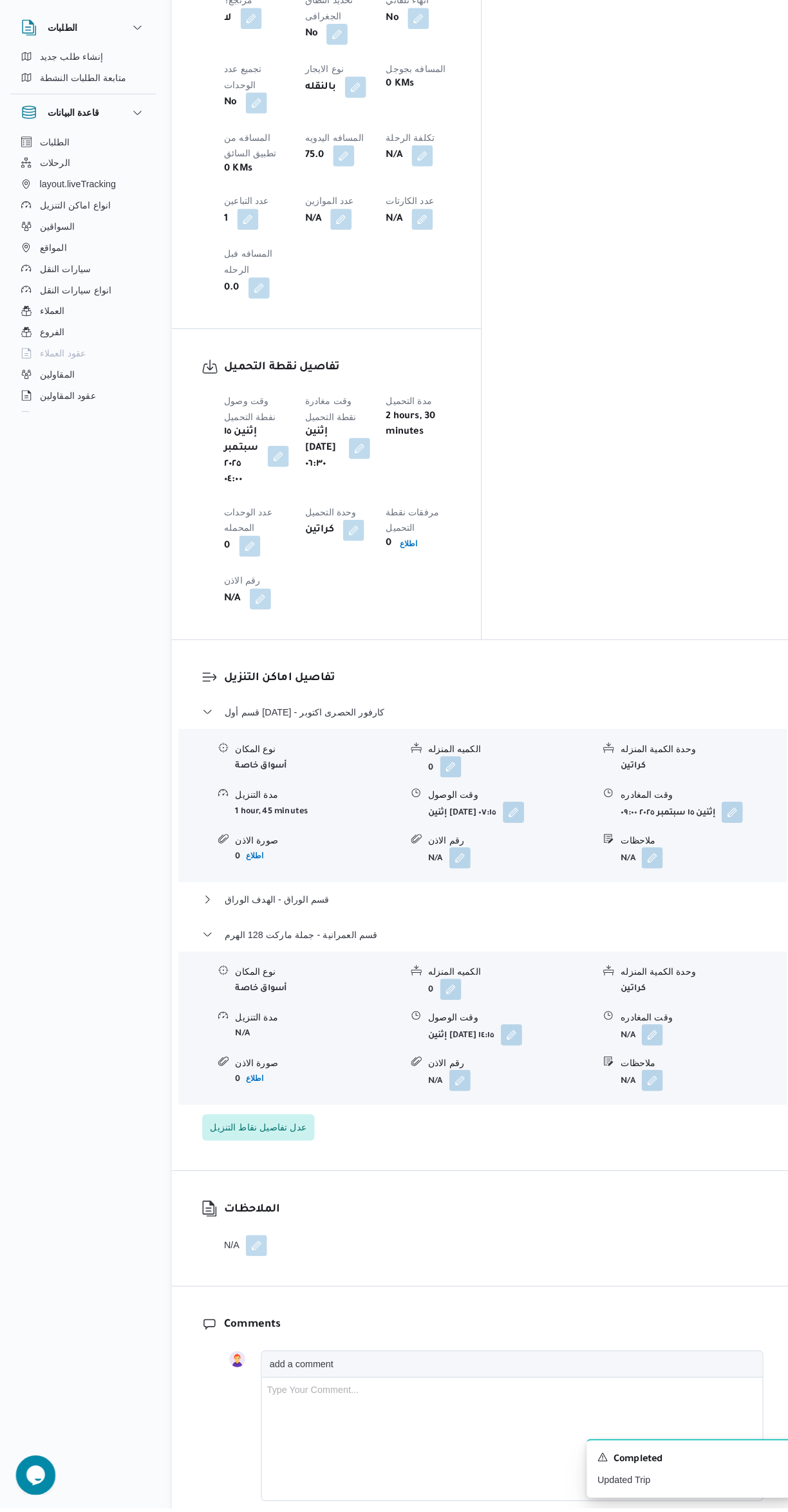
click at [636, 1085] on button "button" at bounding box center [635, 1095] width 21 height 21
click at [583, 861] on input "ملاحظات" at bounding box center [601, 863] width 128 height 25
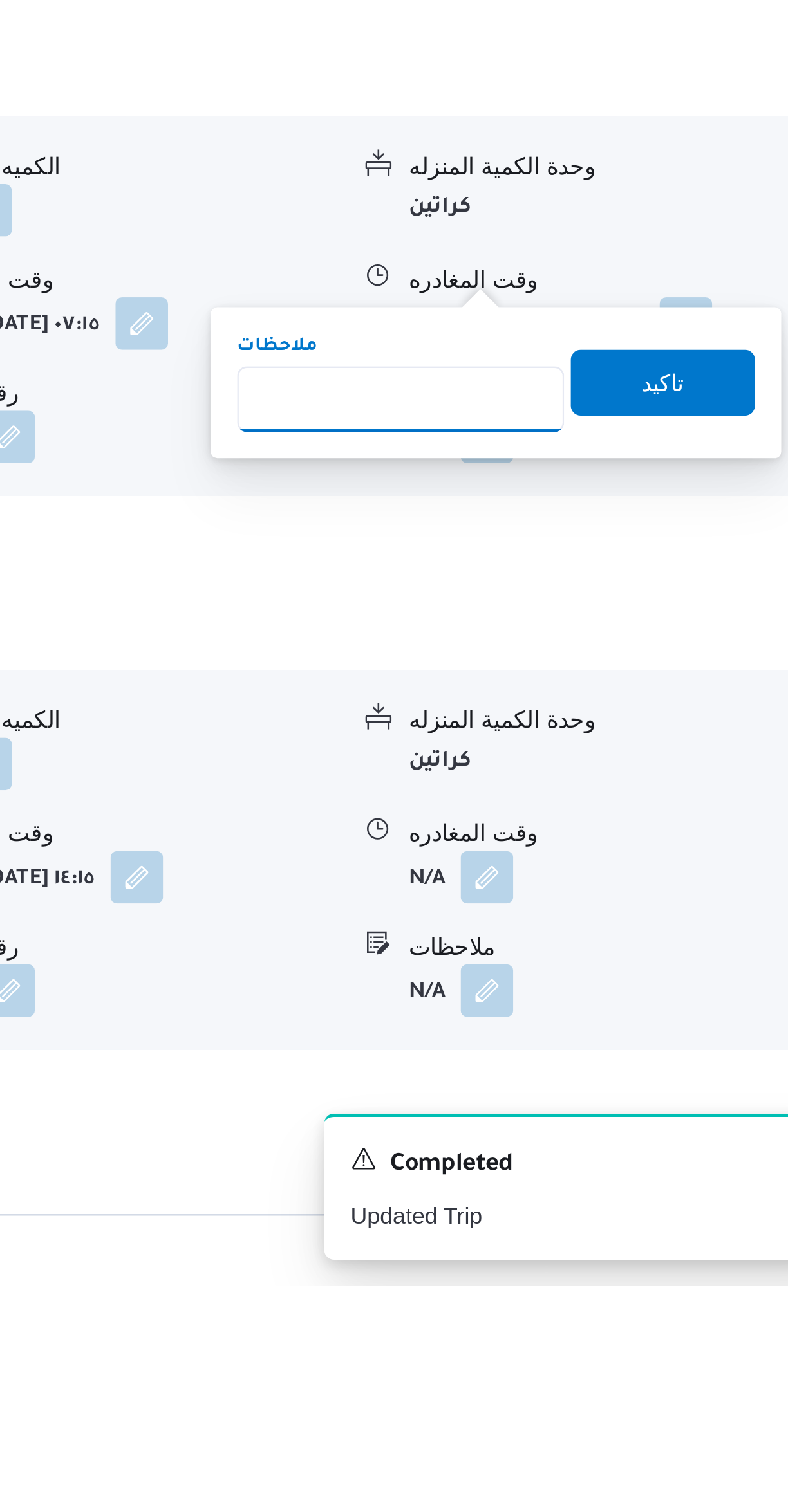
scroll to position [461, 0]
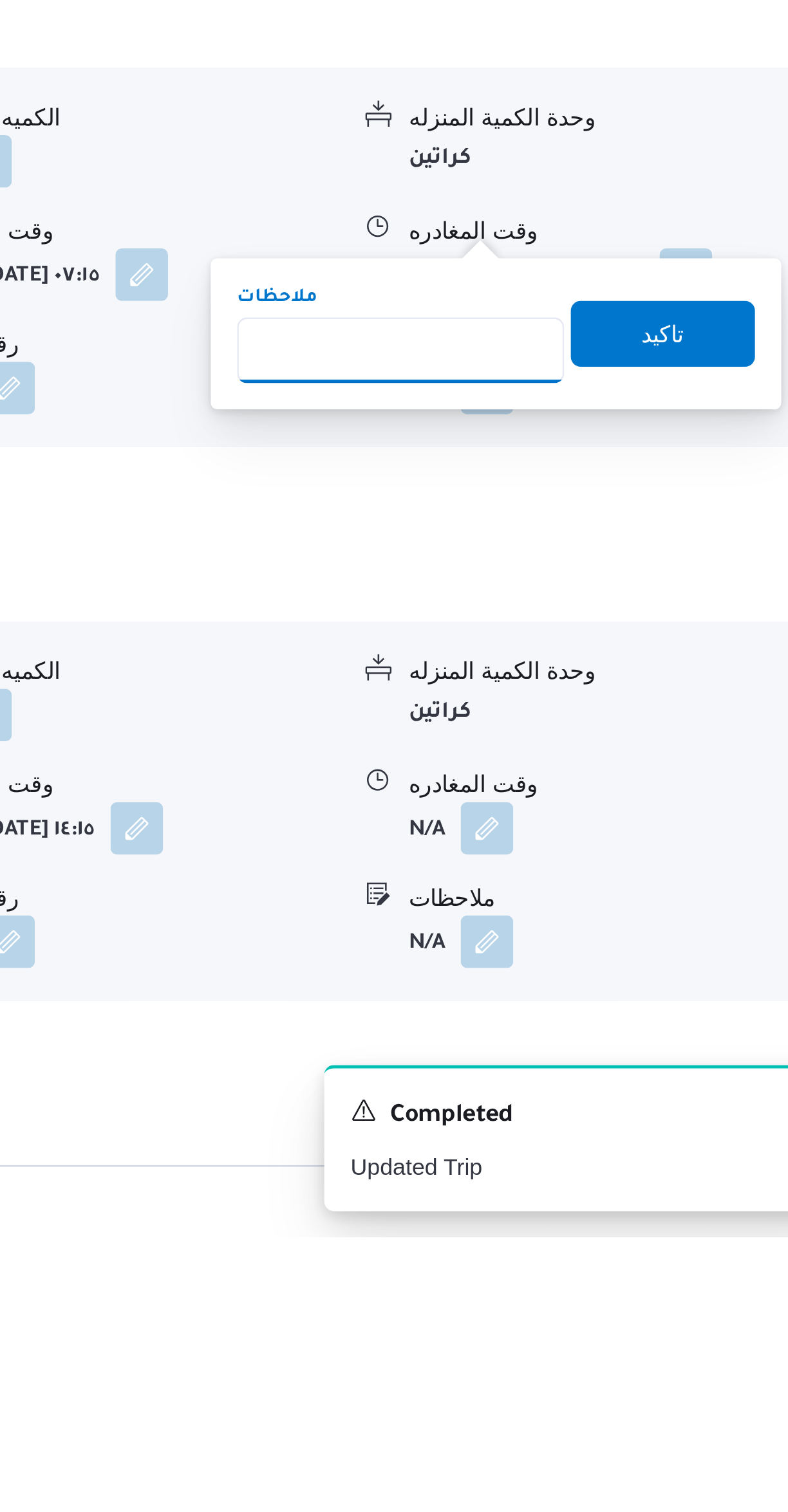
click at [613, 1159] on input "ملاحظات" at bounding box center [601, 1164] width 128 height 25
click at [587, 1160] on input "ملاحظات" at bounding box center [601, 1164] width 128 height 25
click at [577, 1153] on input "ملاحظات" at bounding box center [601, 1164] width 128 height 25
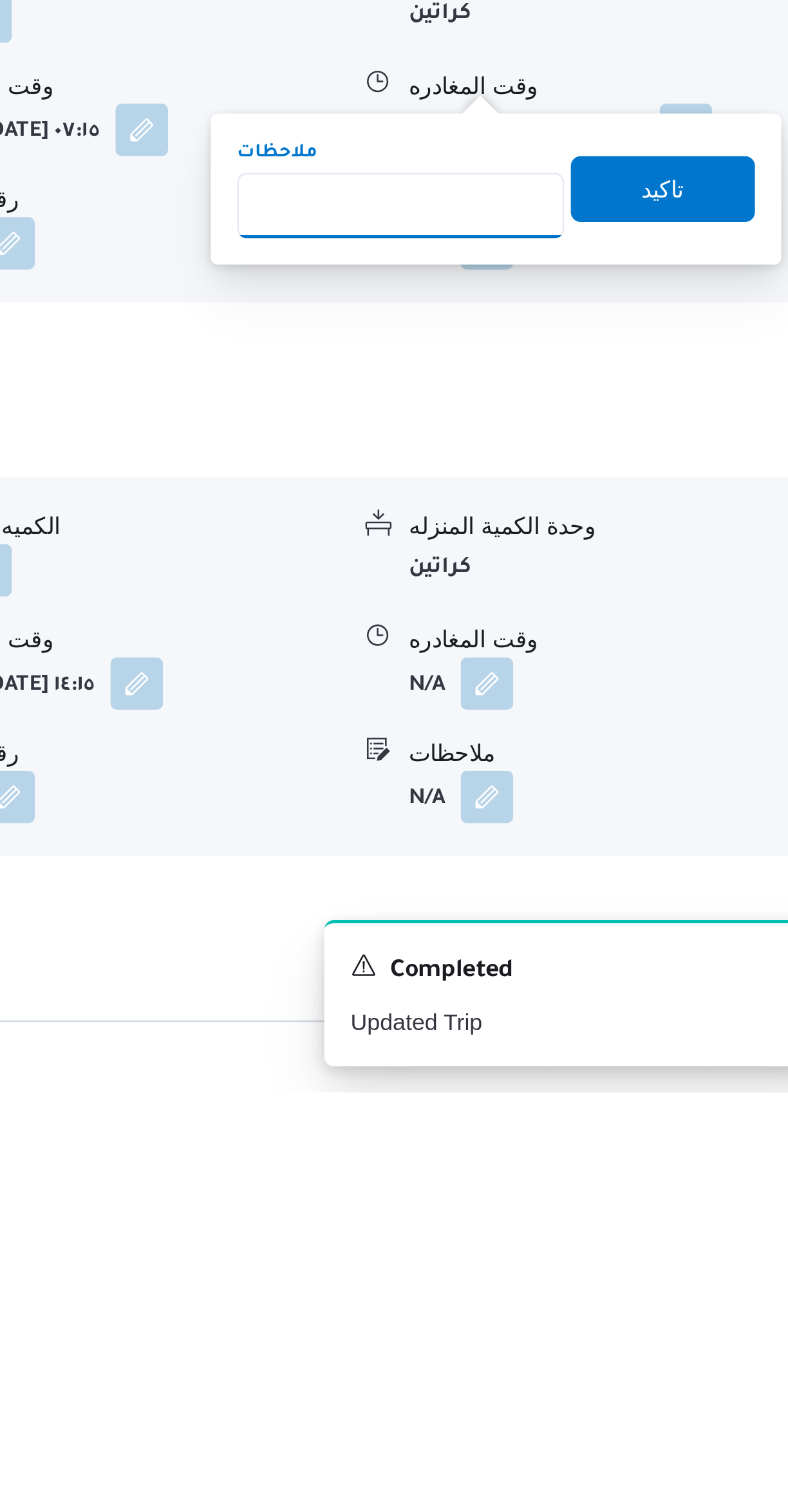
click at [583, 1166] on input "ملاحظات" at bounding box center [601, 1164] width 128 height 25
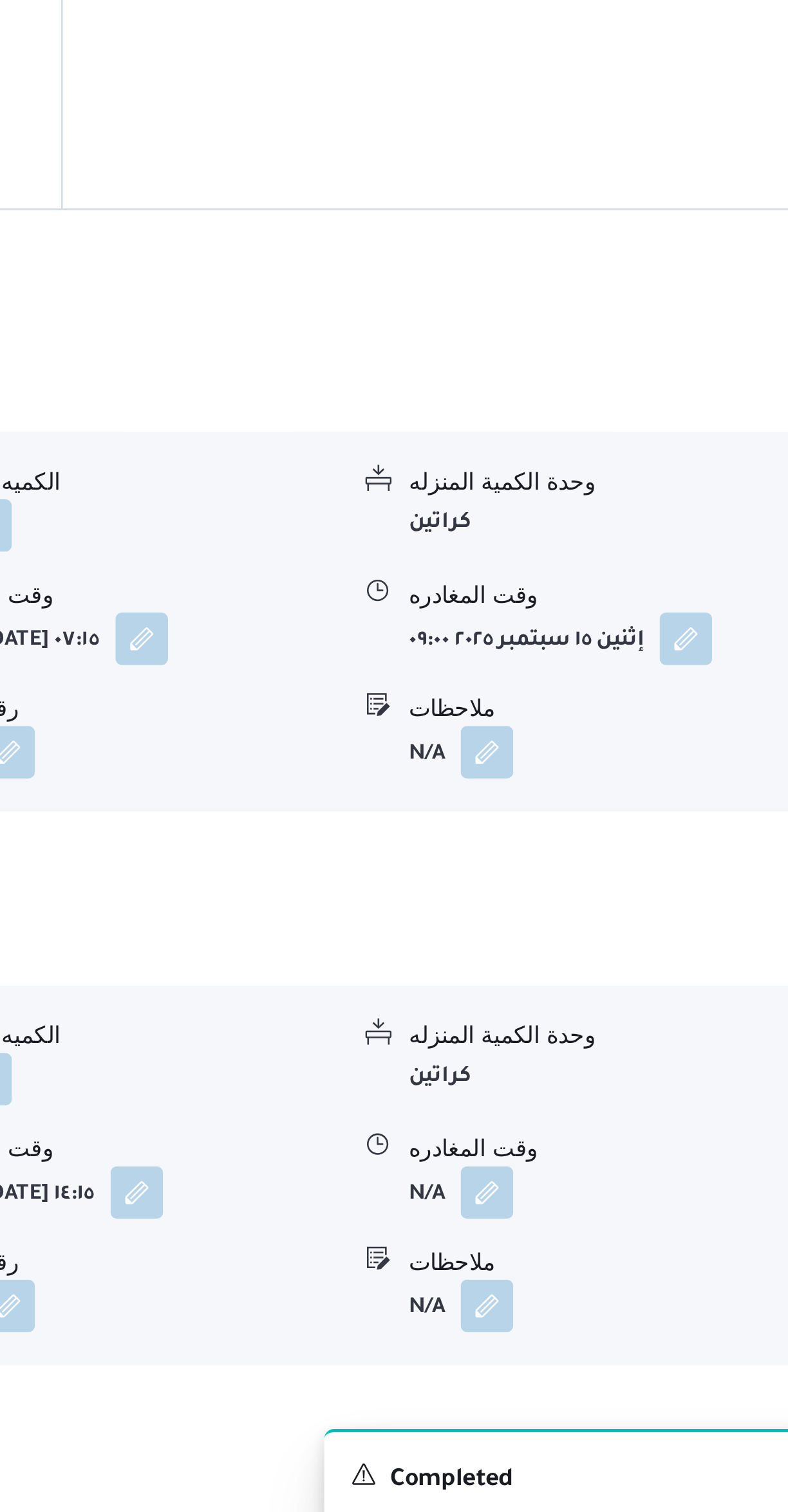
click at [681, 1341] on form "N/A" at bounding box center [684, 1351] width 161 height 21
click at [643, 1341] on button "button" at bounding box center [635, 1351] width 21 height 21
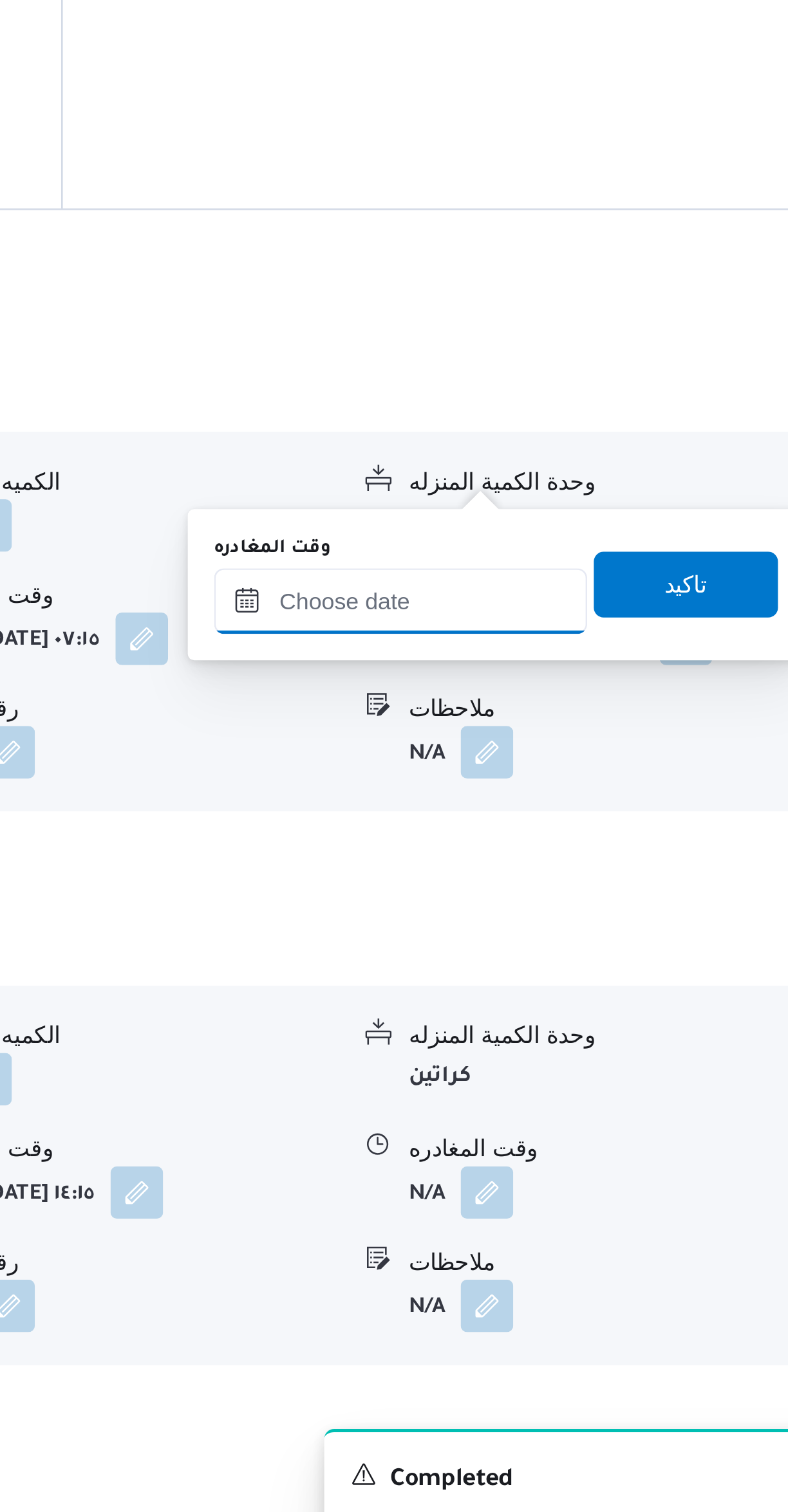
click at [604, 1122] on input "وقت المغادره" at bounding box center [602, 1120] width 146 height 25
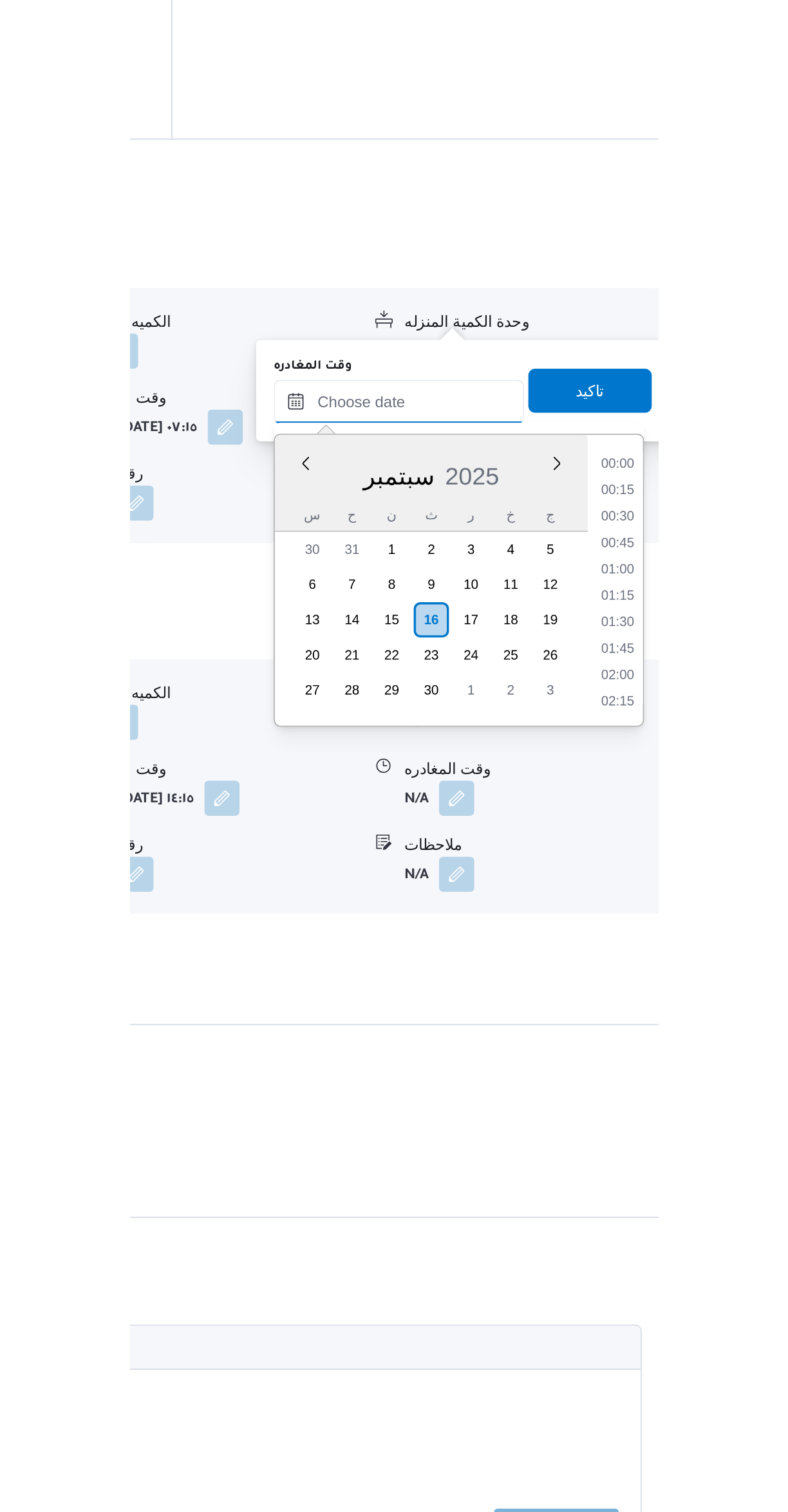
scroll to position [232, 0]
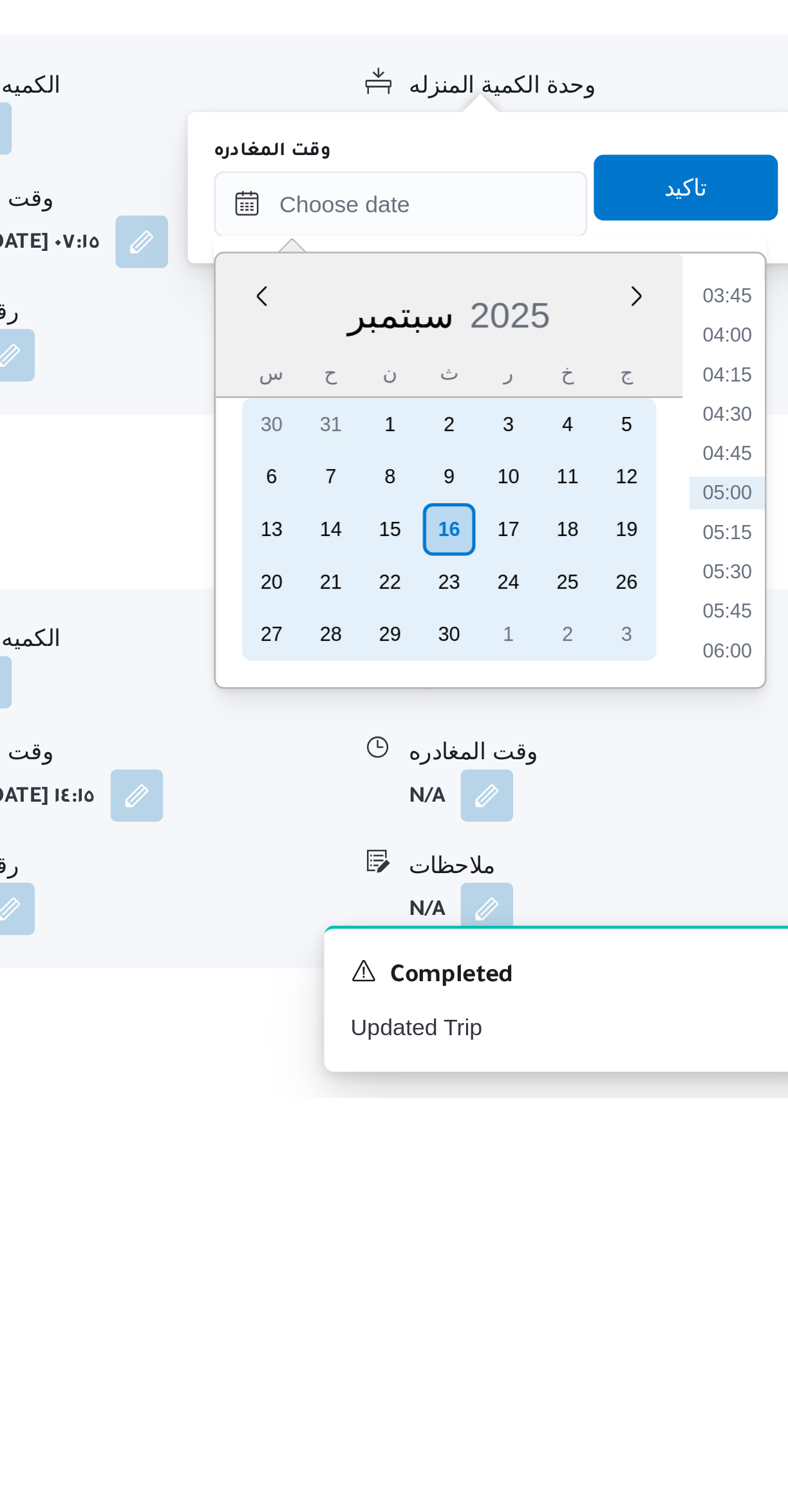
click at [597, 1287] on div "15" at bounding box center [597, 1289] width 21 height 21
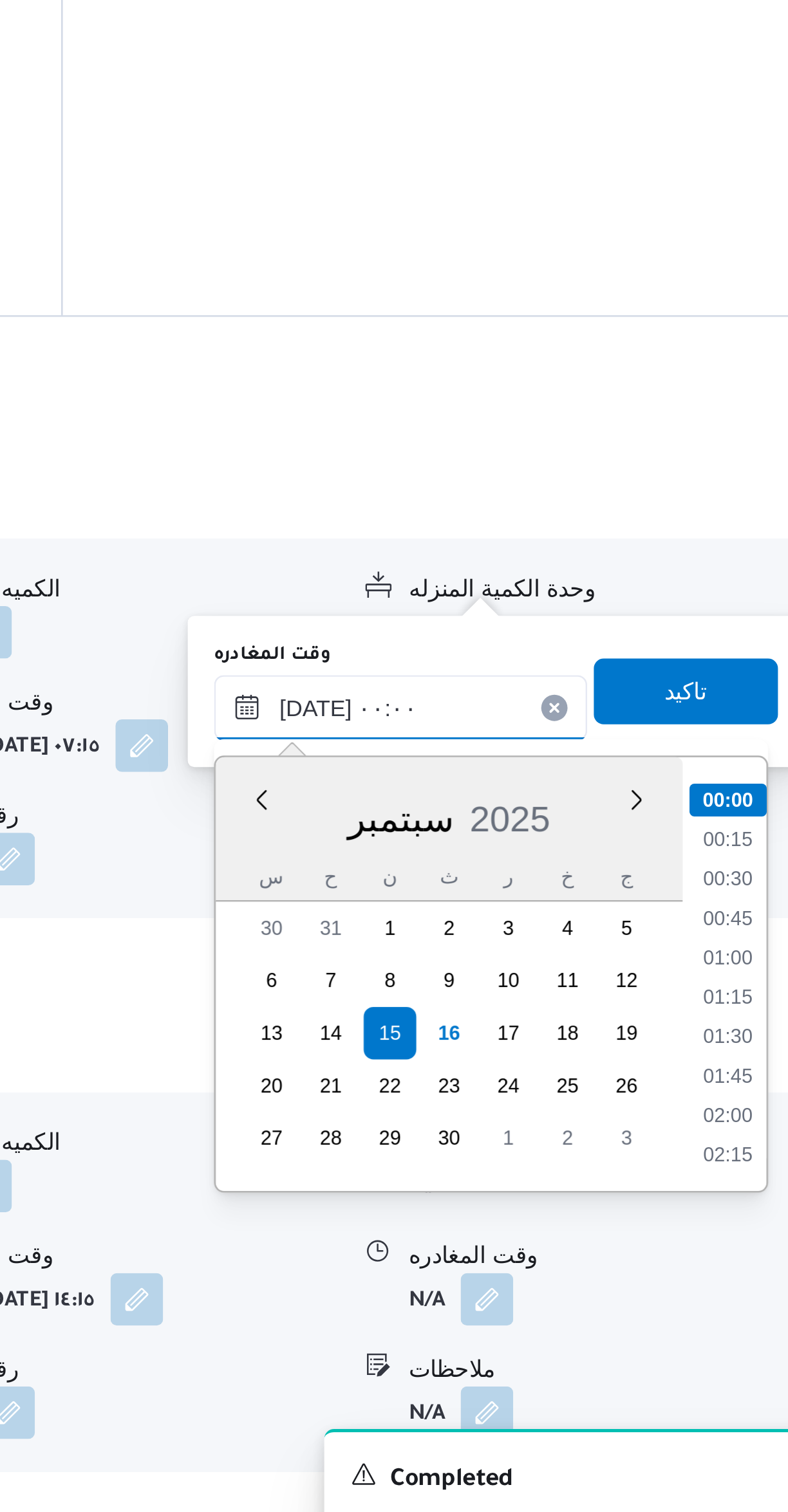
click at [562, 1163] on input "[DATE] ٠٠:٠٠" at bounding box center [602, 1161] width 146 height 25
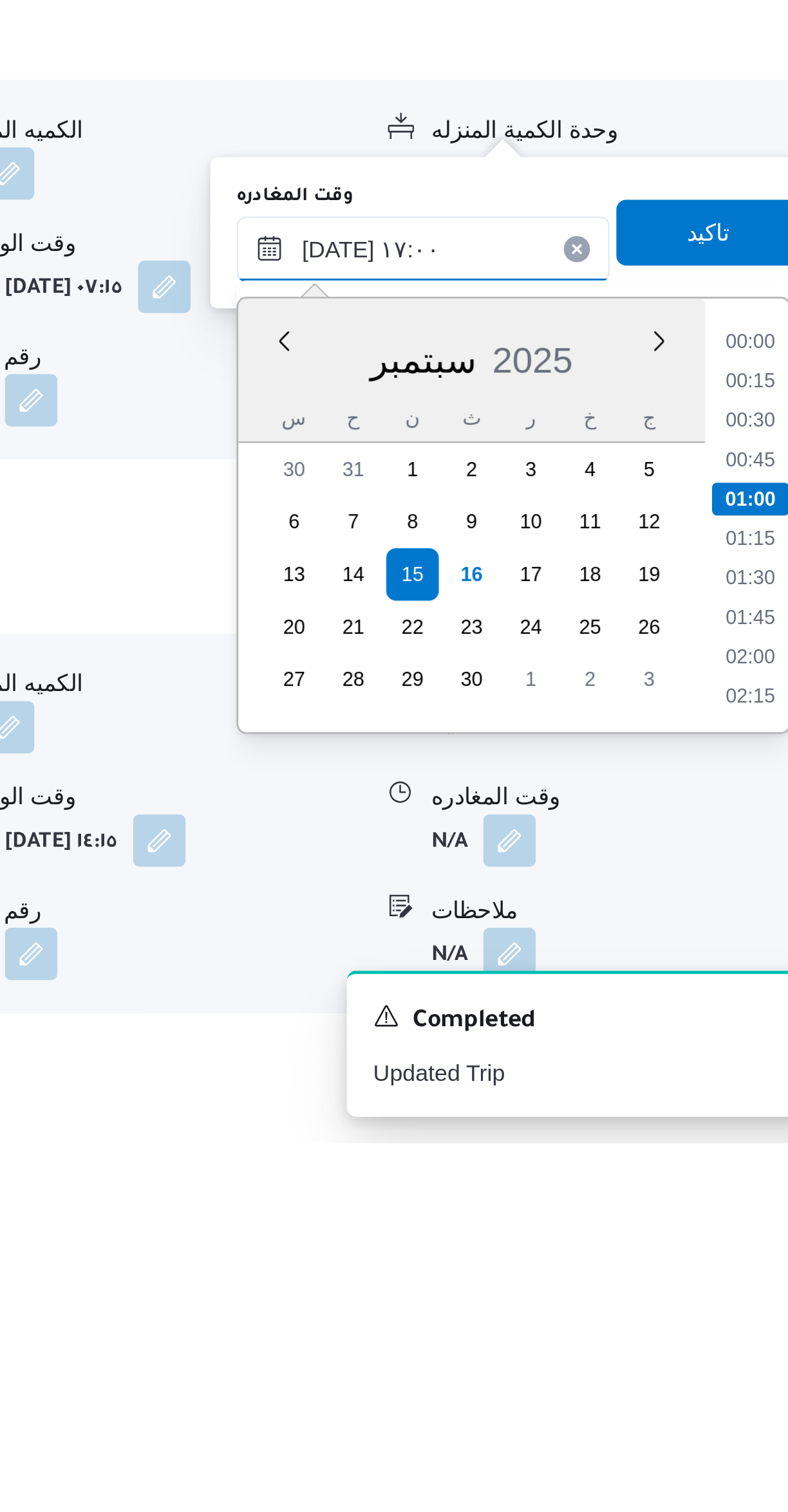
scroll to position [915, 0]
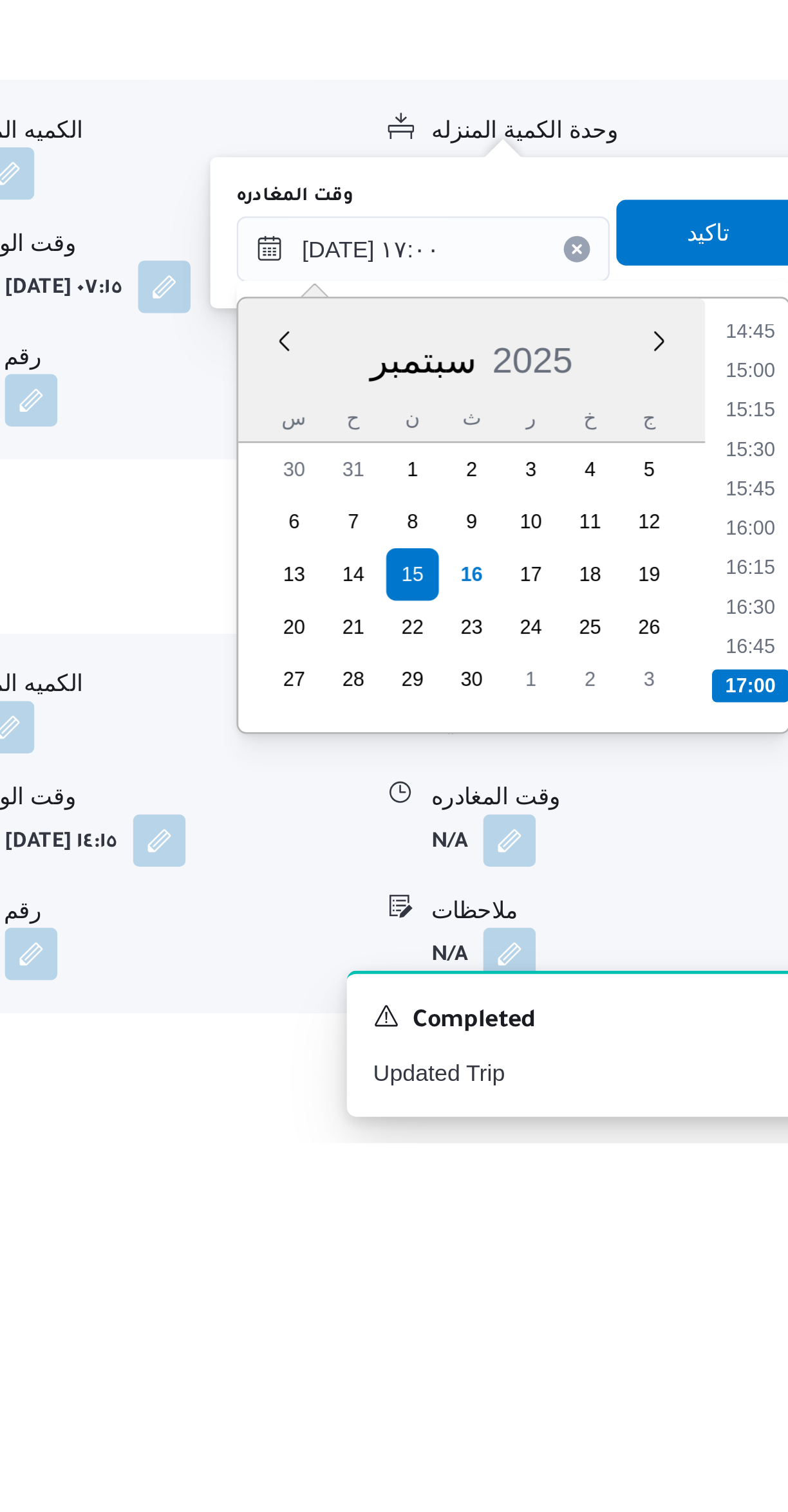
click at [725, 1301] on li "16:30" at bounding box center [729, 1302] width 29 height 13
type input "[DATE] ١٦:٣٠"
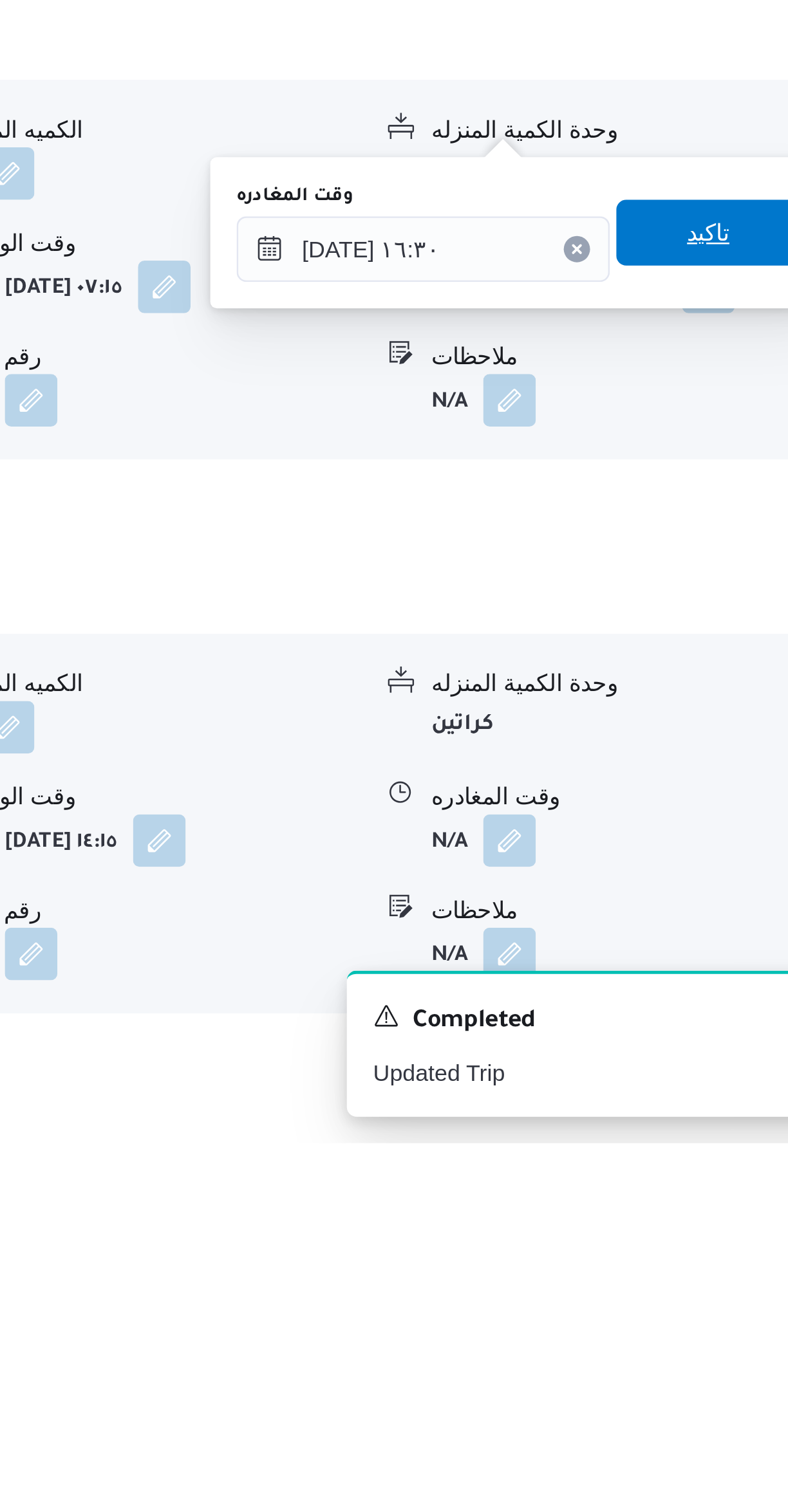
click at [713, 1148] on span "تاكيد" at bounding box center [713, 1155] width 72 height 25
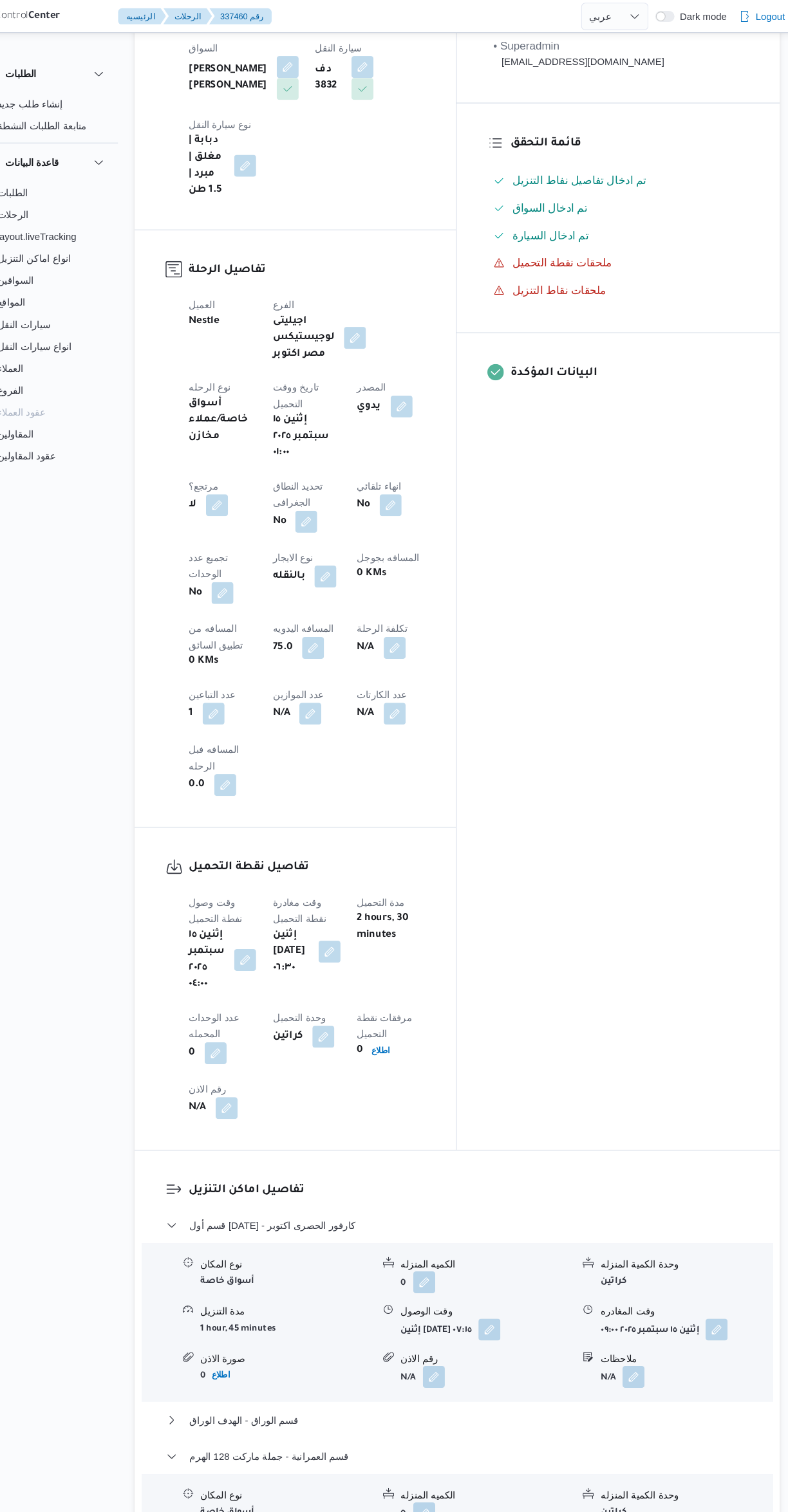
scroll to position [0, 0]
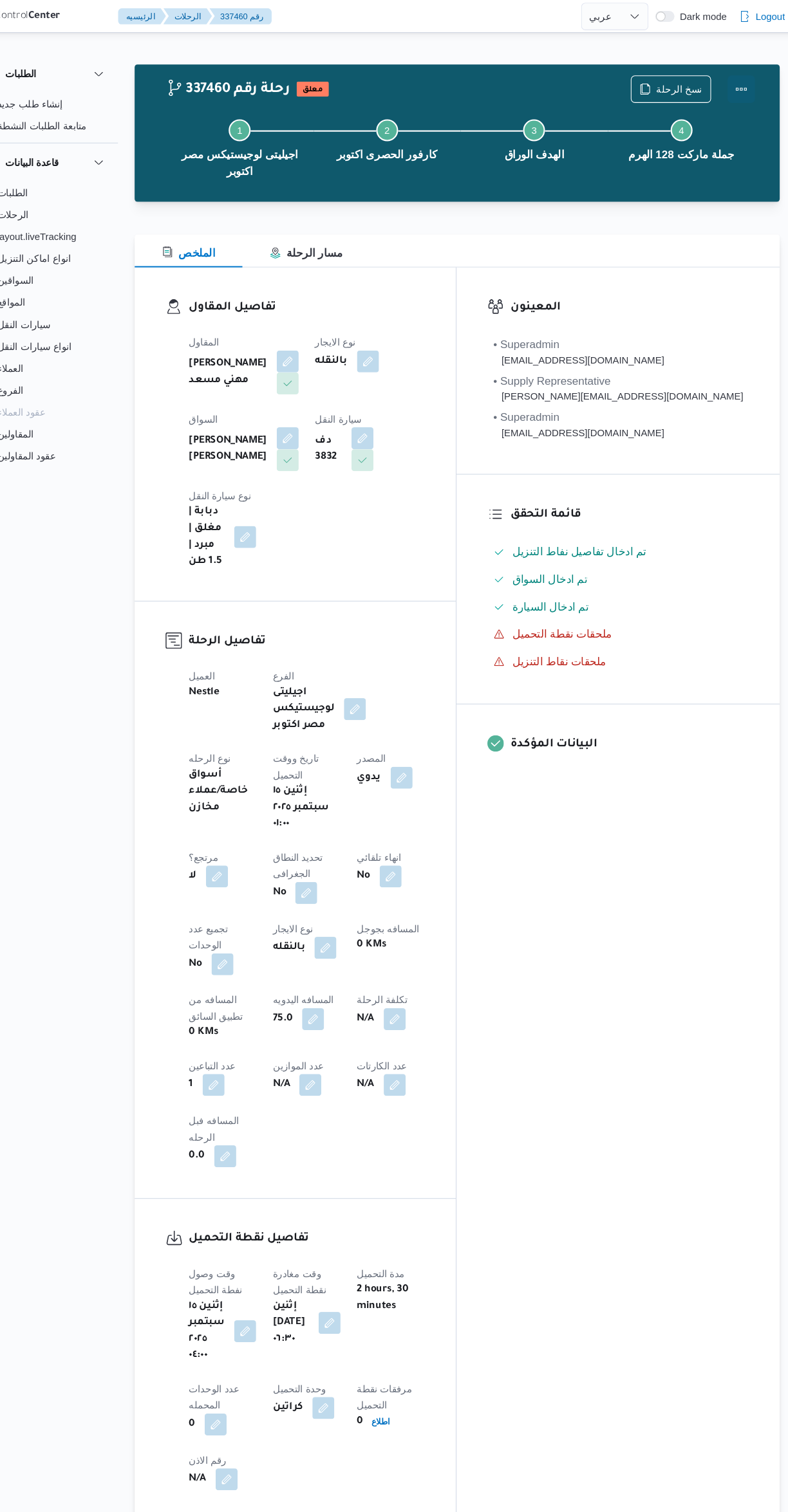
click at [738, 82] on button "Actions" at bounding box center [736, 83] width 25 height 25
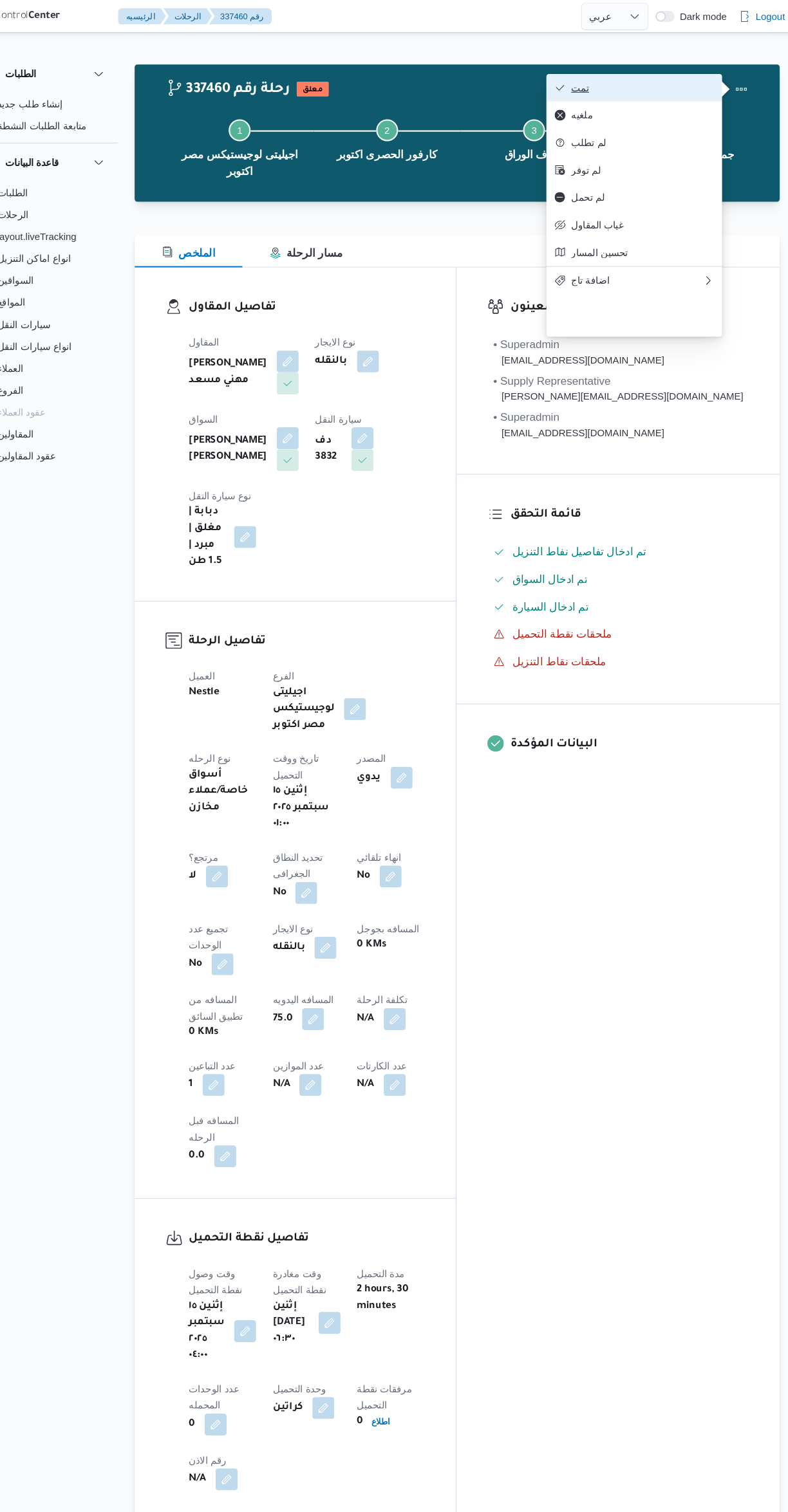
click at [696, 77] on button "تمت" at bounding box center [636, 82] width 165 height 25
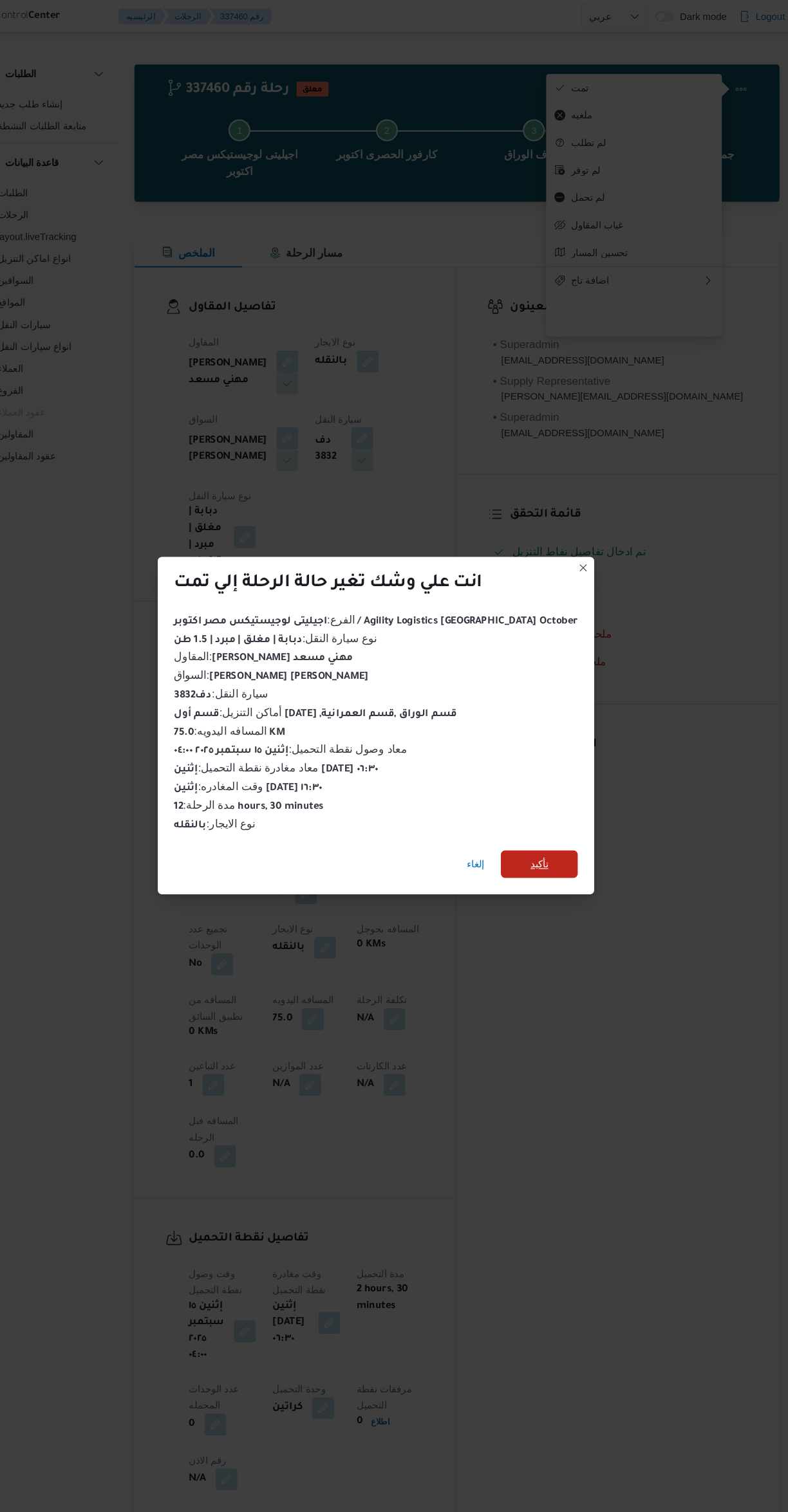
click at [541, 799] on span "تأكيد" at bounding box center [547, 810] width 72 height 25
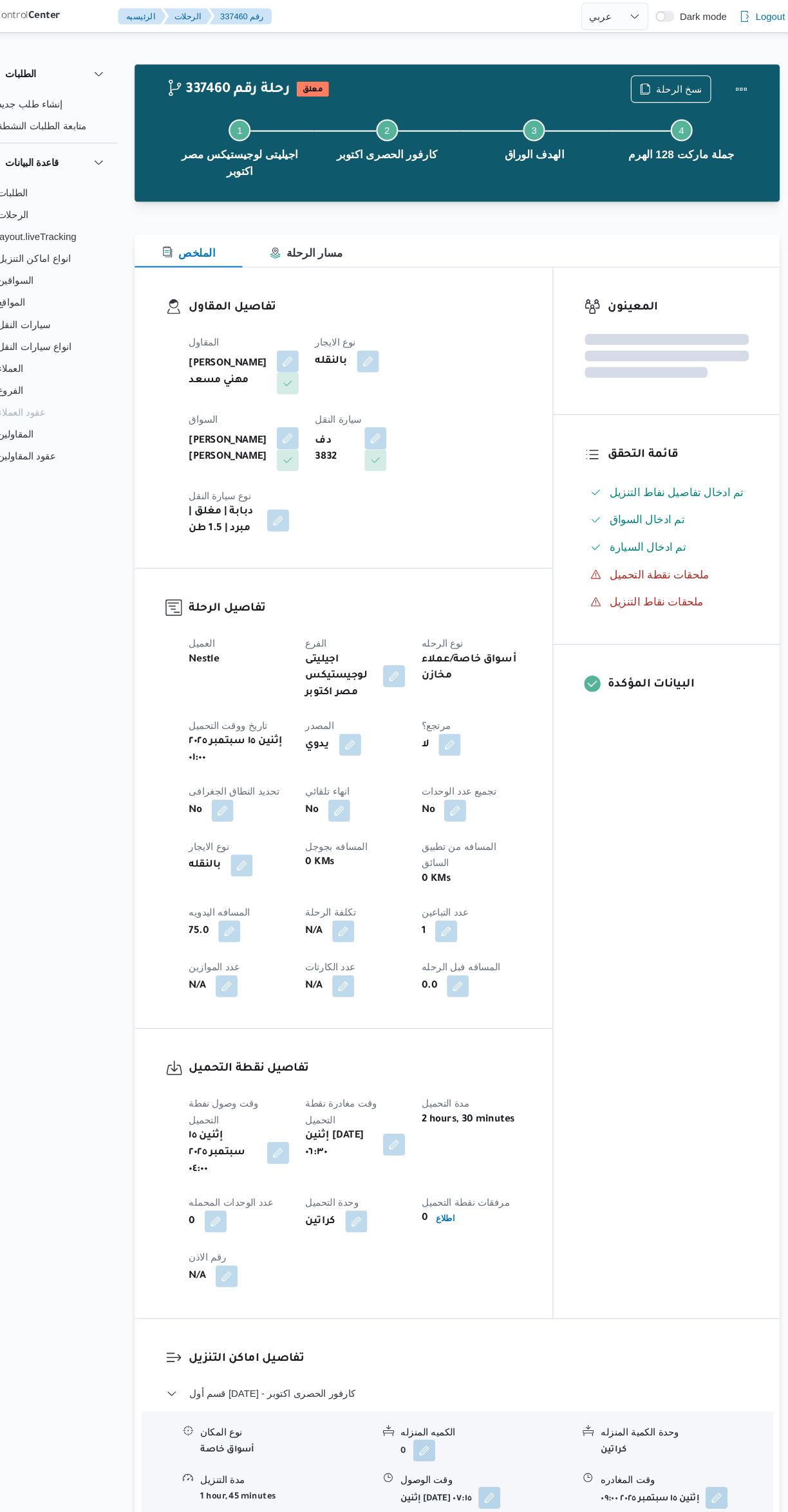
click at [697, 834] on div "المعينون قائمة التحقق تم ادخال تفاصيل نفاط التنزيل تم ادخال السواق تم ادخال الس…" at bounding box center [666, 743] width 212 height 986
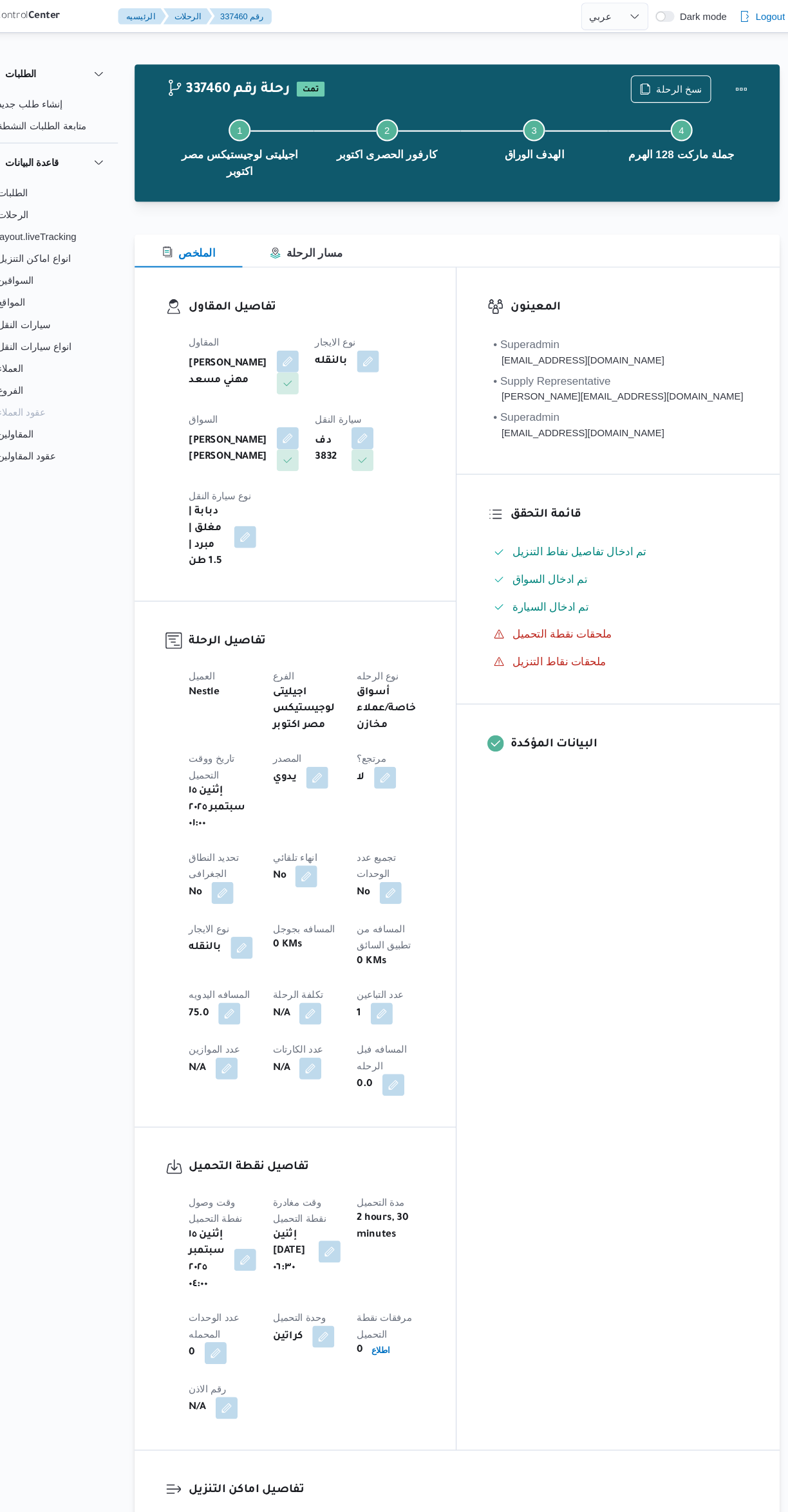
select select "ar"
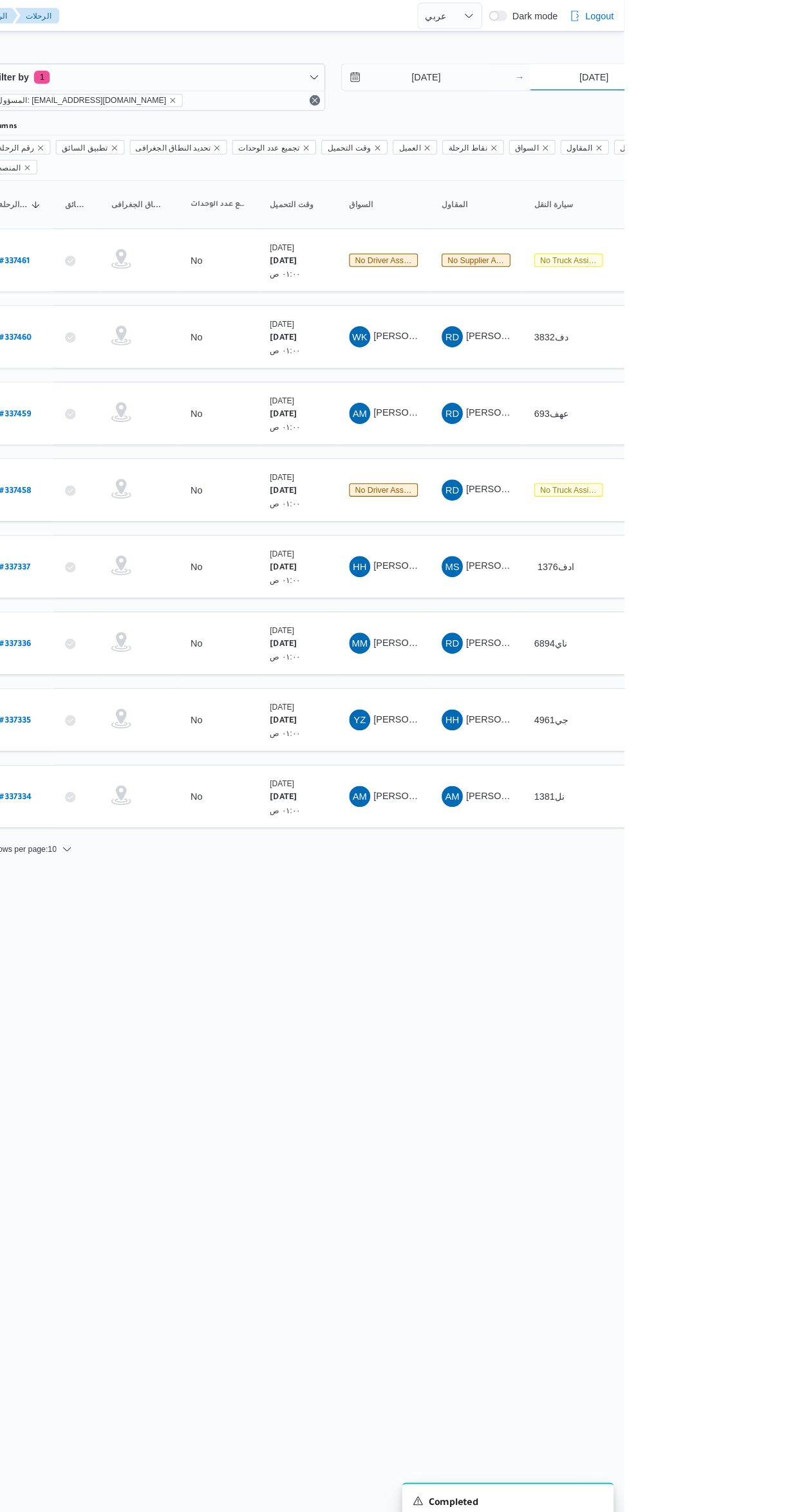
click at [751, 75] on input "[DATE]" at bounding box center [758, 75] width 128 height 25
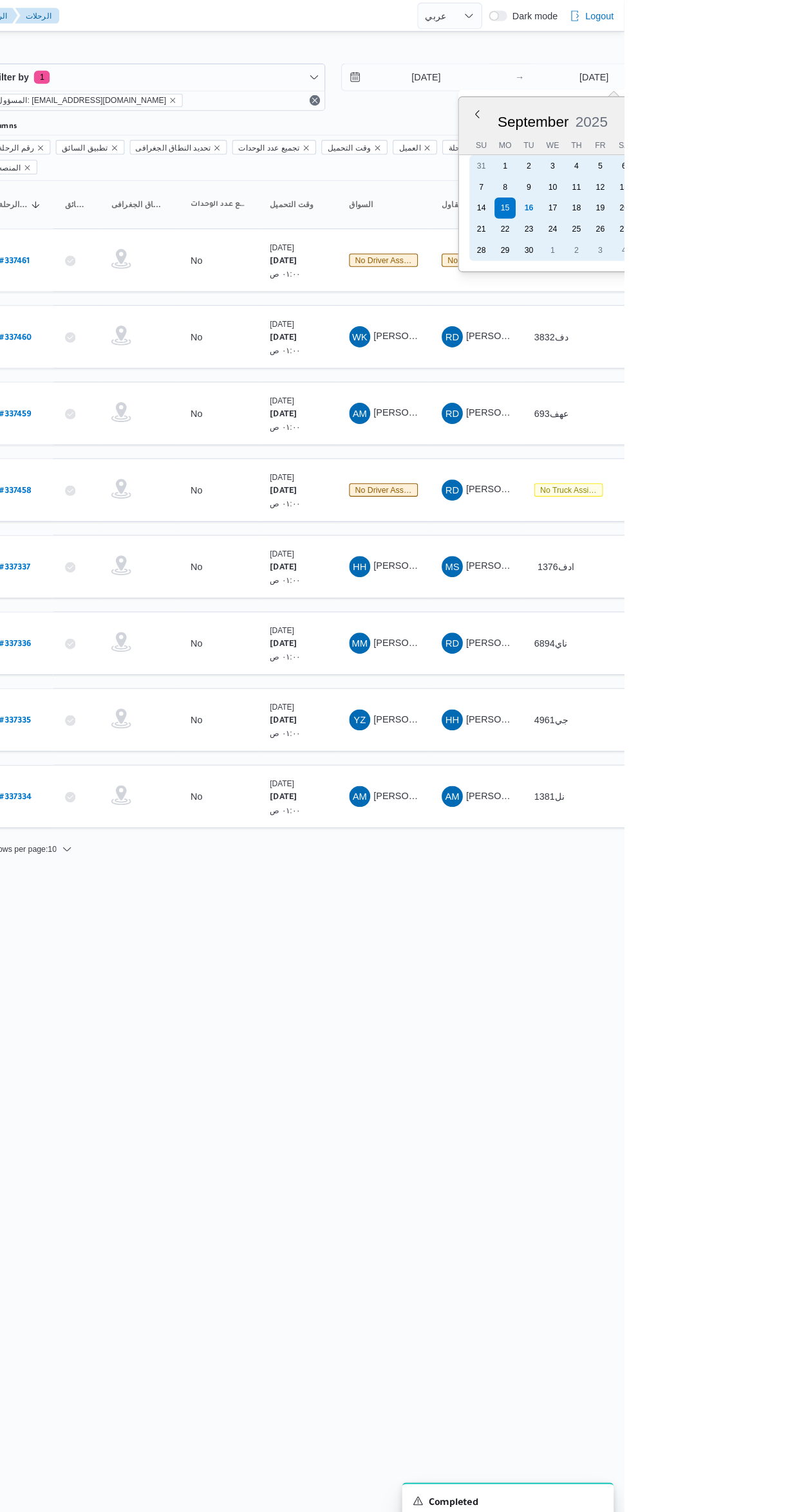
click at [690, 224] on div "23" at bounding box center [695, 223] width 21 height 21
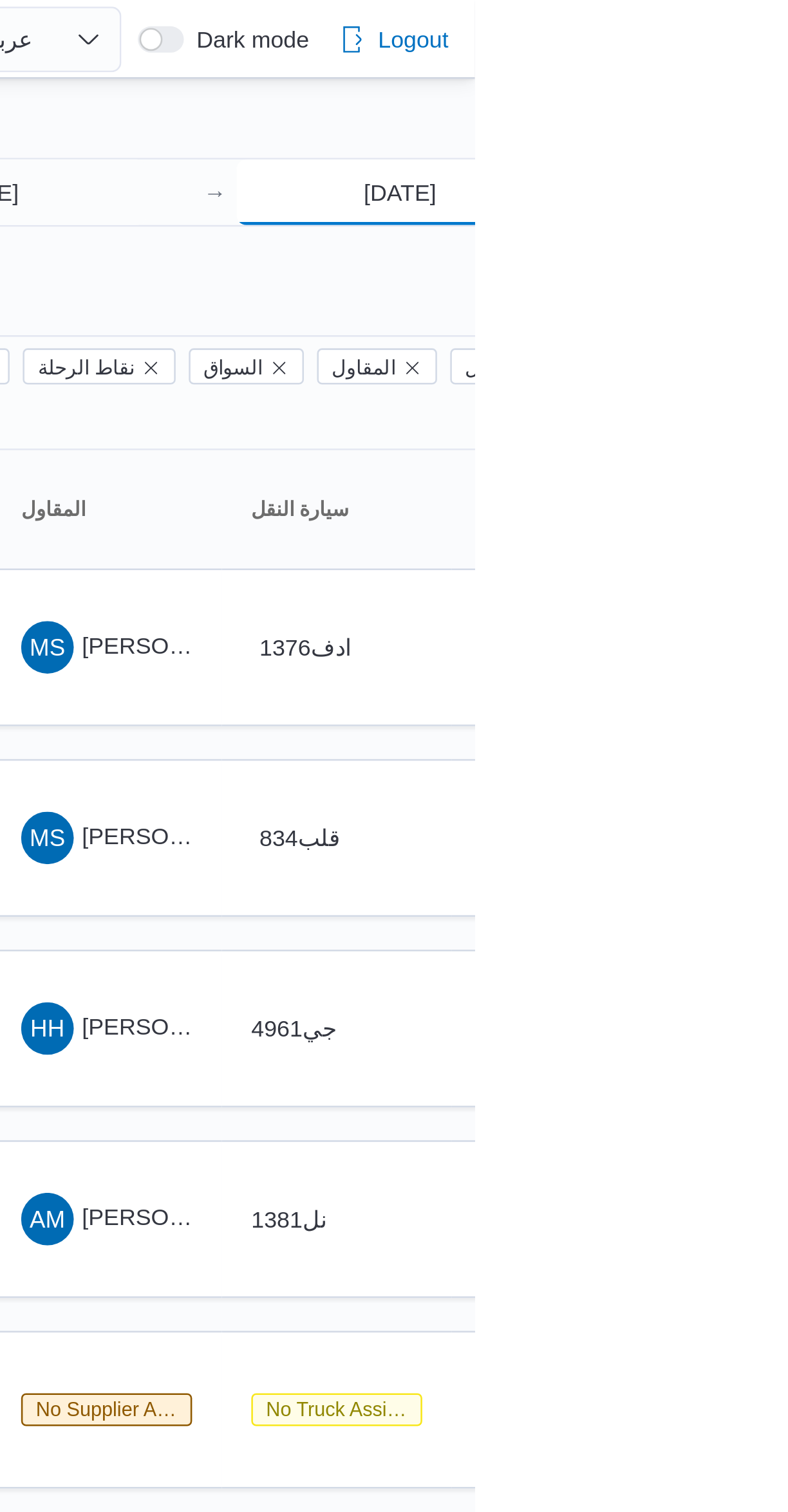
click at [787, 77] on input "[DATE]" at bounding box center [758, 75] width 128 height 25
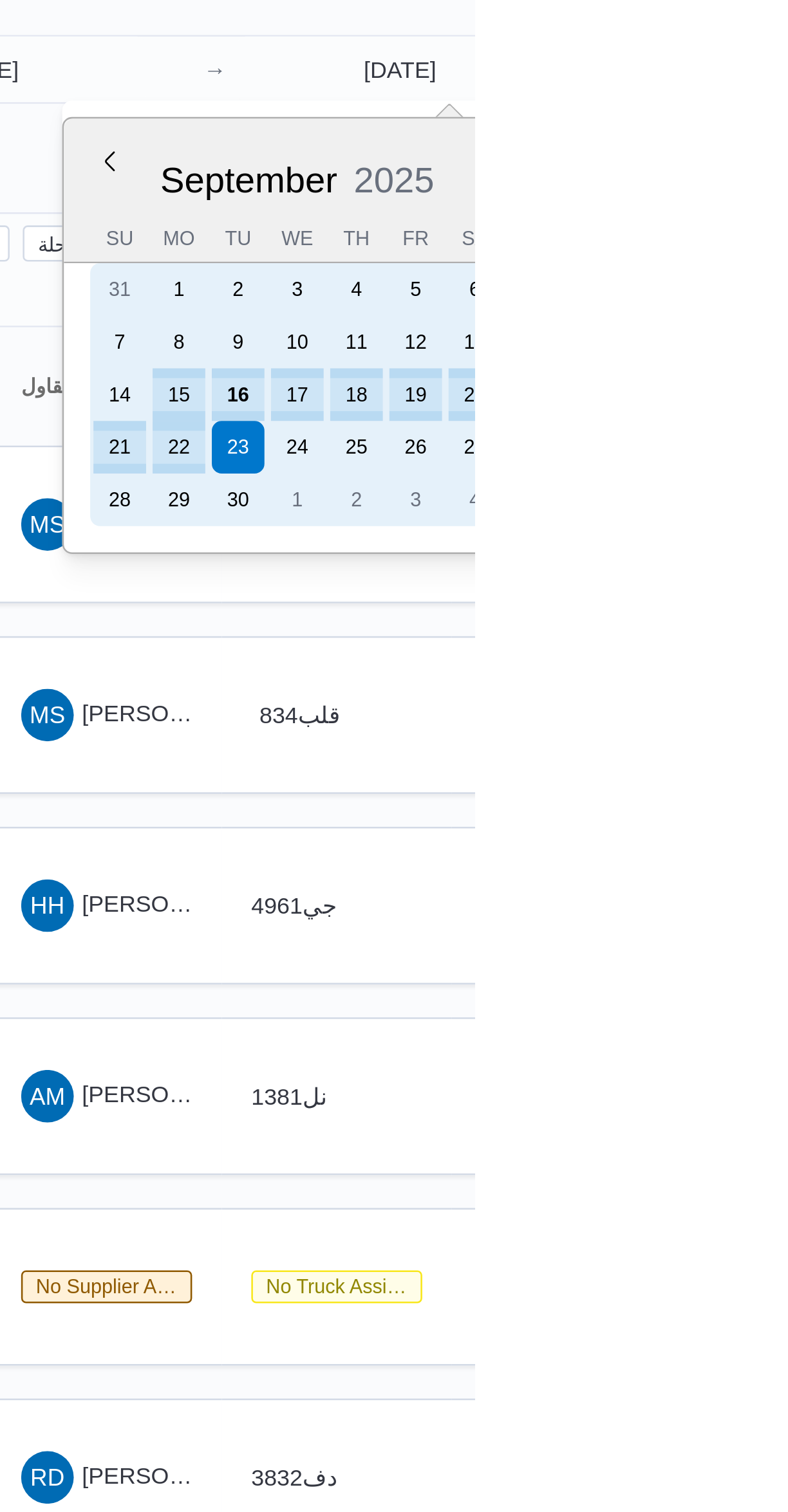
click at [696, 202] on div "16" at bounding box center [695, 202] width 21 height 21
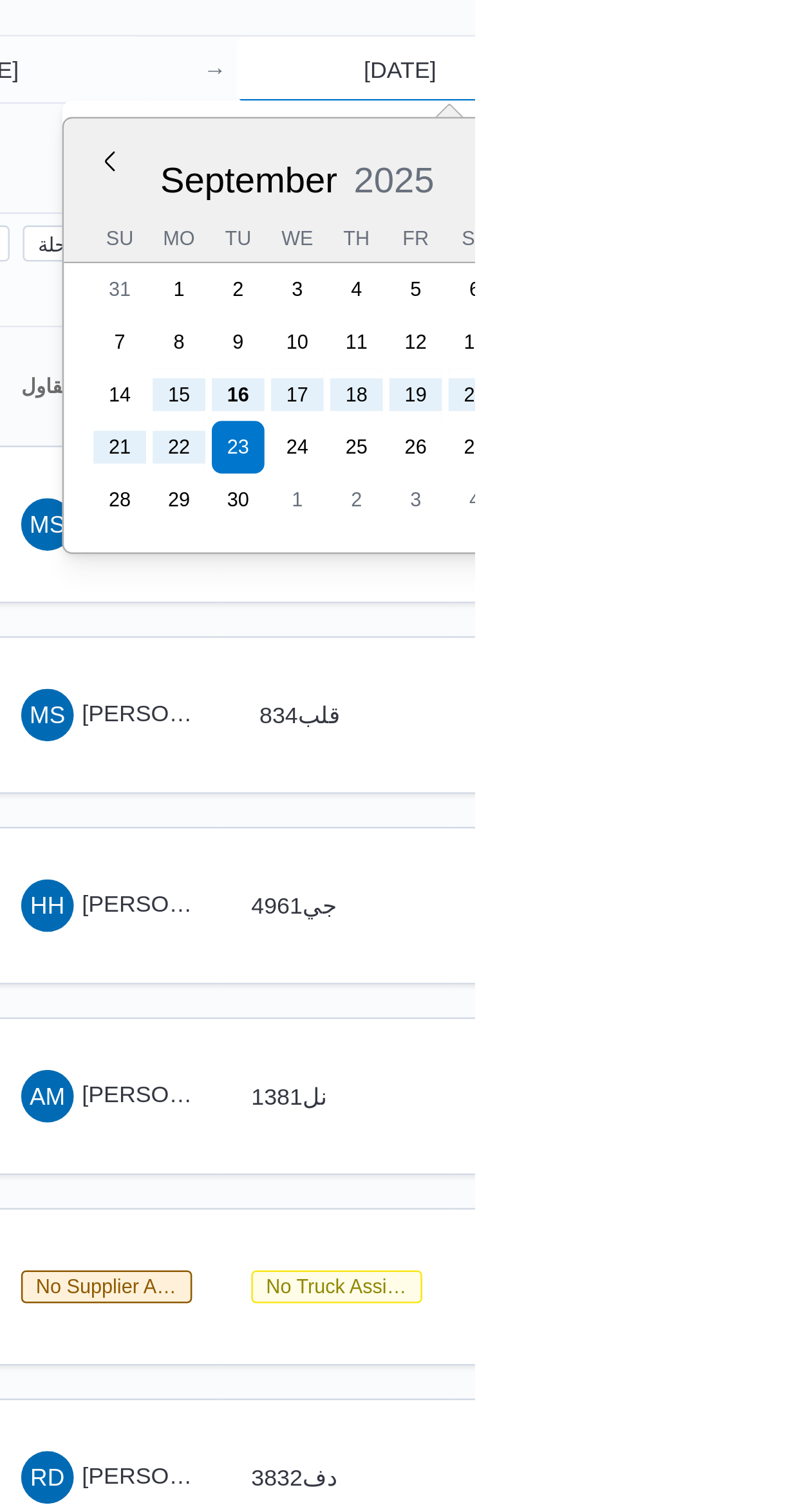
type input "[DATE]"
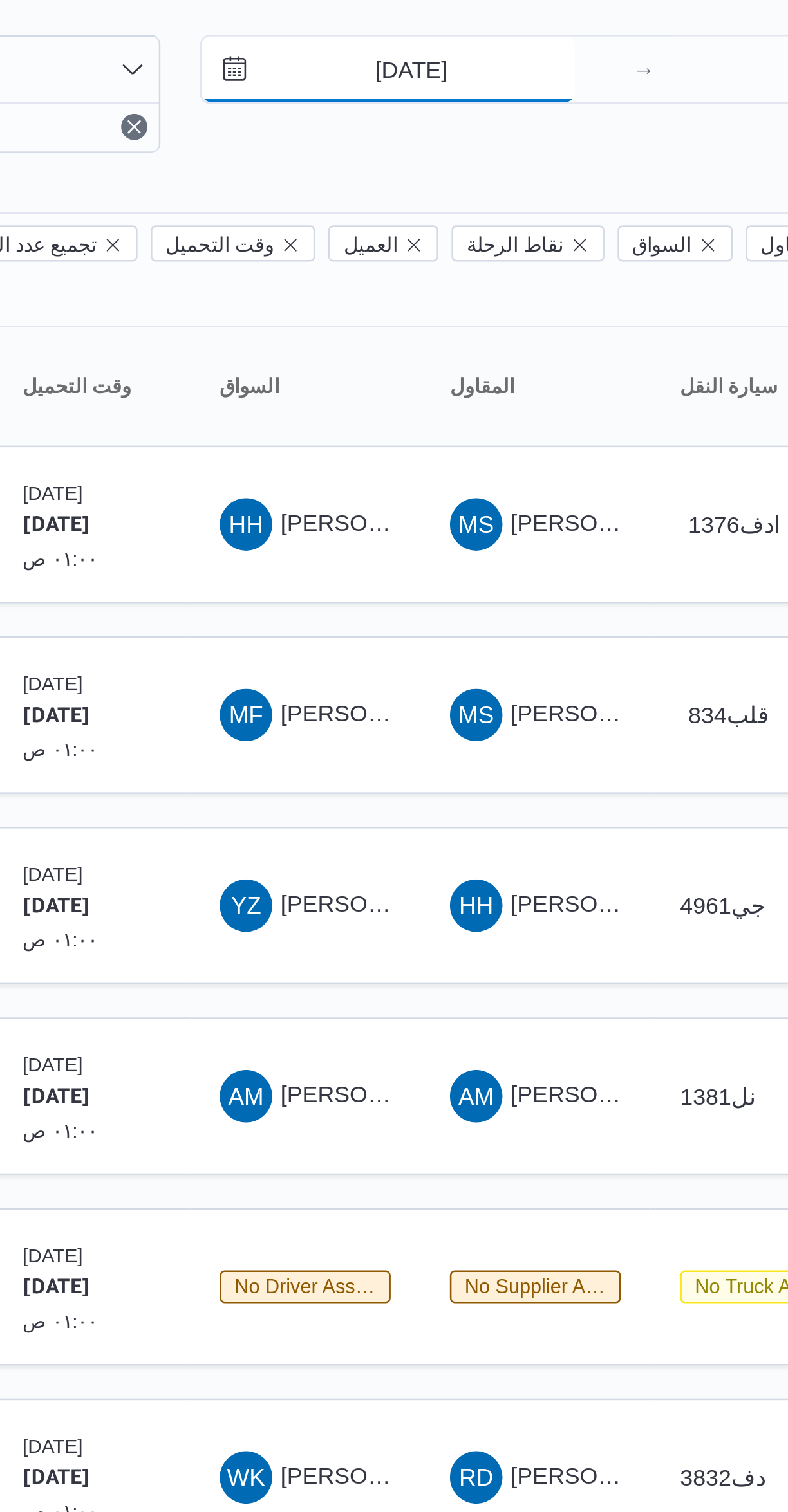
click at [621, 72] on input "[DATE]" at bounding box center [586, 75] width 146 height 25
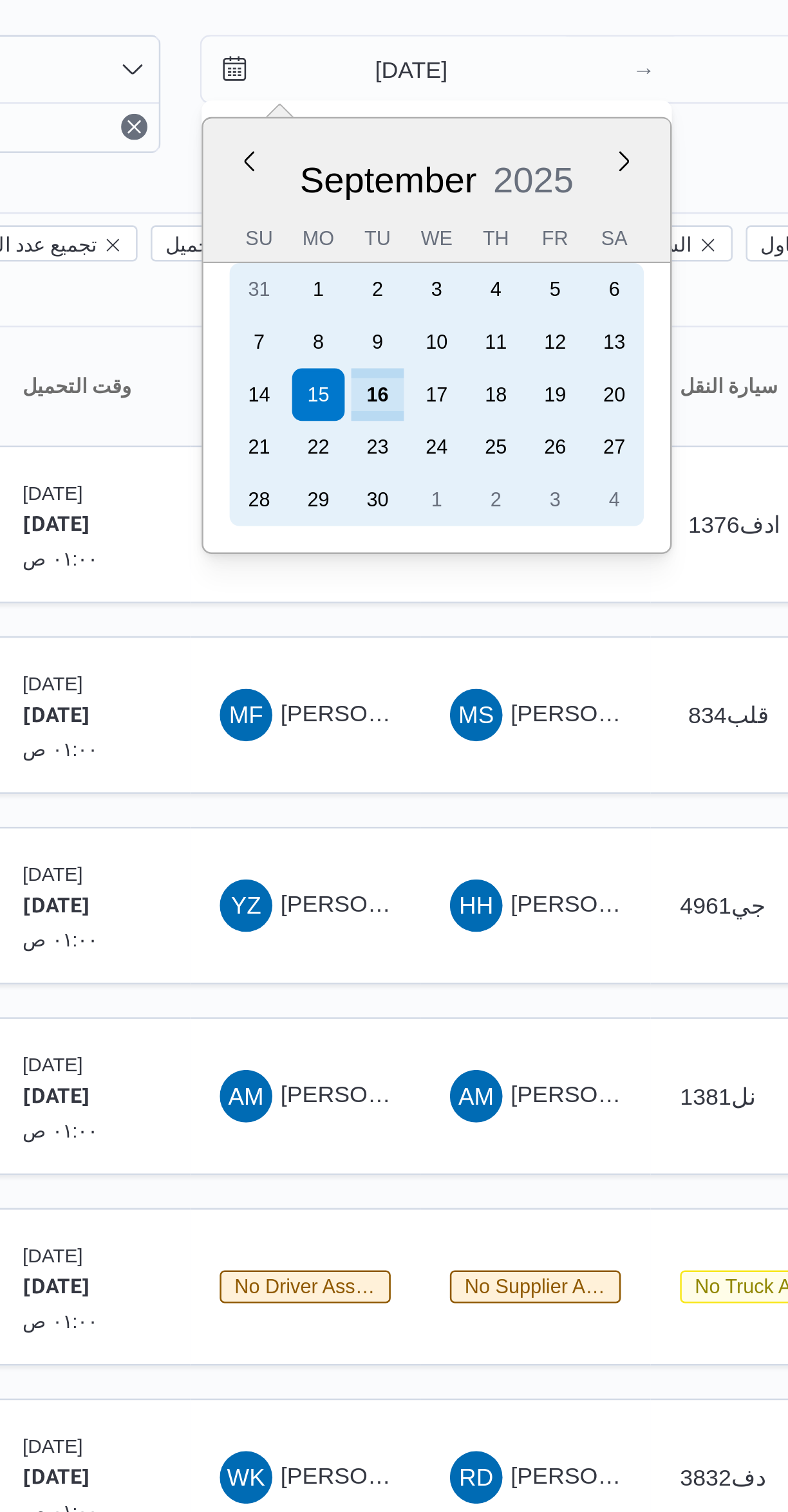
click at [604, 226] on div "24" at bounding box center [605, 223] width 21 height 21
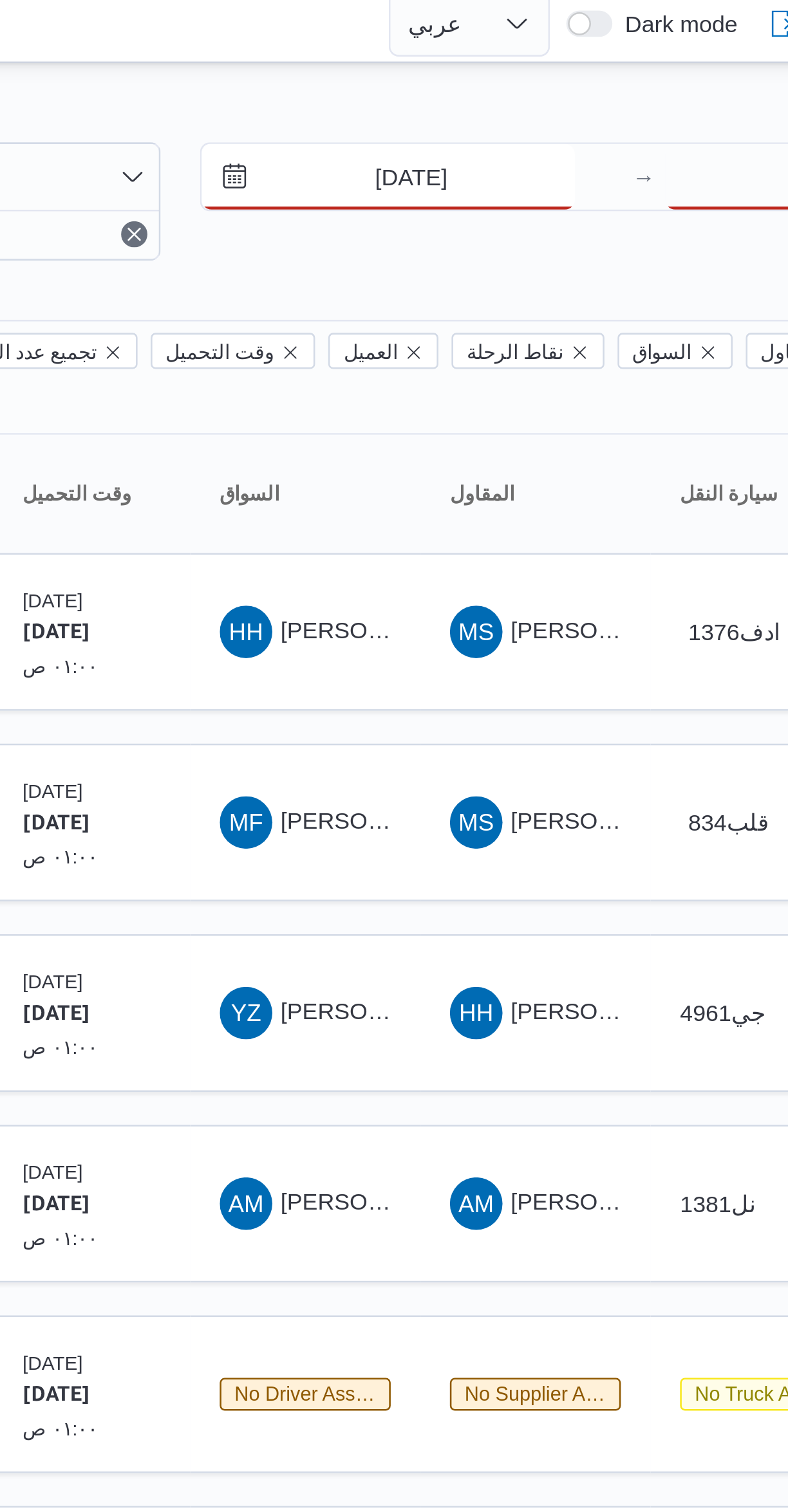
click at [605, 71] on input "[DATE]" at bounding box center [586, 75] width 146 height 25
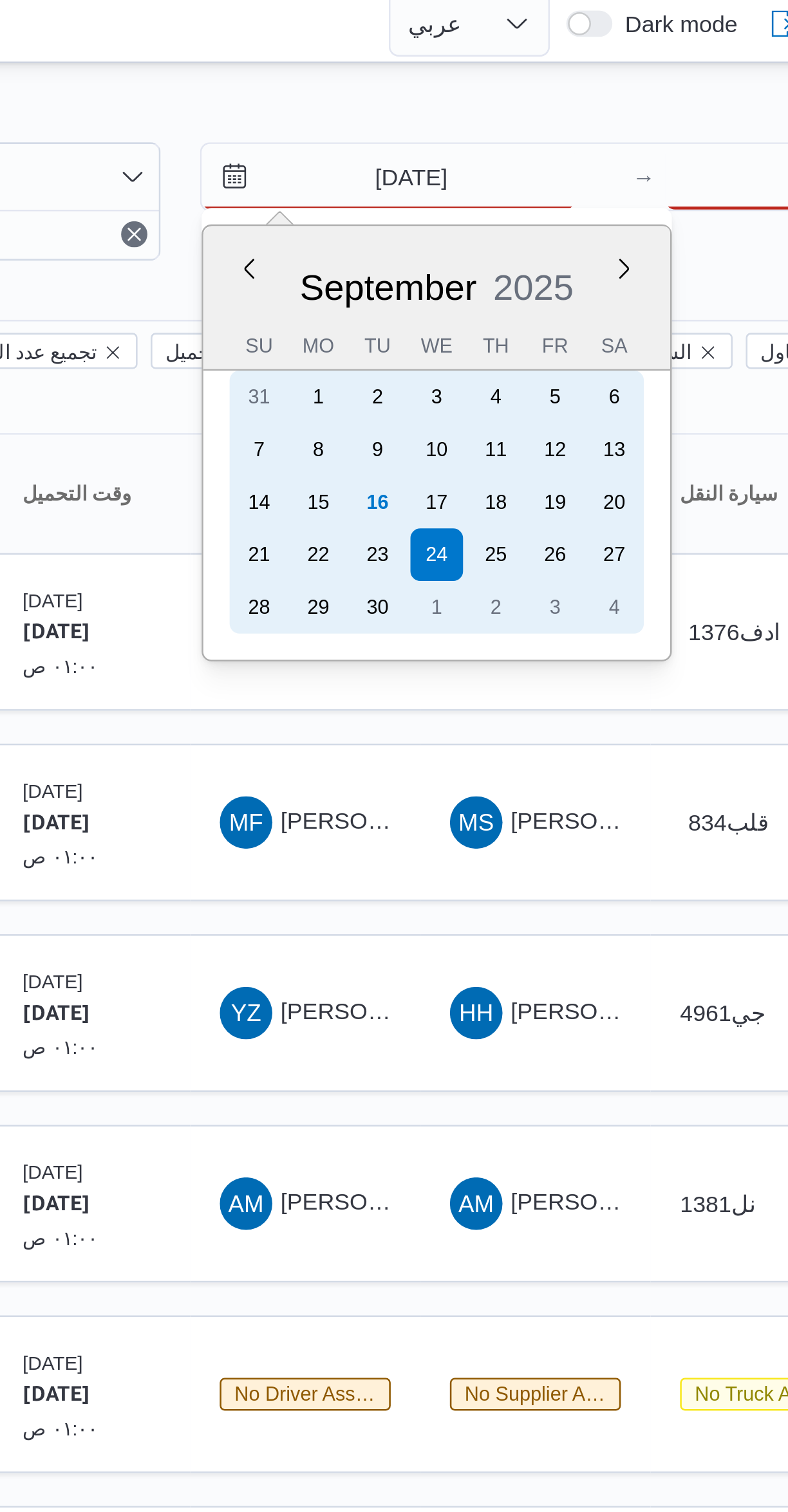
click at [579, 199] on div "16" at bounding box center [582, 202] width 21 height 21
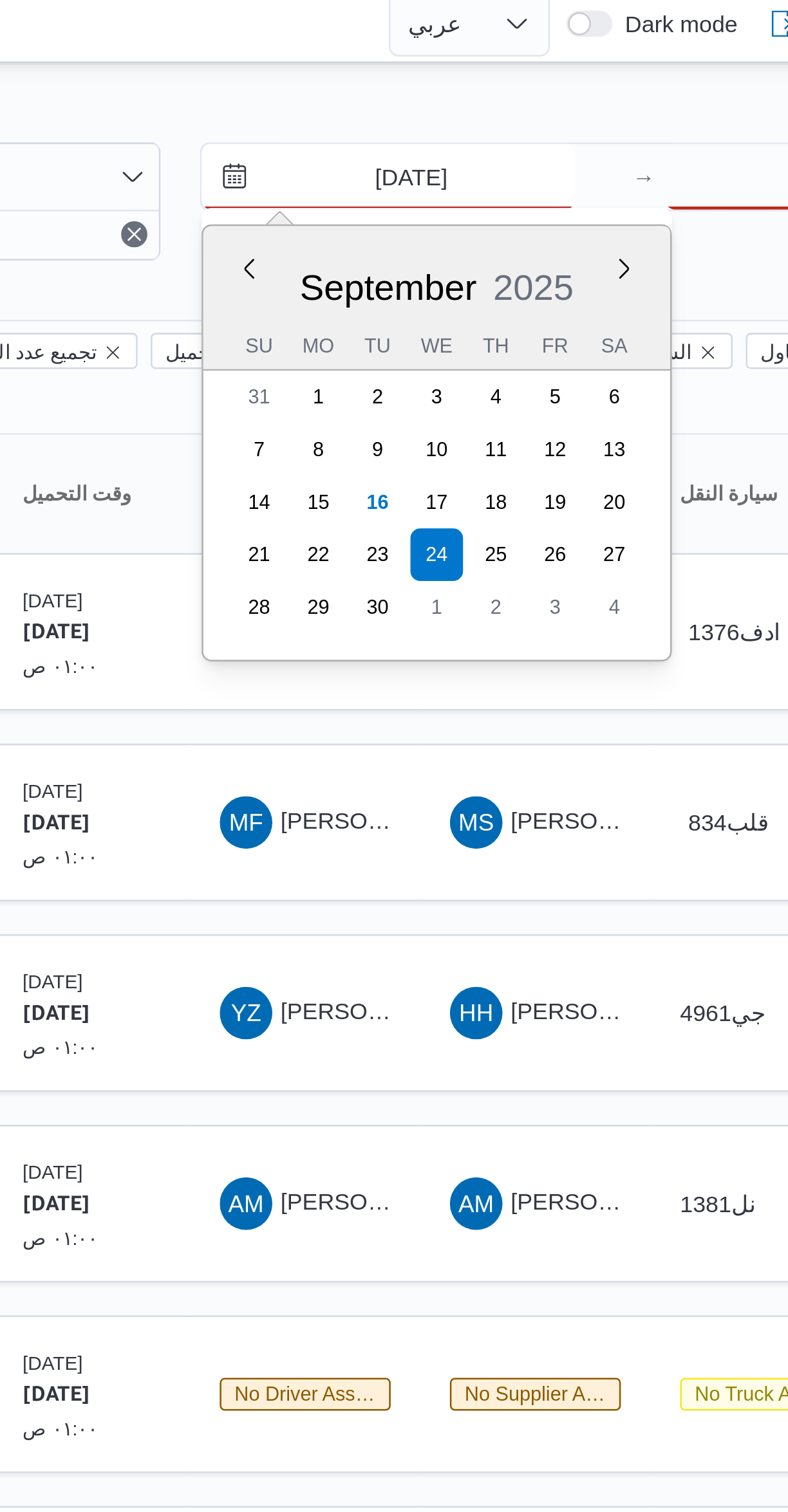
type input "[DATE]"
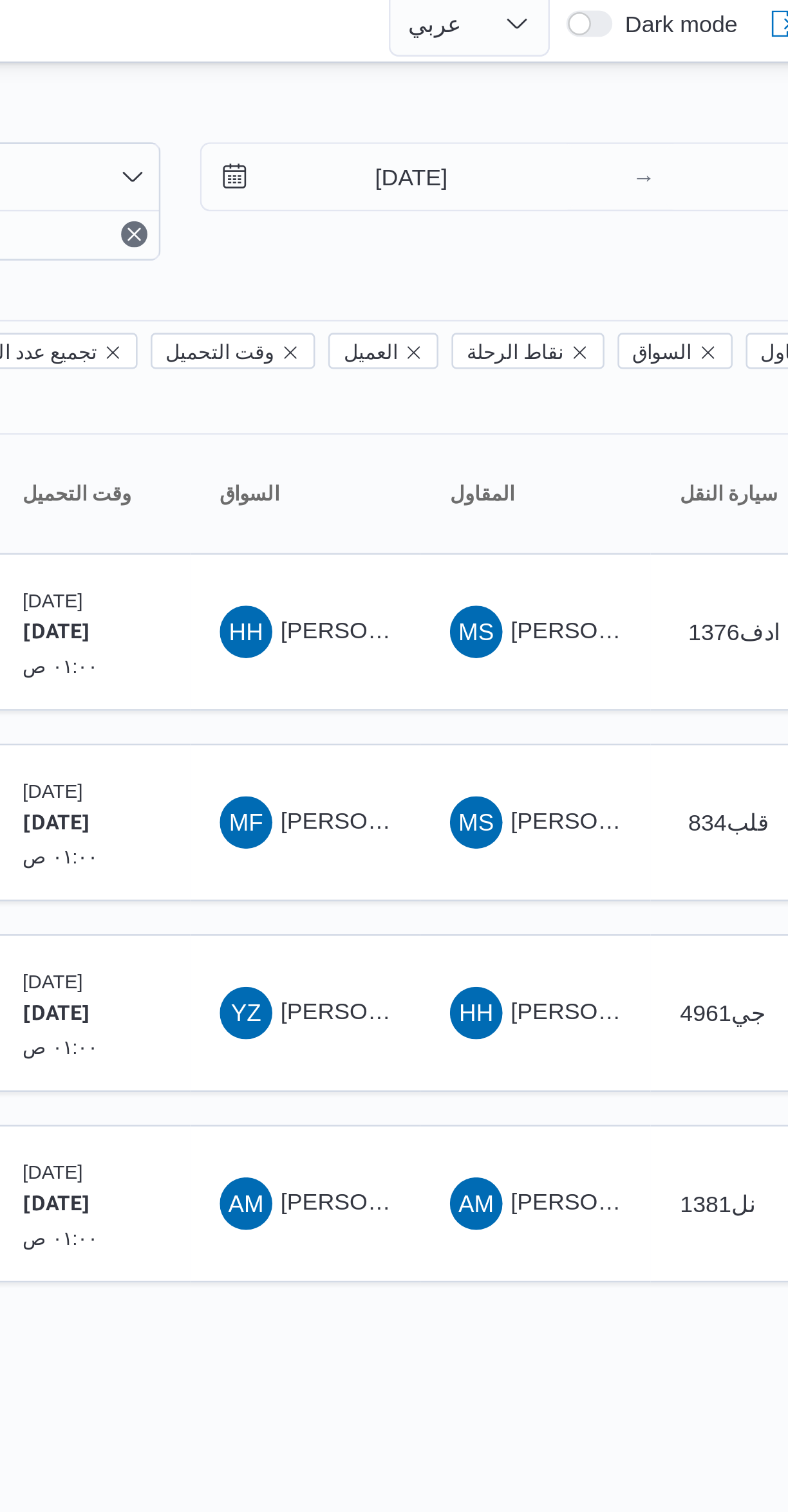
click at [586, 26] on div at bounding box center [414, 15] width 344 height 30
